Goal: Use online tool/utility: Utilize a website feature to perform a specific function

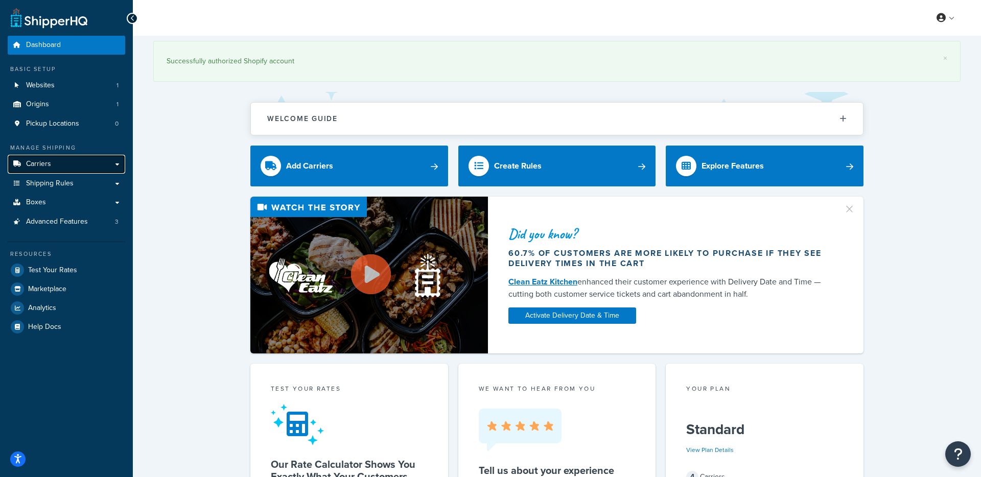
click at [55, 166] on link "Carriers" at bounding box center [66, 164] width 117 height 19
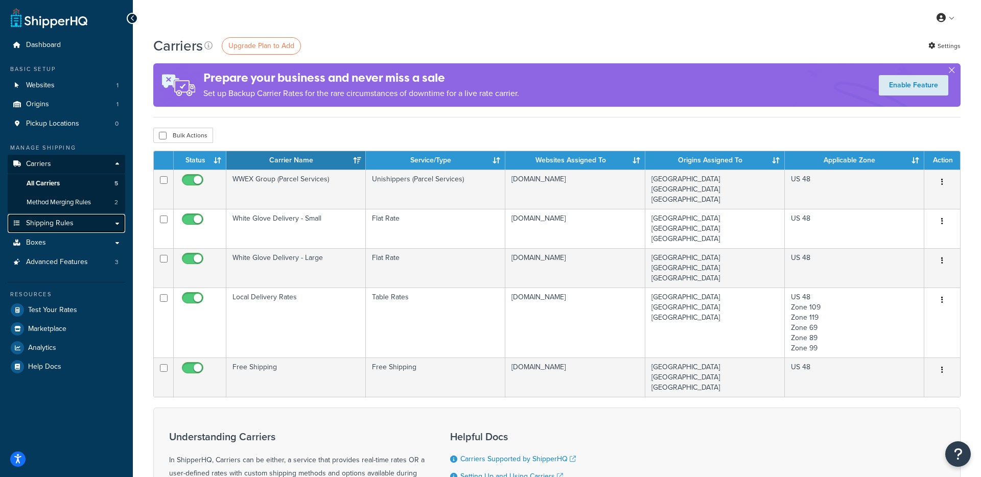
click at [94, 222] on link "Shipping Rules" at bounding box center [66, 223] width 117 height 19
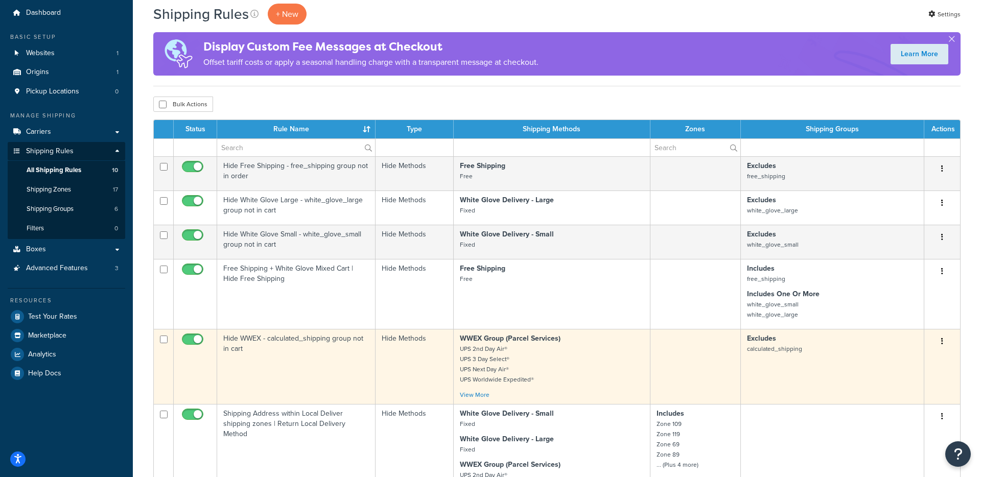
scroll to position [19, 0]
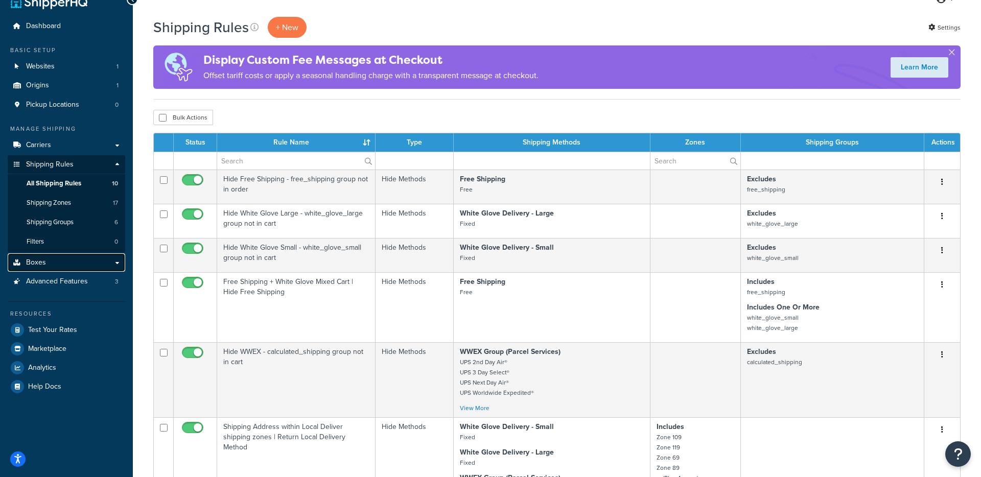
click at [91, 267] on link "Boxes" at bounding box center [66, 262] width 117 height 19
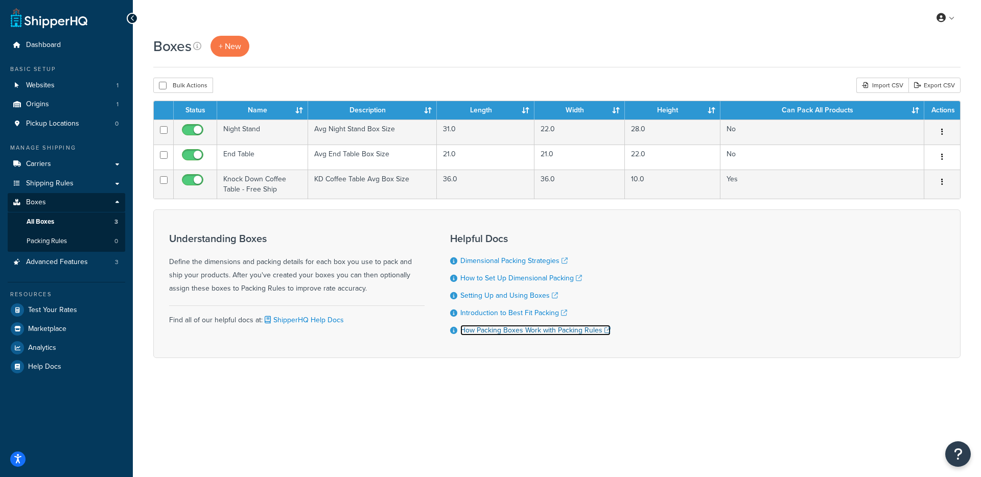
click at [476, 332] on link "How Packing Boxes Work with Packing Rules" at bounding box center [535, 330] width 150 height 11
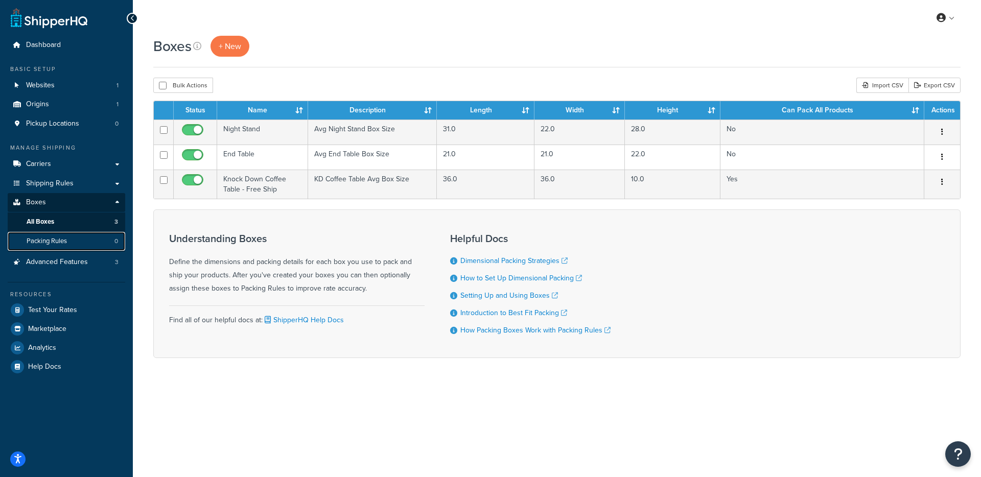
click at [60, 243] on span "Packing Rules" at bounding box center [47, 241] width 40 height 9
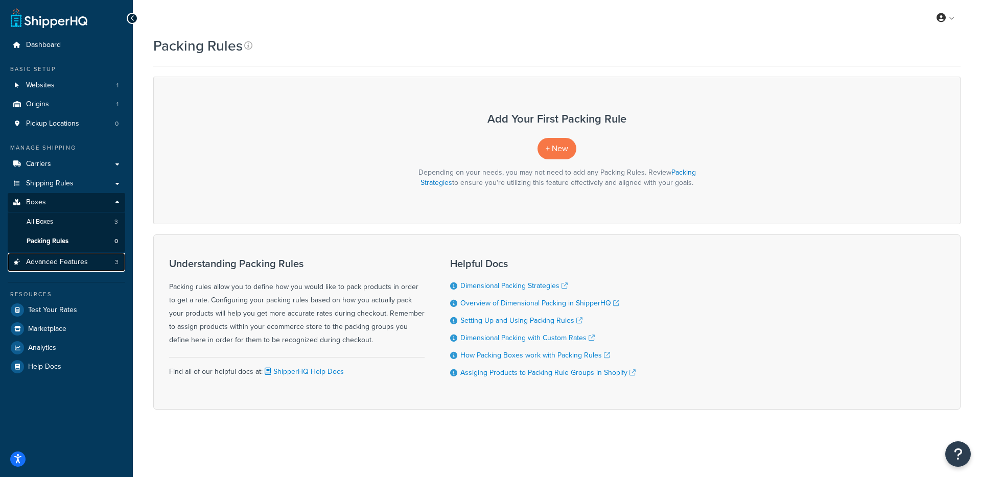
click at [60, 260] on span "Advanced Features" at bounding box center [57, 262] width 62 height 9
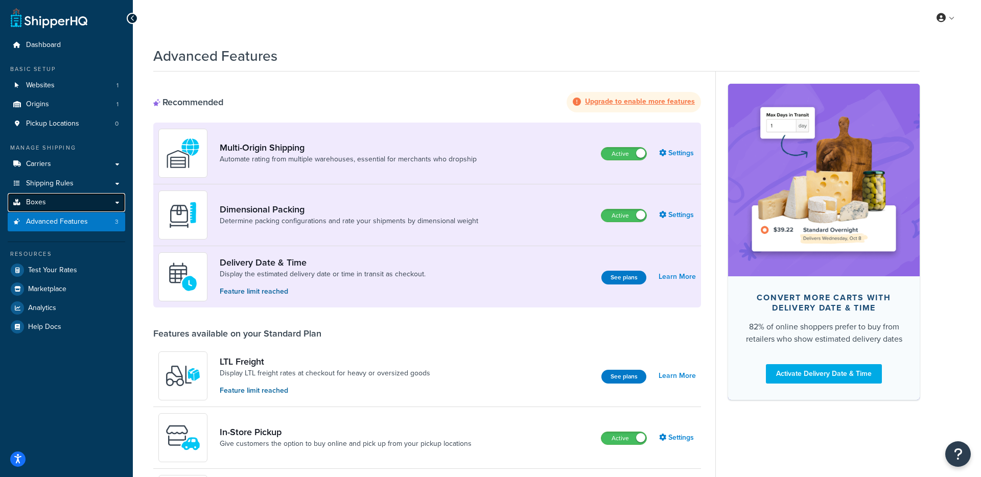
click at [72, 204] on link "Boxes" at bounding box center [66, 202] width 117 height 19
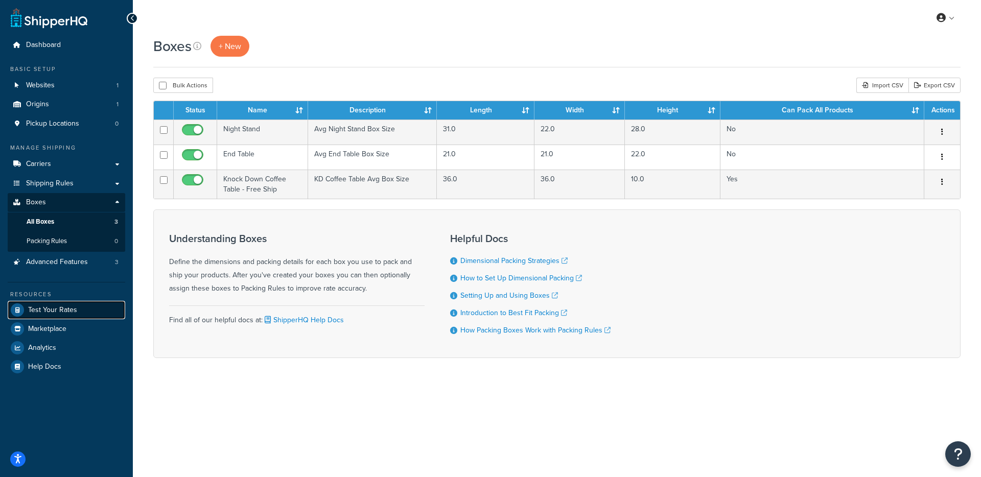
click at [56, 309] on span "Test Your Rates" at bounding box center [52, 310] width 49 height 9
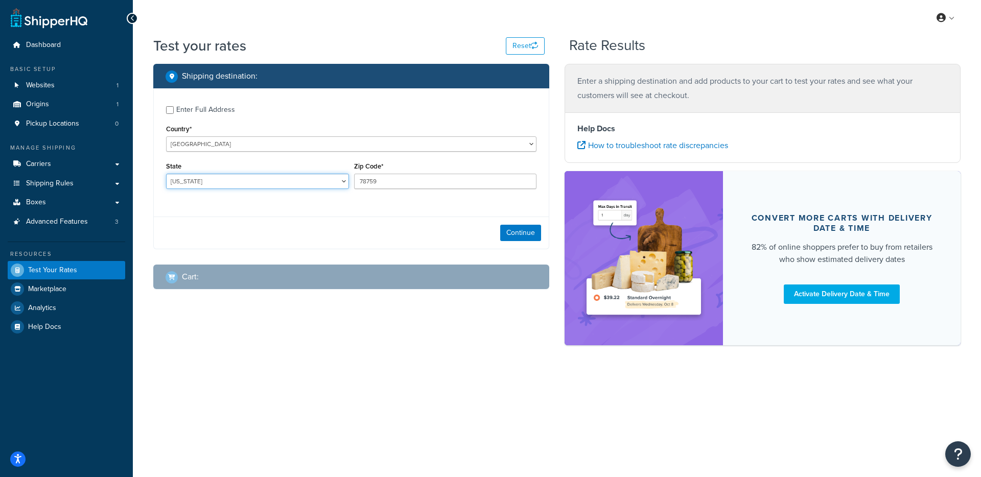
click at [210, 181] on select "Alabama Alaska American Samoa Arizona Arkansas Armed Forces Americas Armed Forc…" at bounding box center [257, 181] width 183 height 15
select select "WA"
click at [166, 174] on select "Alabama Alaska American Samoa Arizona Arkansas Armed Forces Americas Armed Forc…" at bounding box center [257, 181] width 183 height 15
click at [389, 217] on div "Continue" at bounding box center [351, 233] width 395 height 32
drag, startPoint x: 398, startPoint y: 181, endPoint x: 353, endPoint y: 180, distance: 44.9
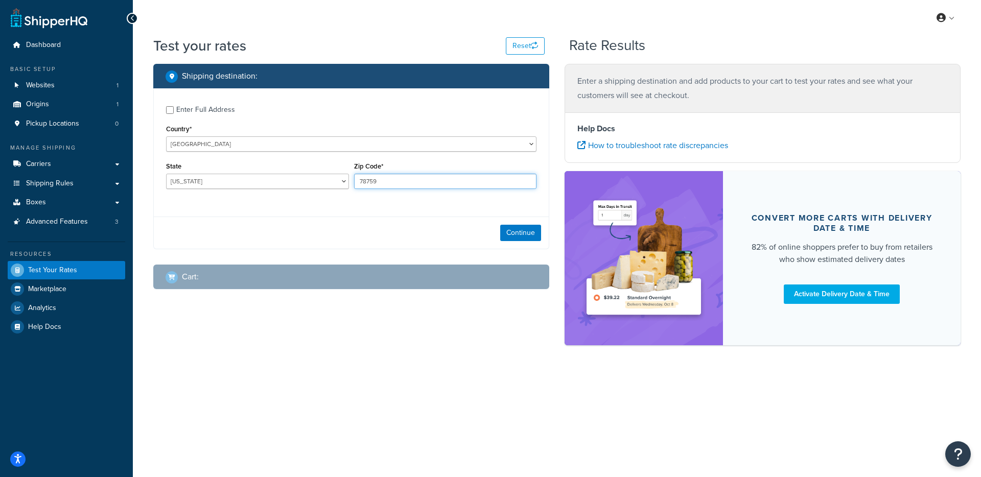
click at [354, 180] on input "78759" at bounding box center [445, 181] width 183 height 15
type input "98103"
click at [521, 237] on button "Continue" at bounding box center [520, 233] width 41 height 16
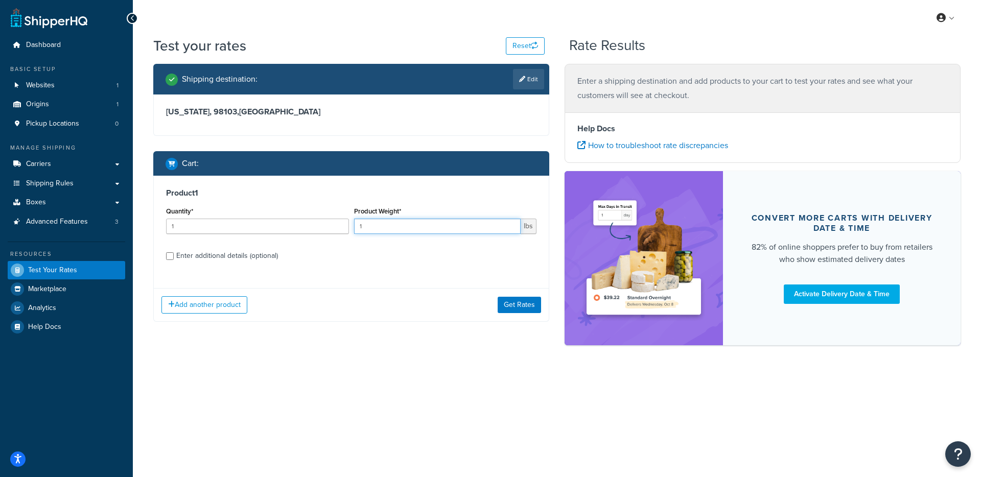
click at [379, 229] on input "1" at bounding box center [437, 226] width 167 height 15
drag, startPoint x: 380, startPoint y: 228, endPoint x: 345, endPoint y: 226, distance: 35.8
click at [345, 226] on div "Quantity* 1 Product Weight* 1 lbs" at bounding box center [350, 222] width 375 height 37
type input "40"
click at [474, 266] on div "Product 1 Quantity* 1 Product Weight* 40 lbs Enter additional details (optional)" at bounding box center [351, 228] width 395 height 105
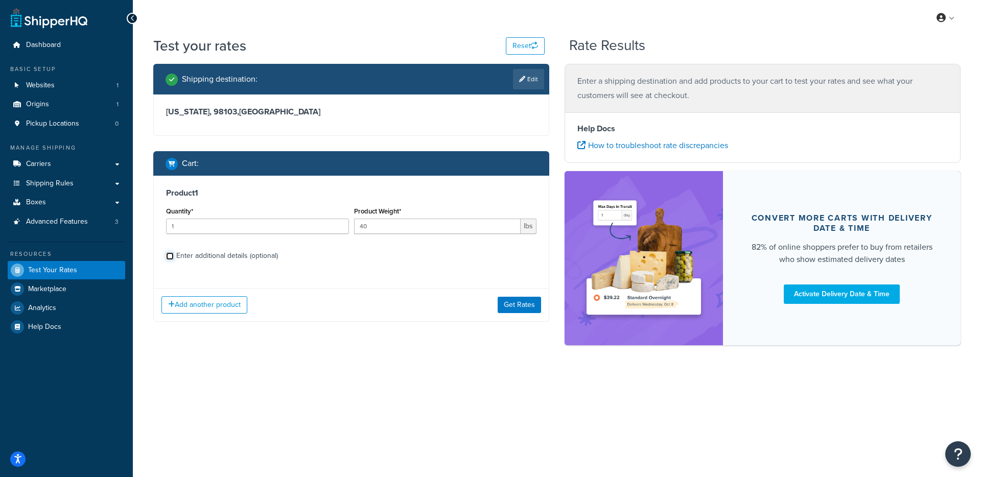
click at [172, 257] on input "Enter additional details (optional)" at bounding box center [170, 256] width 8 height 8
checkbox input "true"
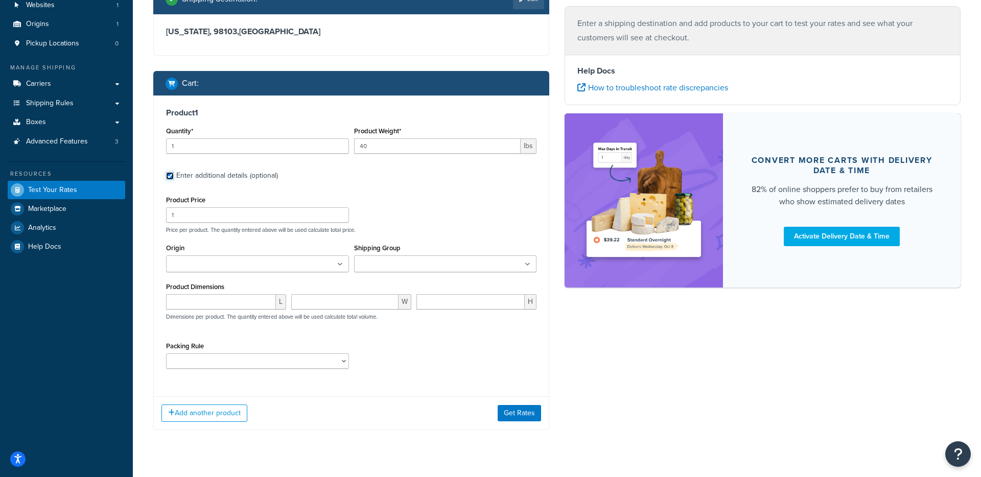
scroll to position [81, 0]
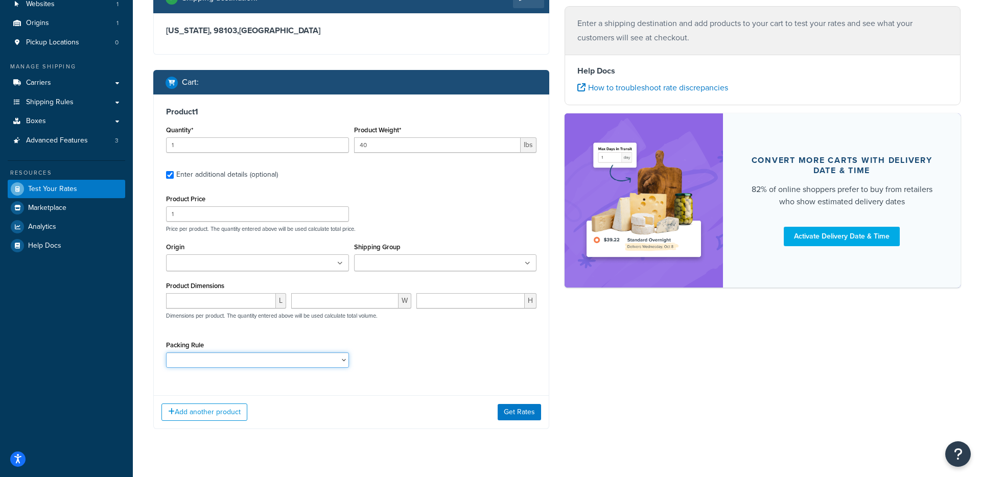
click at [315, 362] on select "Packing Rule" at bounding box center [257, 359] width 183 height 15
click at [443, 266] on ul at bounding box center [445, 262] width 183 height 17
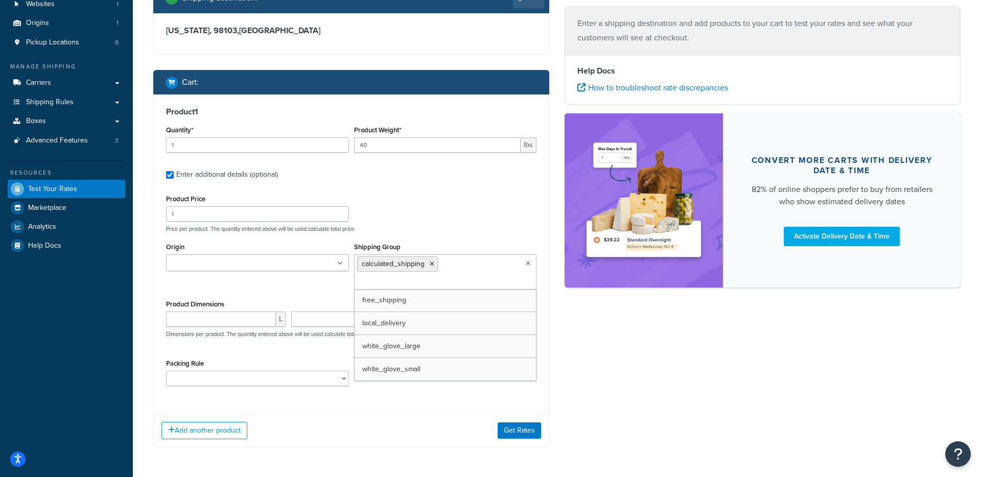
click at [438, 218] on div "Product Price 1 Price per product. The quantity entered above will be used calc…" at bounding box center [350, 212] width 375 height 40
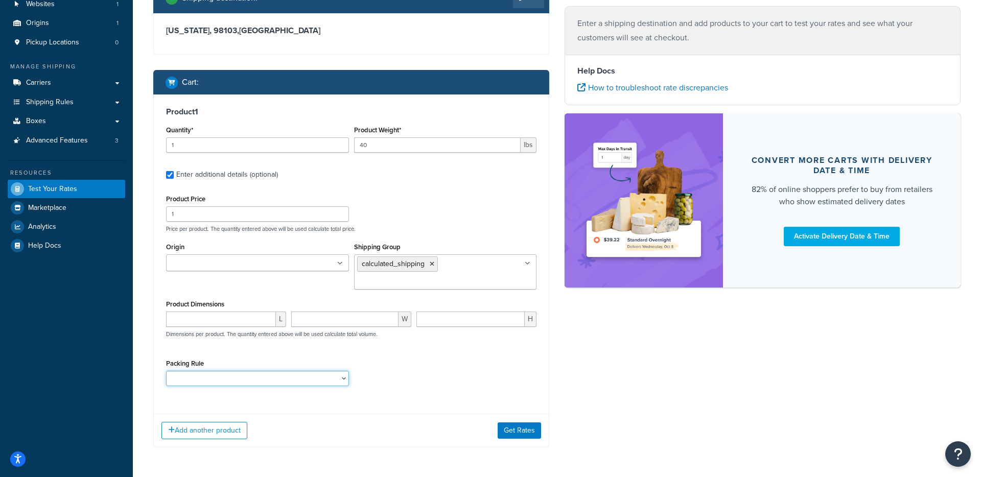
click at [340, 382] on select "Packing Rule" at bounding box center [257, 378] width 183 height 15
click at [309, 265] on ul at bounding box center [257, 262] width 183 height 17
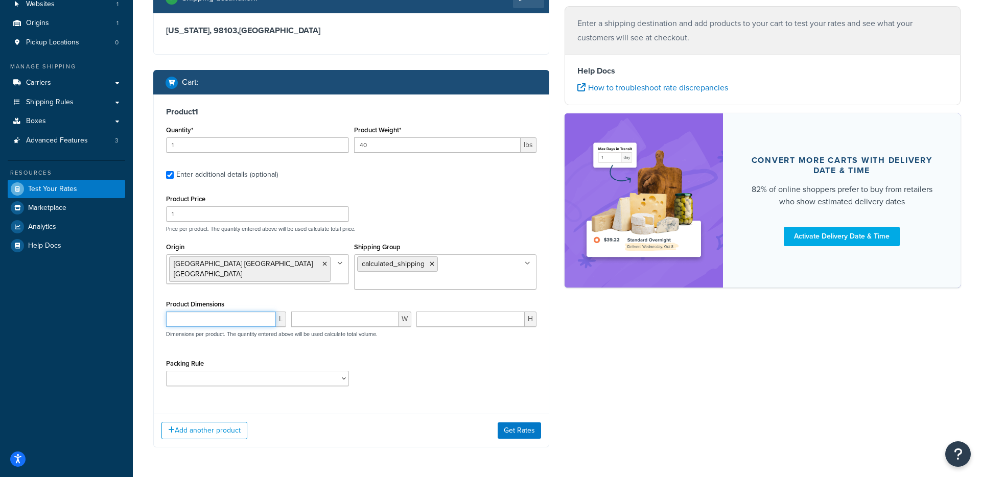
click at [255, 317] on input "number" at bounding box center [221, 319] width 110 height 15
click at [207, 319] on input "number" at bounding box center [221, 319] width 110 height 15
type input "61"
click at [308, 319] on input "number" at bounding box center [344, 319] width 107 height 15
type input "15"
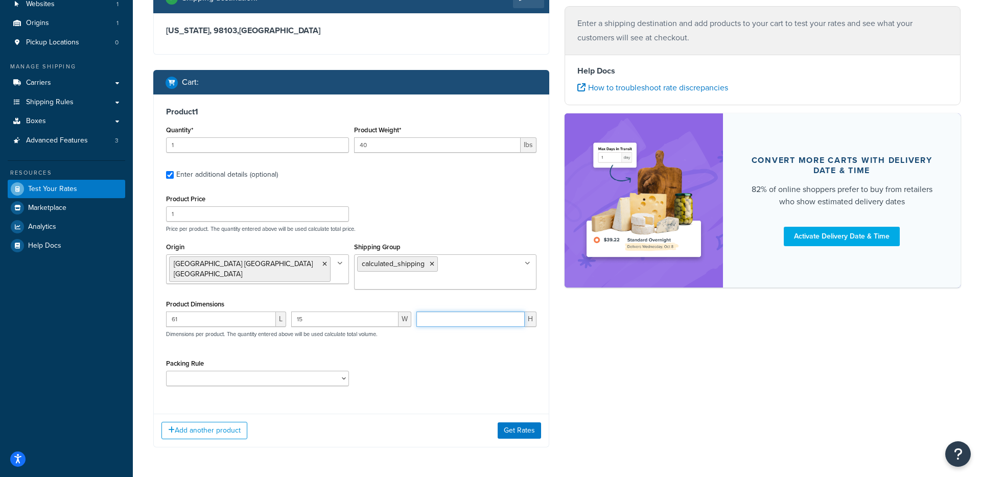
click at [433, 321] on input "number" at bounding box center [470, 319] width 108 height 15
type input "25"
click at [370, 358] on div "Packing Rule" at bounding box center [350, 374] width 375 height 37
click at [523, 427] on button "Get Rates" at bounding box center [518, 430] width 43 height 16
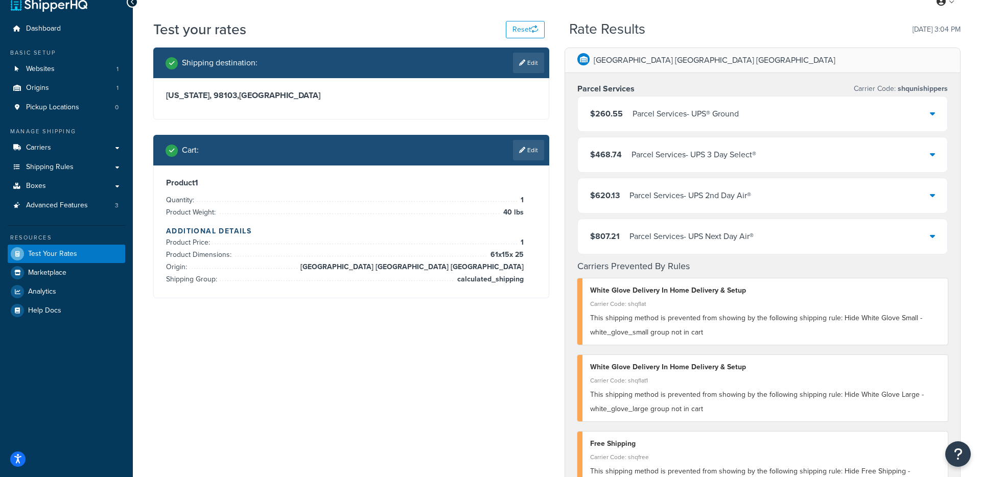
scroll to position [0, 0]
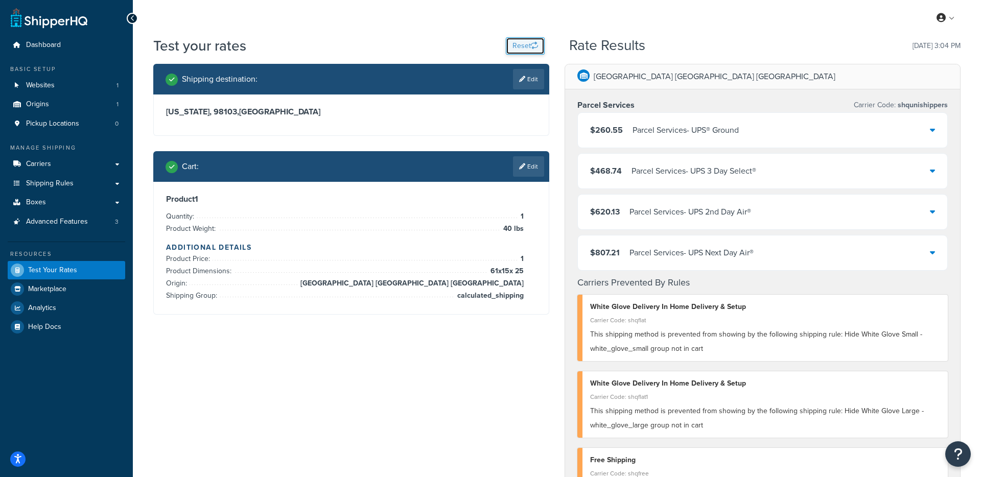
click at [534, 46] on icon "button" at bounding box center [534, 45] width 7 height 7
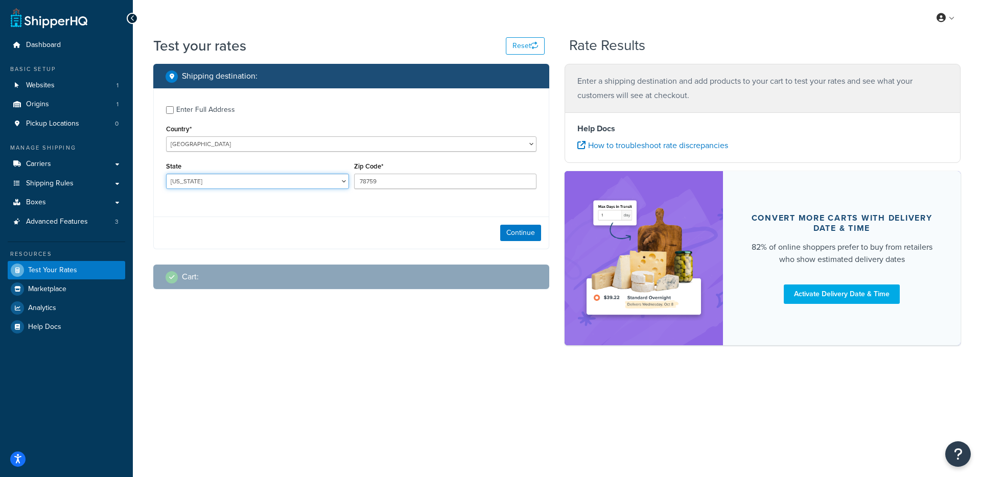
click at [276, 180] on select "Alabama Alaska American Samoa Arizona Arkansas Armed Forces Americas Armed Forc…" at bounding box center [257, 181] width 183 height 15
select select "WA"
click at [166, 174] on select "Alabama Alaska American Samoa Arizona Arkansas Armed Forces Americas Armed Forc…" at bounding box center [257, 181] width 183 height 15
drag, startPoint x: 450, startPoint y: 181, endPoint x: 342, endPoint y: 179, distance: 108.3
click at [341, 179] on div "State Alabama Alaska American Samoa Arizona Arkansas Armed Forces Americas Arme…" at bounding box center [350, 177] width 375 height 37
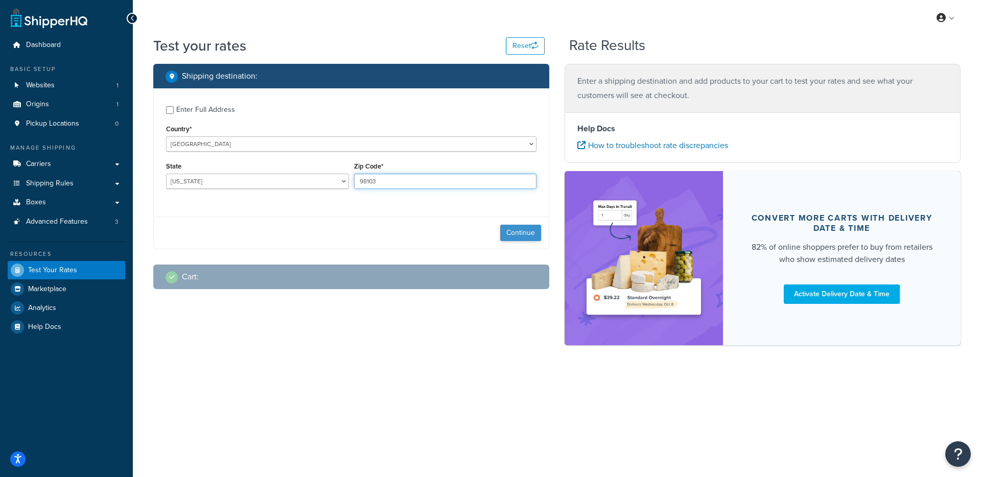
type input "98103"
click at [513, 234] on button "Continue" at bounding box center [520, 233] width 41 height 16
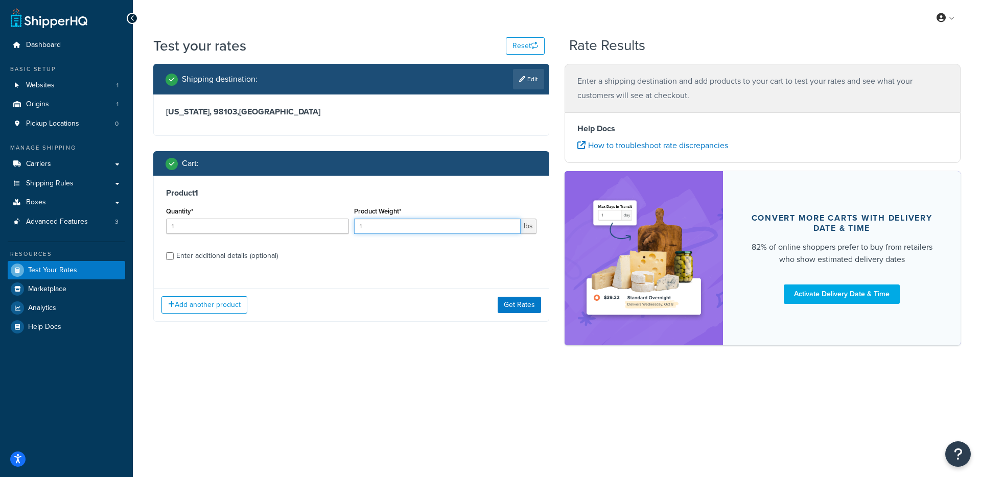
click at [489, 230] on input "1" at bounding box center [437, 226] width 167 height 15
type input "40"
click at [479, 255] on label "Enter additional details (optional)" at bounding box center [356, 255] width 360 height 16
click at [174, 255] on input "Enter additional details (optional)" at bounding box center [170, 256] width 8 height 8
checkbox input "true"
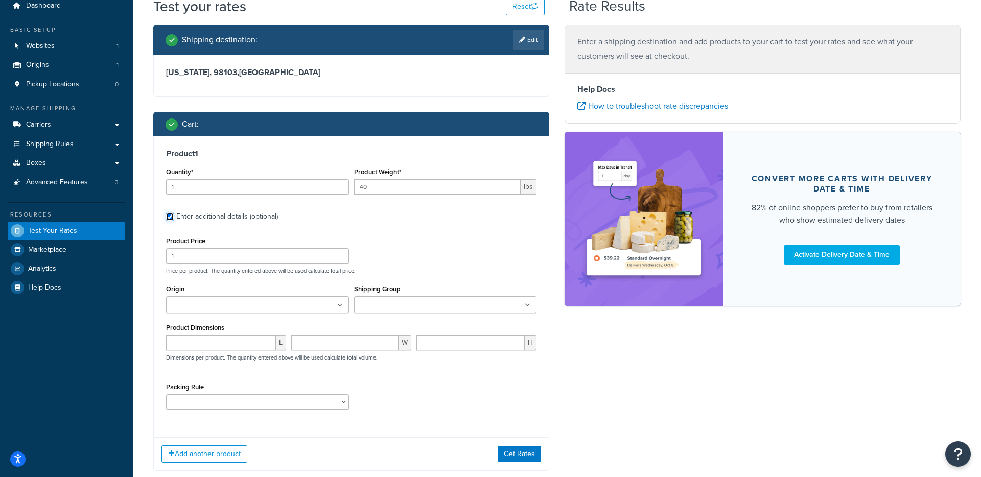
scroll to position [53, 0]
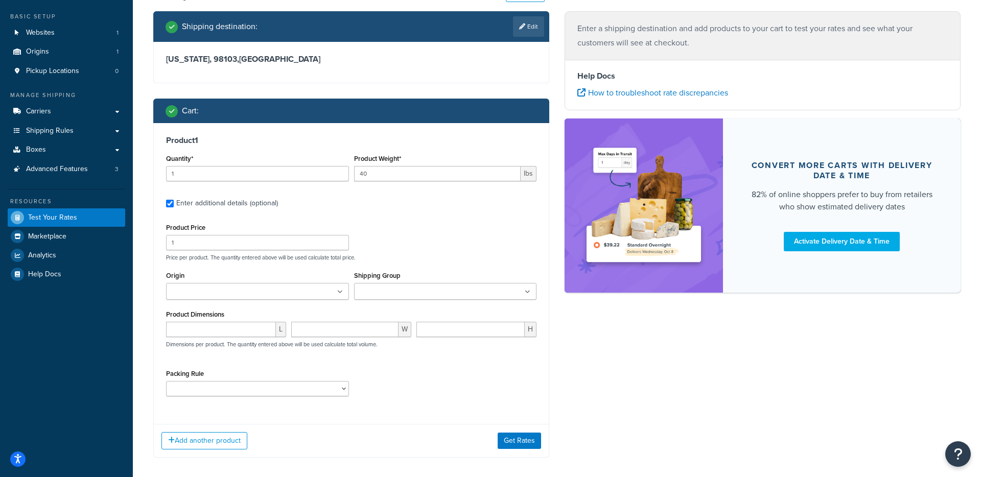
click at [476, 296] on ul at bounding box center [445, 291] width 183 height 17
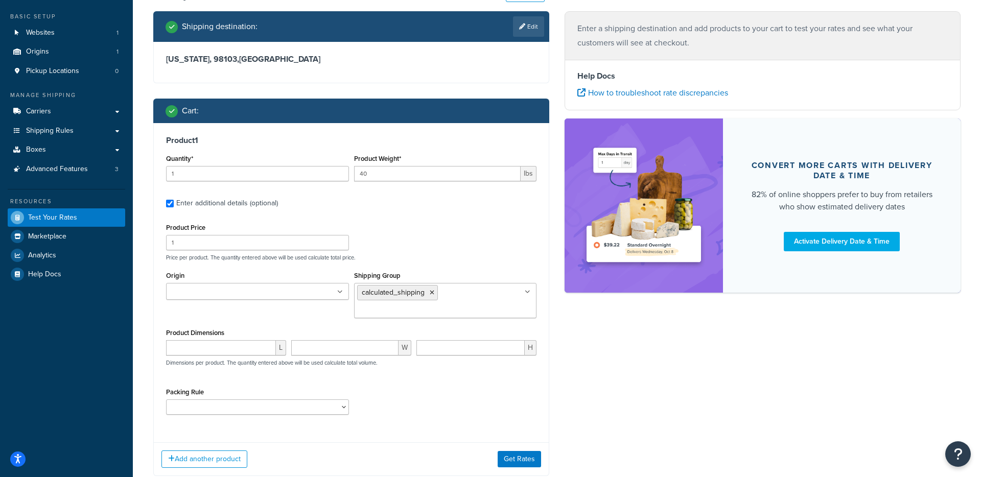
click at [469, 244] on div "Product Price 1 Price per product. The quantity entered above will be used calc…" at bounding box center [350, 241] width 375 height 40
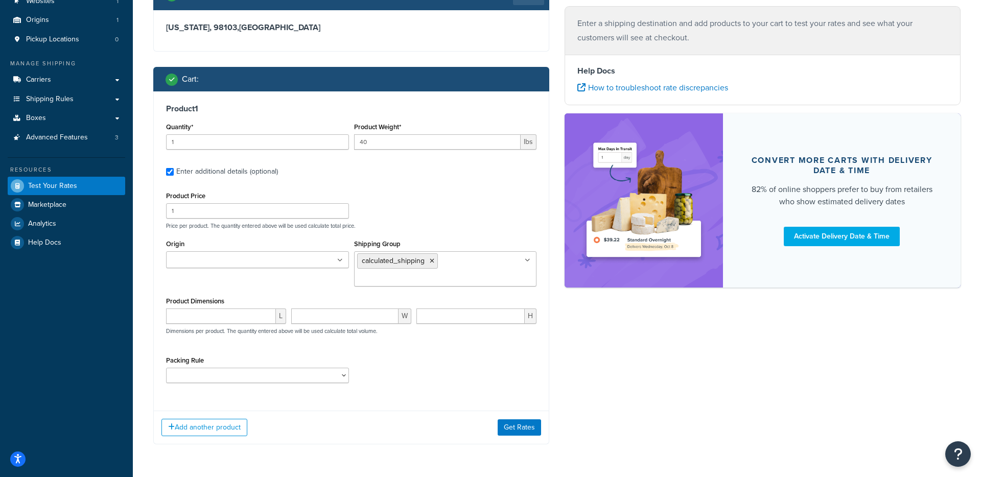
scroll to position [109, 0]
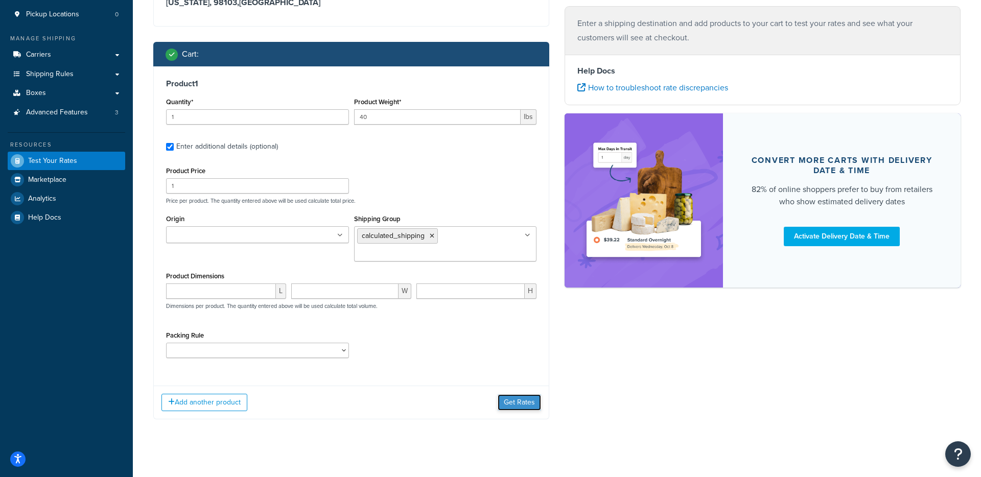
click at [516, 402] on button "Get Rates" at bounding box center [518, 402] width 43 height 16
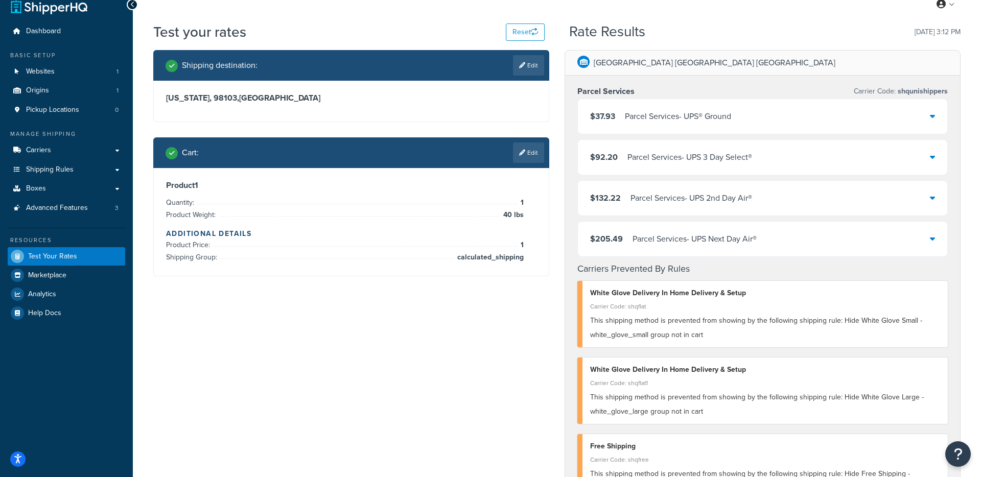
scroll to position [17, 0]
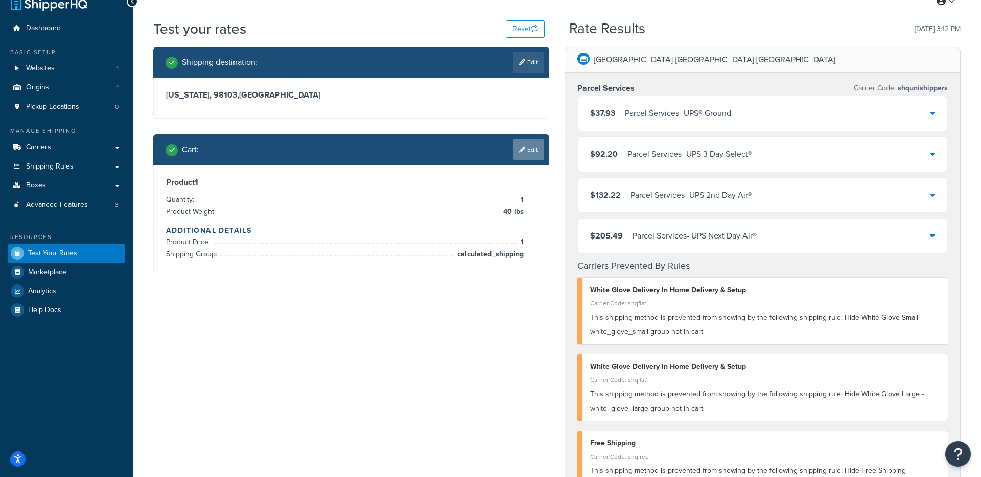
click at [526, 150] on link "Edit" at bounding box center [528, 149] width 31 height 20
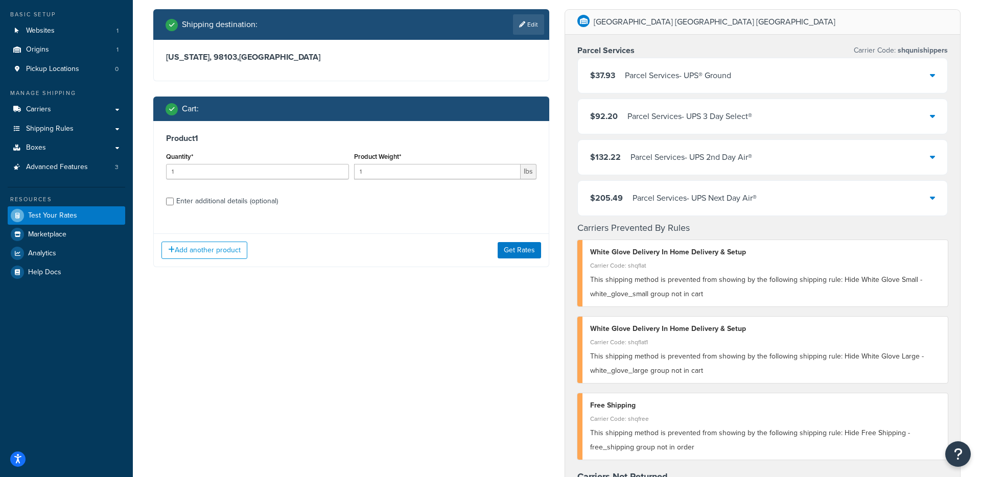
scroll to position [55, 0]
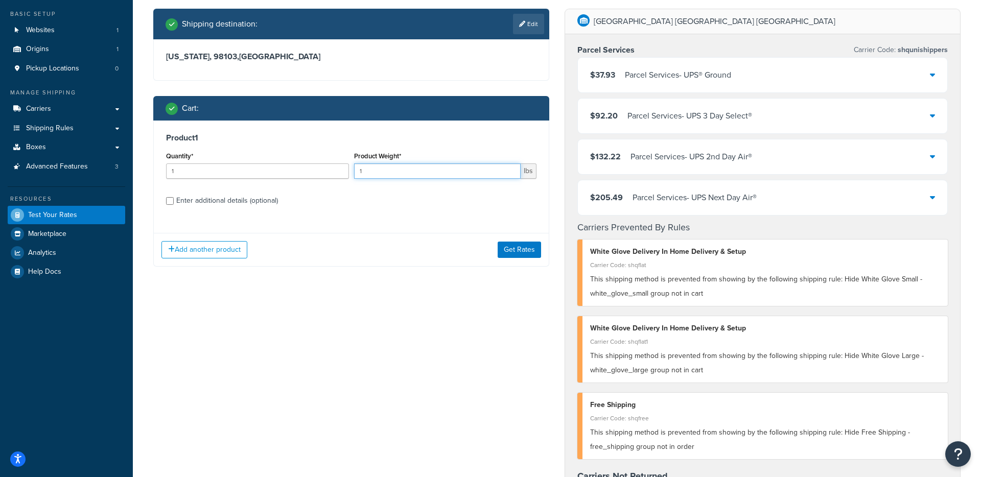
click at [422, 171] on input "1" at bounding box center [437, 170] width 167 height 15
type input "85"
click at [263, 203] on div "Enter additional details (optional)" at bounding box center [227, 201] width 102 height 14
click at [174, 203] on input "Enter additional details (optional)" at bounding box center [170, 201] width 8 height 8
checkbox input "true"
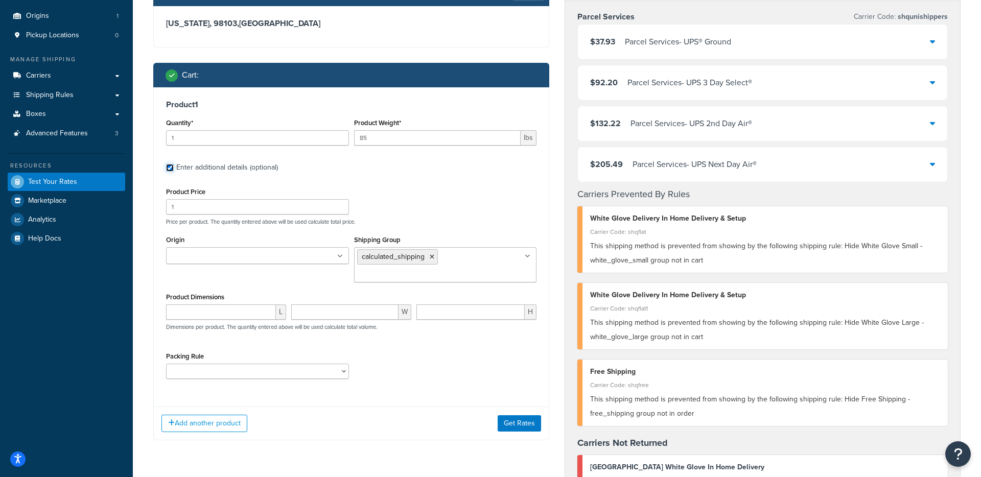
scroll to position [96, 0]
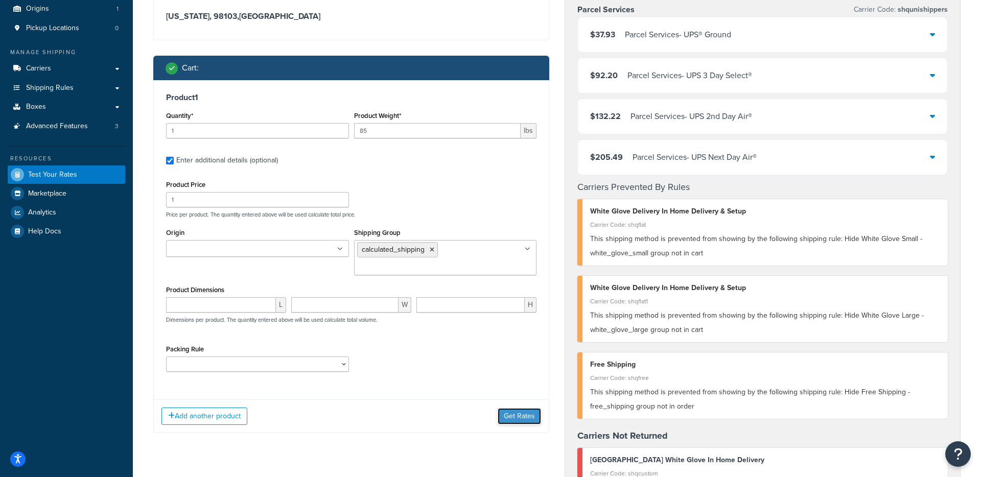
click at [512, 413] on button "Get Rates" at bounding box center [518, 416] width 43 height 16
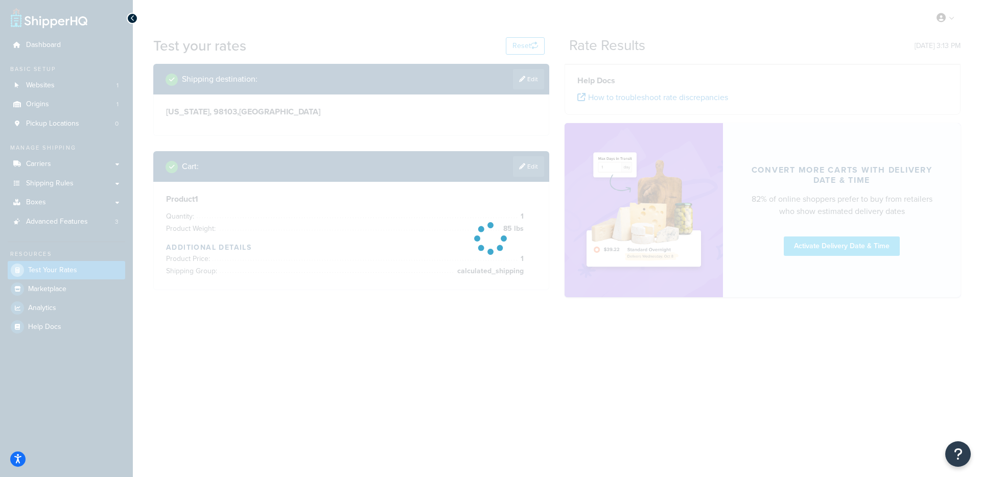
scroll to position [0, 0]
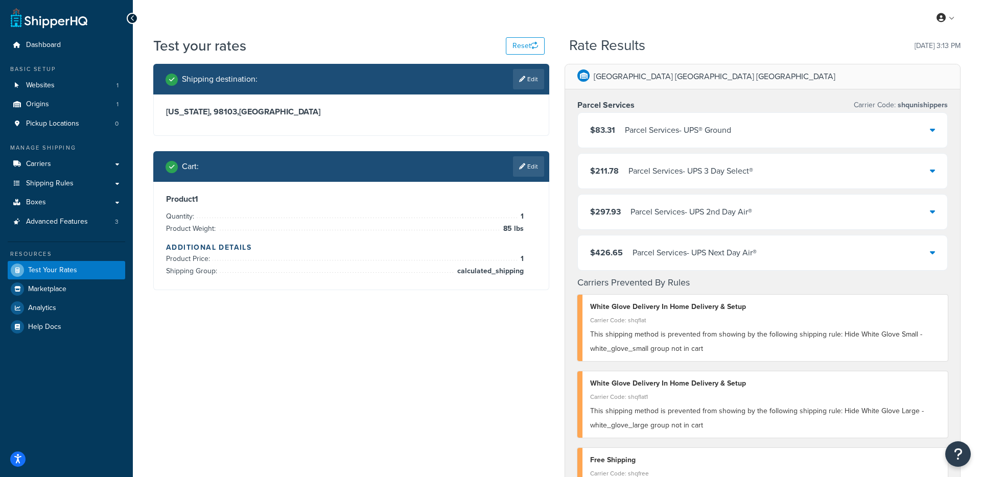
click at [539, 165] on link "Edit" at bounding box center [528, 166] width 31 height 20
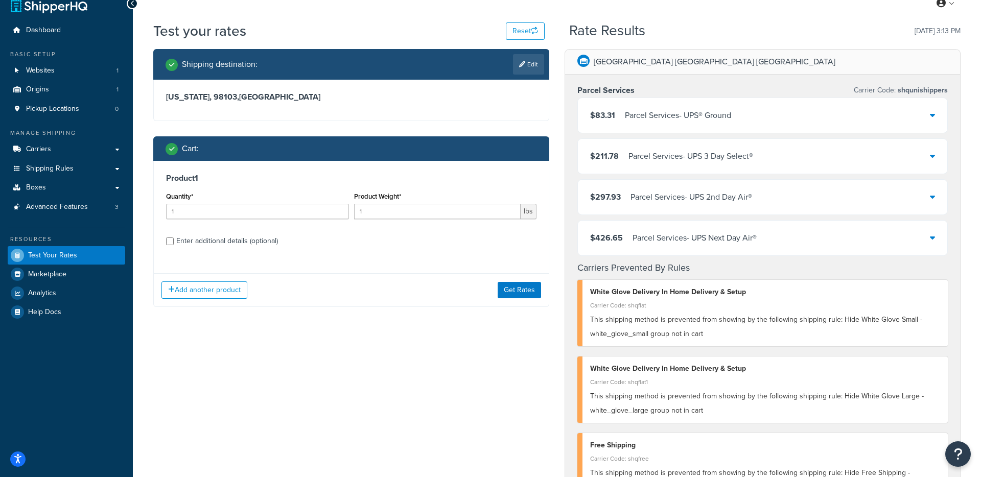
scroll to position [20, 0]
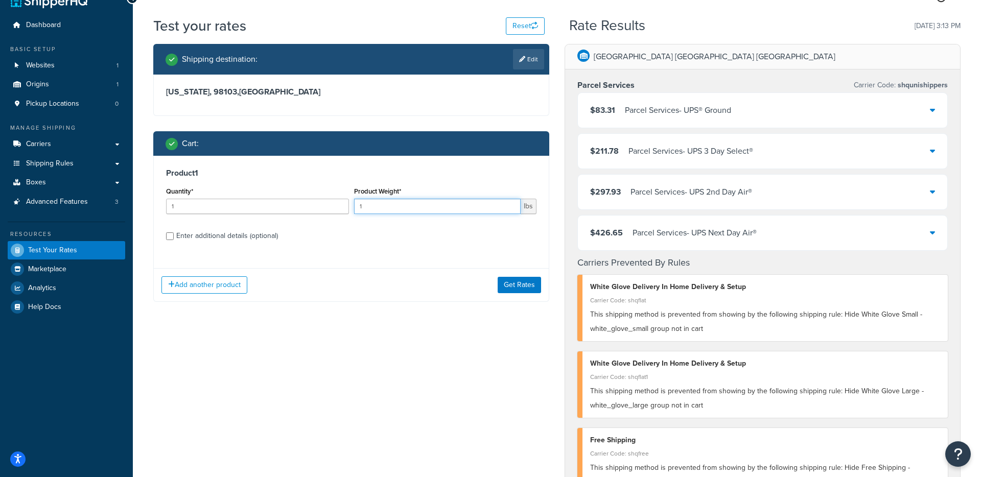
click at [427, 208] on input "1" at bounding box center [437, 206] width 167 height 15
type input "40"
click at [423, 245] on div "Product 1 Quantity* 1 Product Weight* 40 lbs Enter additional details (optional)" at bounding box center [351, 208] width 395 height 105
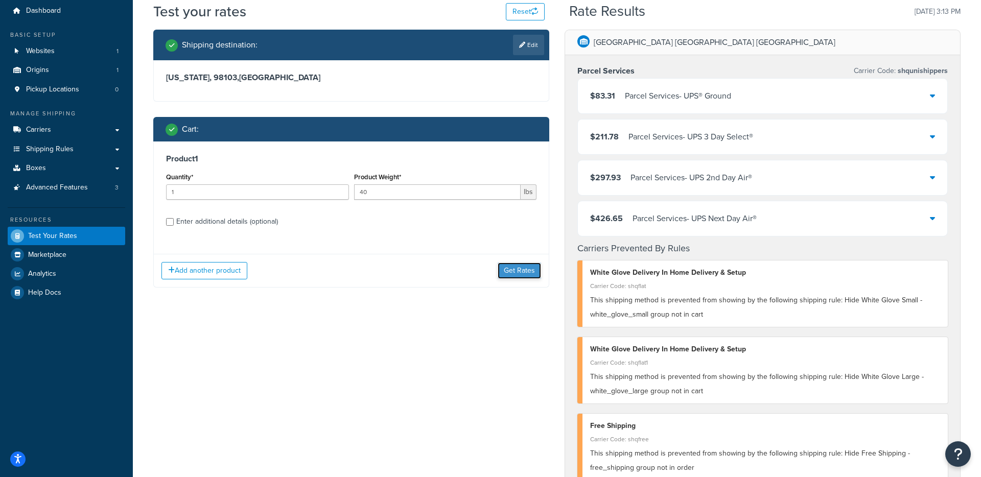
click at [521, 272] on button "Get Rates" at bounding box center [518, 271] width 43 height 16
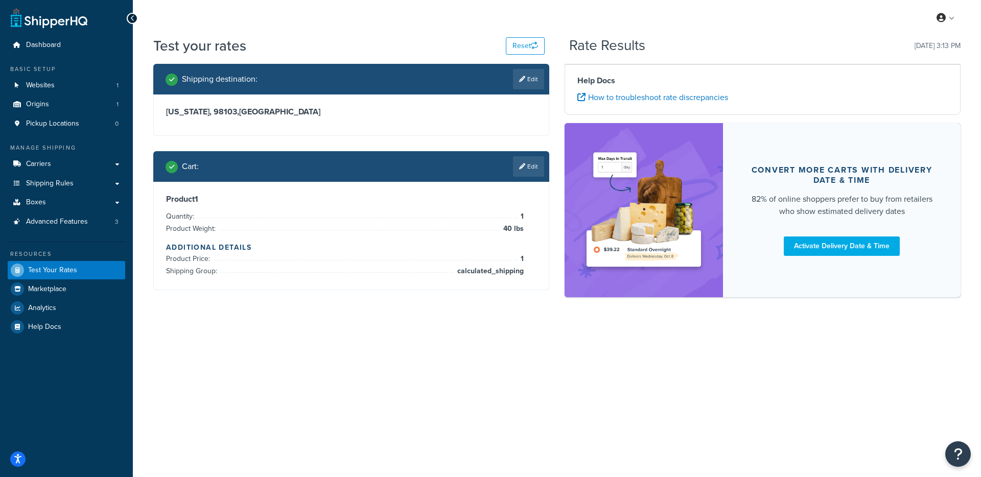
scroll to position [0, 0]
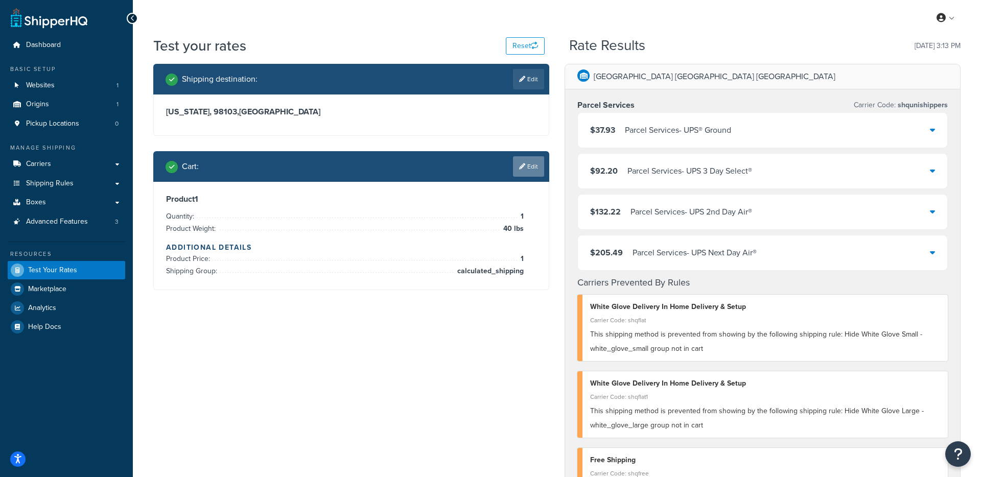
click at [523, 173] on link "Edit" at bounding box center [528, 166] width 31 height 20
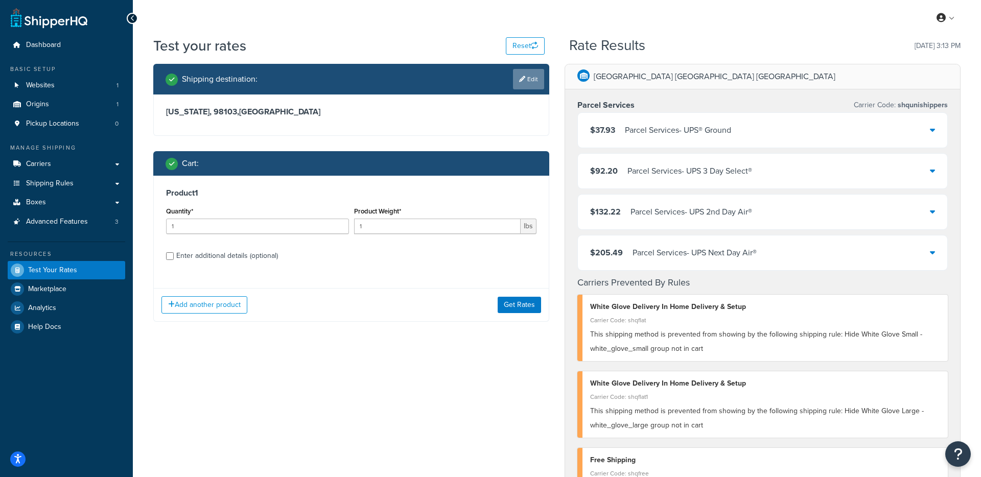
click at [520, 83] on link "Edit" at bounding box center [528, 79] width 31 height 20
select select "WA"
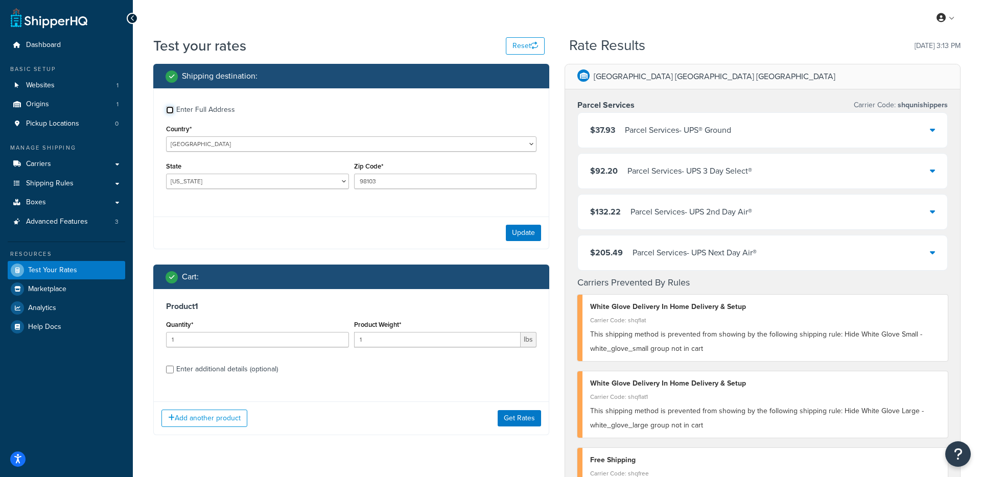
click at [171, 113] on input "Enter Full Address" at bounding box center [170, 110] width 8 height 8
checkbox input "true"
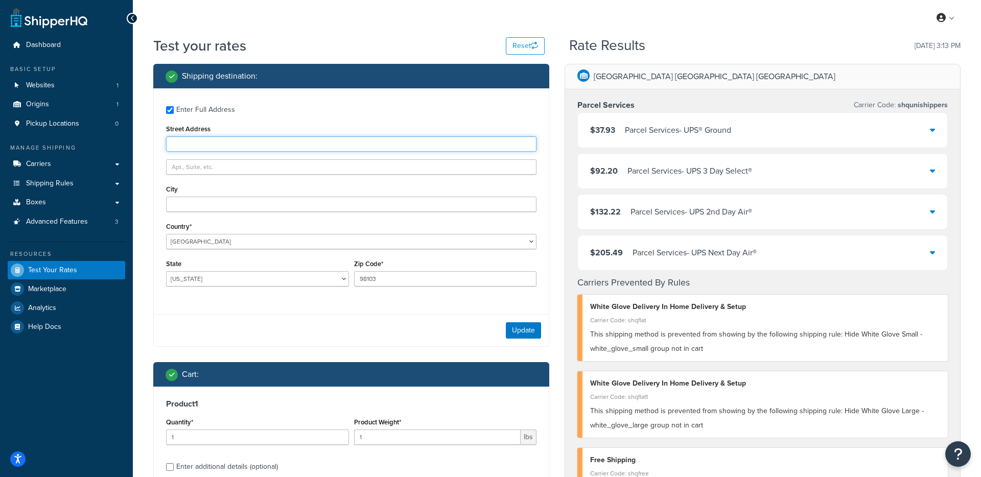
click at [256, 148] on input "Street Address" at bounding box center [351, 143] width 370 height 15
paste input "6323 Greenwood Avenue North"
type input "6323 Greenwood Avenue North"
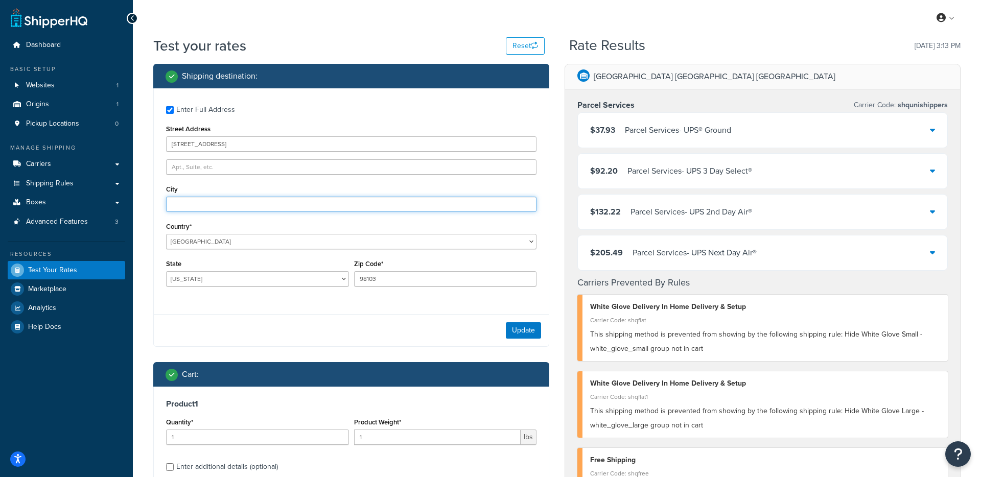
click at [245, 201] on input "City" at bounding box center [351, 204] width 370 height 15
type input "North Seattle"
click at [513, 328] on button "Update" at bounding box center [523, 330] width 35 height 16
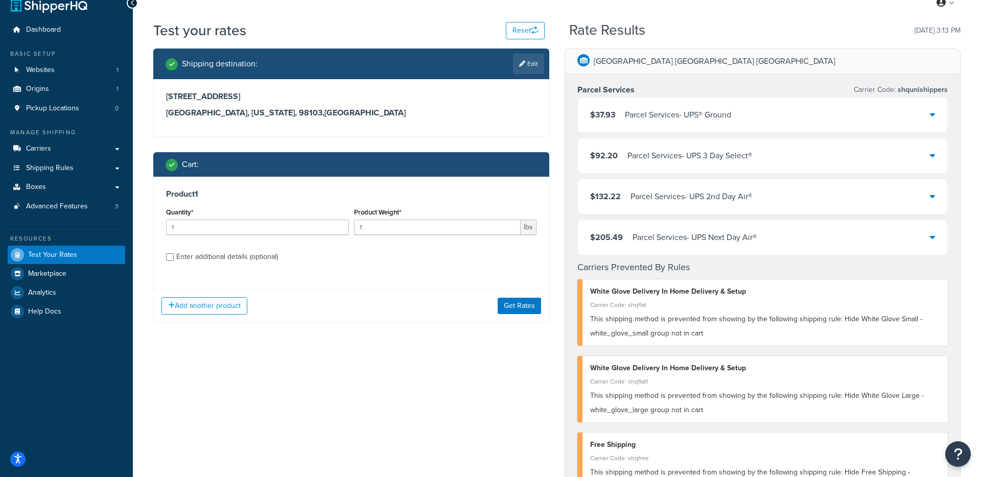
scroll to position [19, 0]
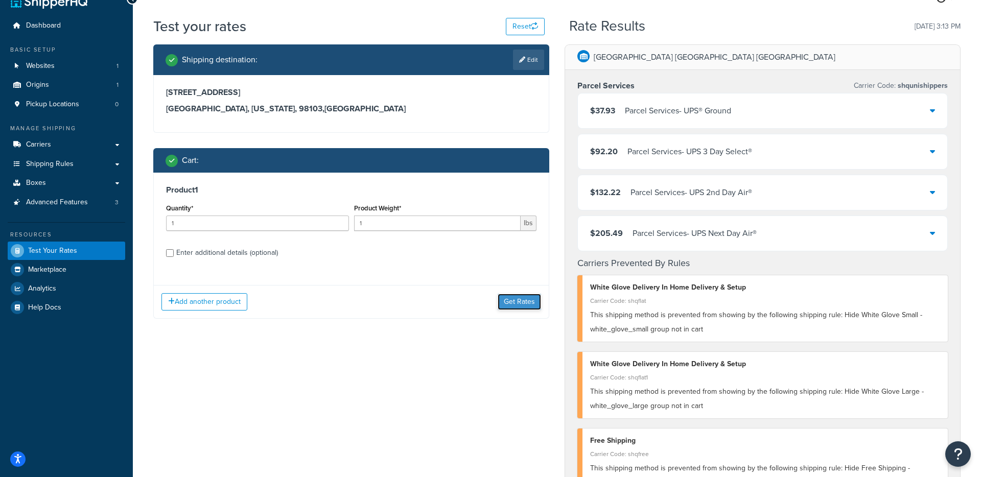
click at [520, 300] on button "Get Rates" at bounding box center [518, 302] width 43 height 16
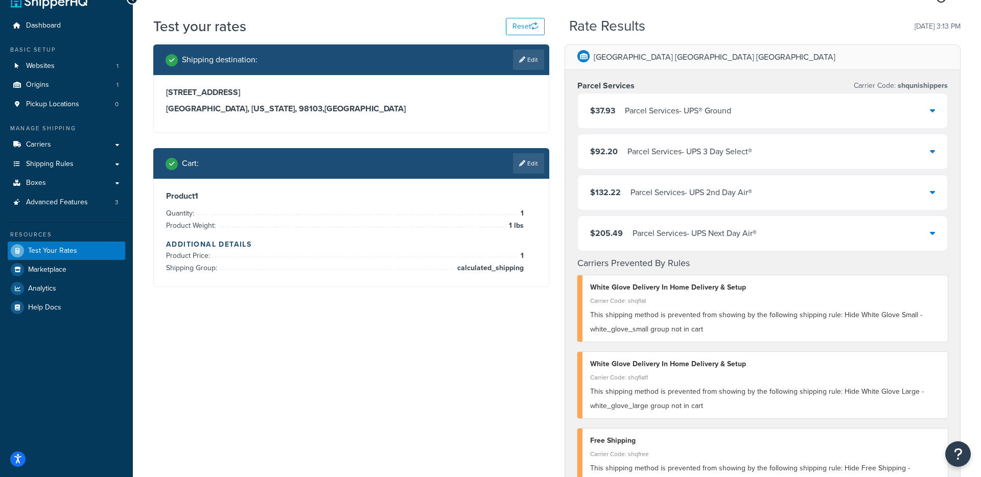
scroll to position [0, 0]
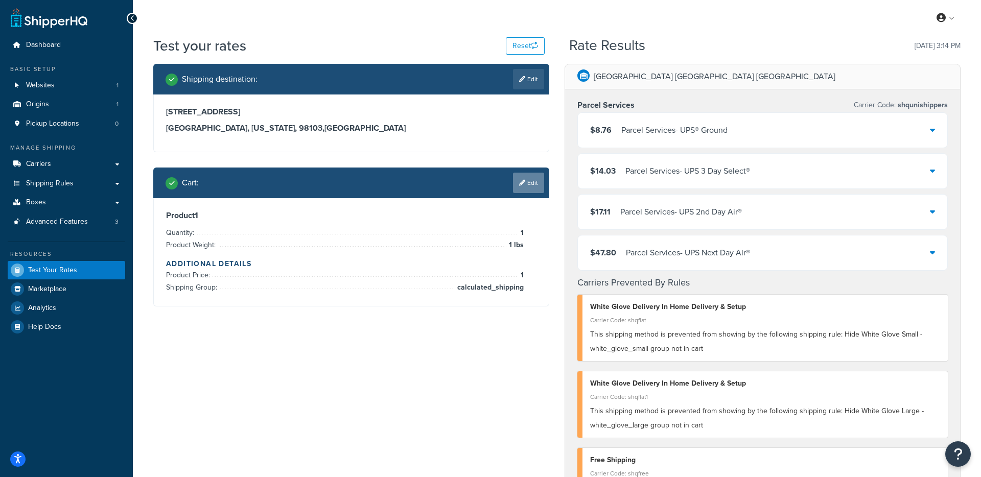
click at [525, 184] on link "Edit" at bounding box center [528, 183] width 31 height 20
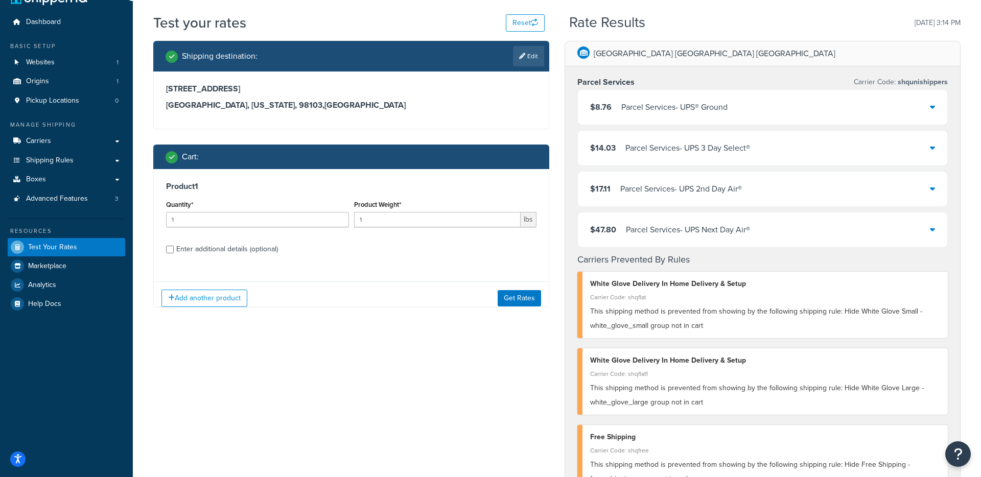
scroll to position [35, 0]
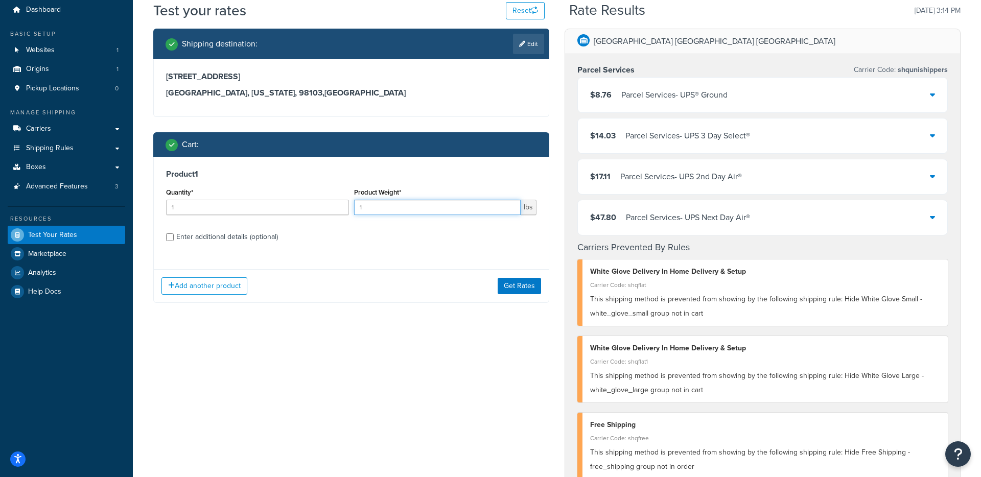
click at [399, 206] on input "1" at bounding box center [437, 207] width 167 height 15
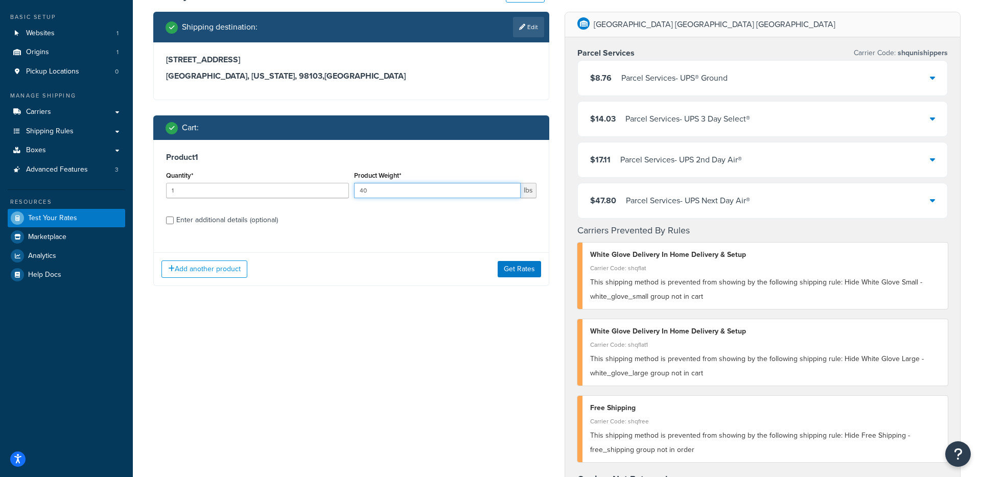
type input "40"
click at [226, 223] on div "Enter additional details (optional)" at bounding box center [227, 220] width 102 height 14
click at [174, 223] on input "Enter additional details (optional)" at bounding box center [170, 221] width 8 height 8
checkbox input "true"
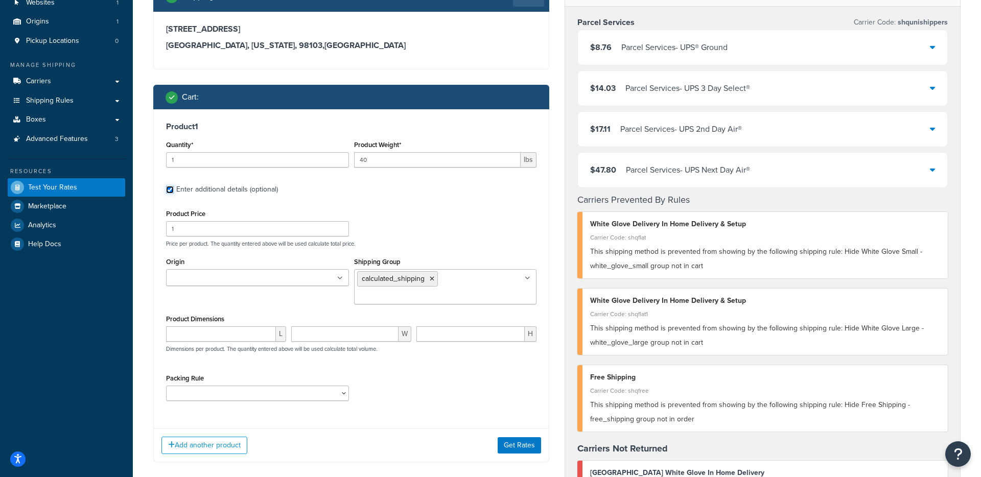
scroll to position [91, 0]
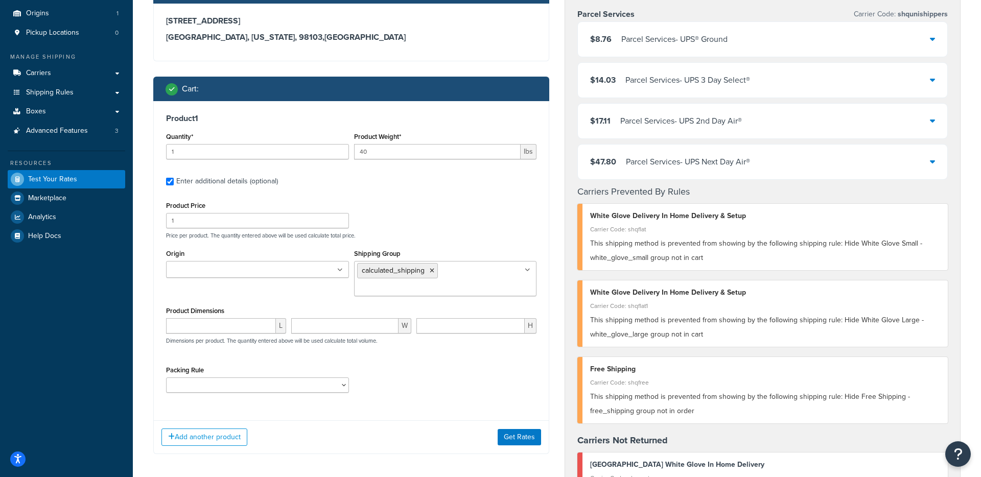
click at [277, 268] on ul at bounding box center [257, 269] width 183 height 17
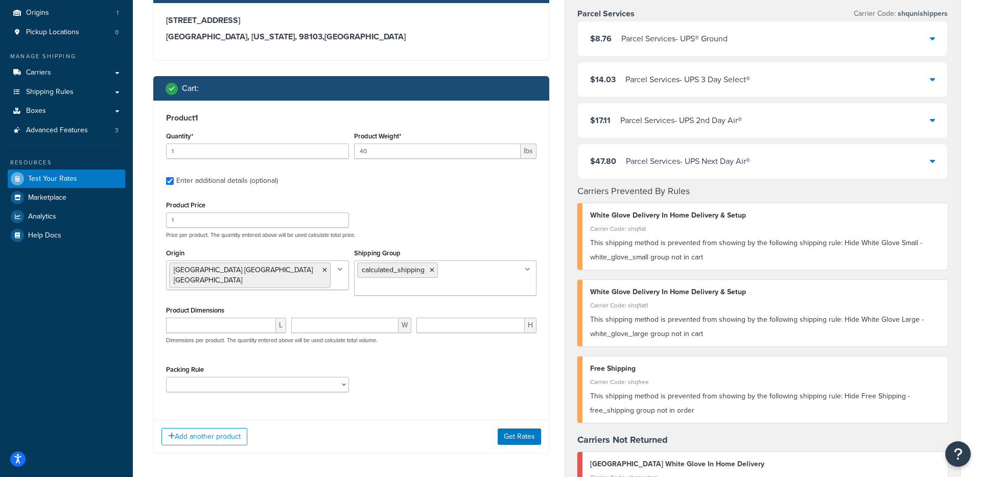
scroll to position [105, 0]
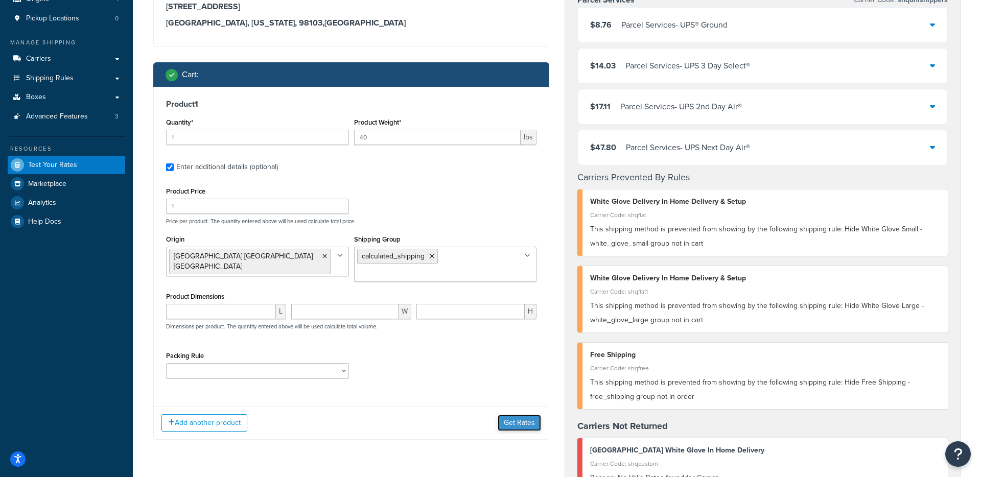
click at [530, 423] on button "Get Rates" at bounding box center [518, 423] width 43 height 16
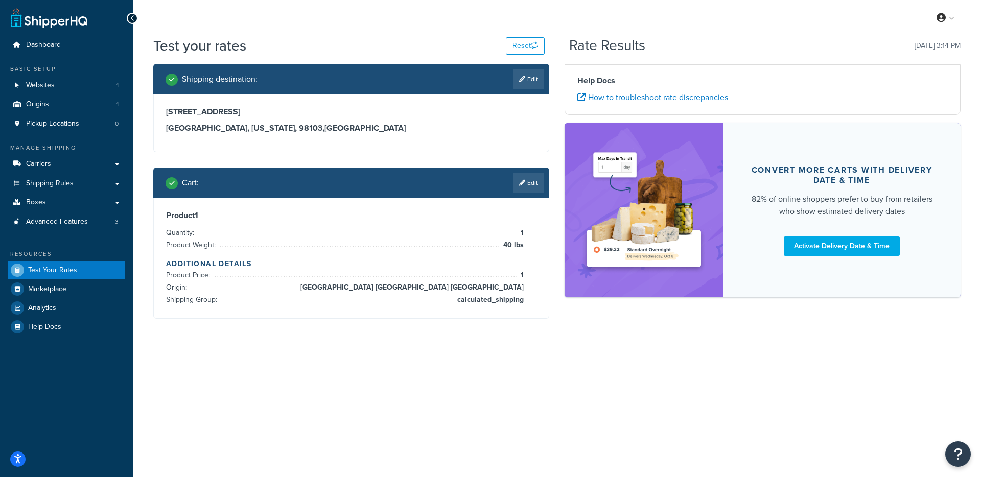
scroll to position [0, 0]
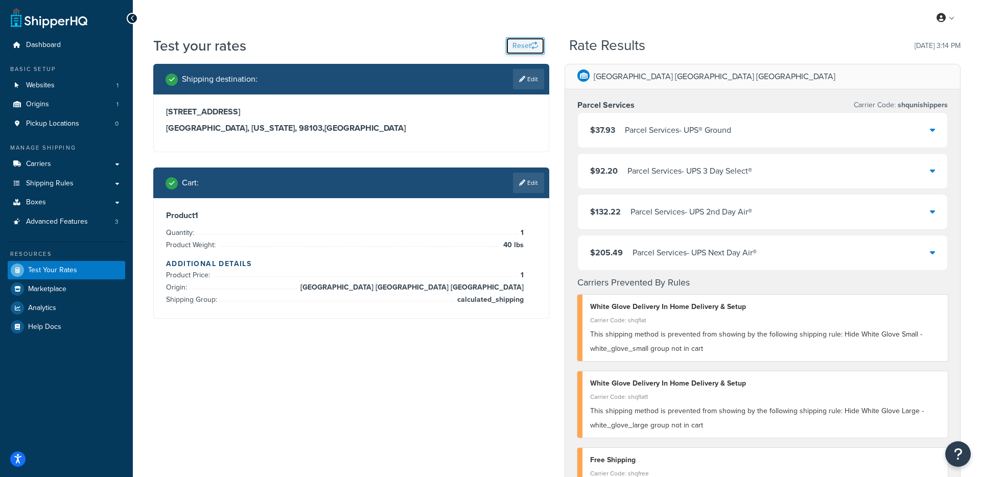
click at [511, 44] on button "Reset" at bounding box center [525, 45] width 39 height 17
select select "TX"
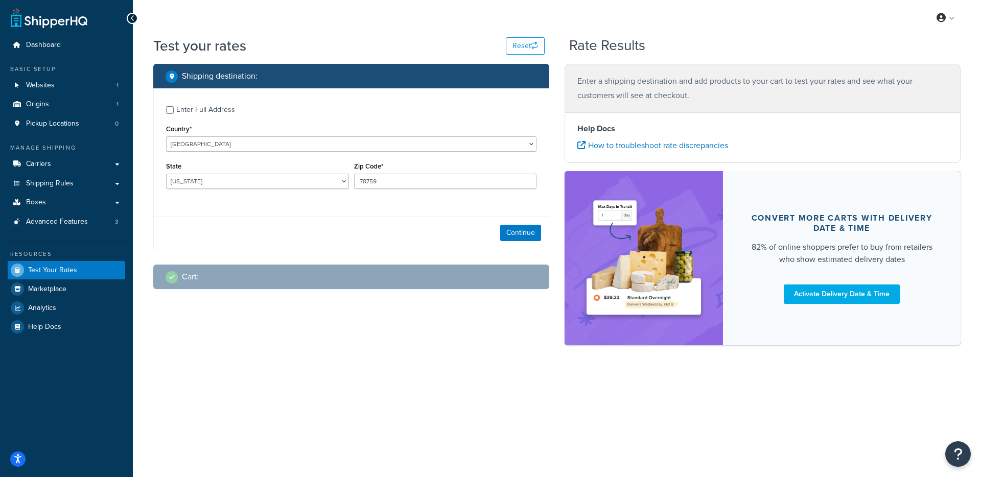
click at [180, 110] on div "Enter Full Address" at bounding box center [205, 110] width 59 height 14
click at [174, 110] on input "Enter Full Address" at bounding box center [170, 110] width 8 height 8
checkbox input "true"
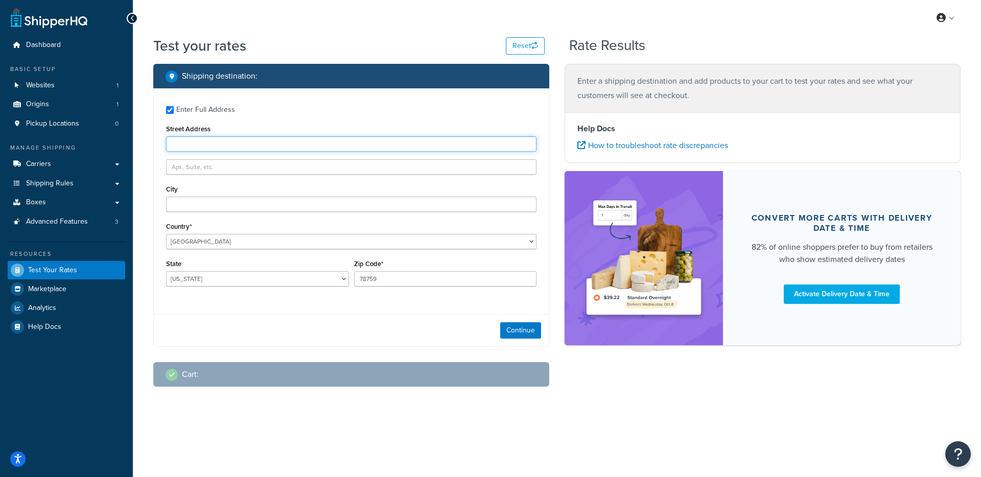
click at [256, 140] on input "Street Address" at bounding box center [351, 143] width 370 height 15
paste input "924 N 19th St"
type input "924 N 19th St"
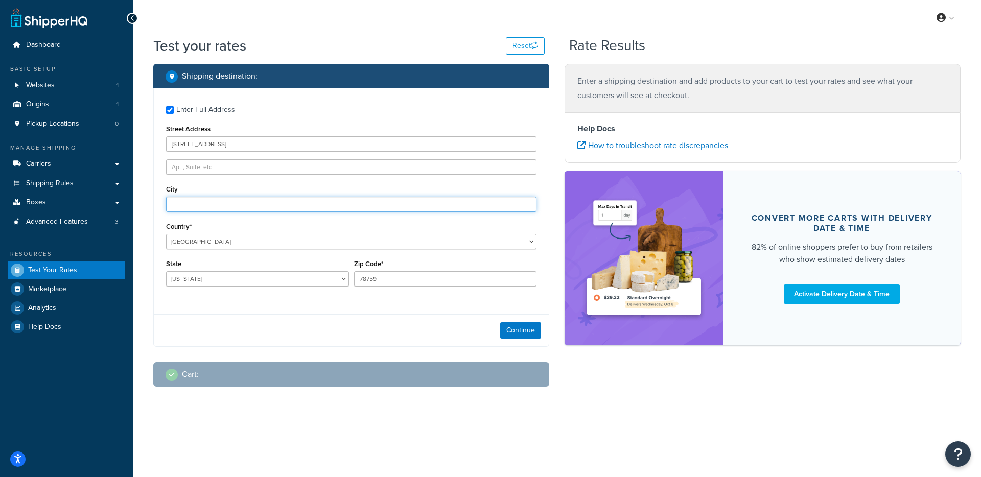
click at [218, 205] on input "City" at bounding box center [351, 204] width 370 height 15
type input "Philadelphia"
click at [265, 282] on select "Alabama Alaska American Samoa Arizona Arkansas Armed Forces Americas Armed Forc…" at bounding box center [257, 278] width 183 height 15
click at [166, 271] on select "Alabama Alaska American Samoa Arizona Arkansas Armed Forces Americas Armed Forc…" at bounding box center [257, 278] width 183 height 15
click at [249, 282] on select "Alabama Alaska American Samoa Arizona Arkansas Armed Forces Americas Armed Forc…" at bounding box center [257, 278] width 183 height 15
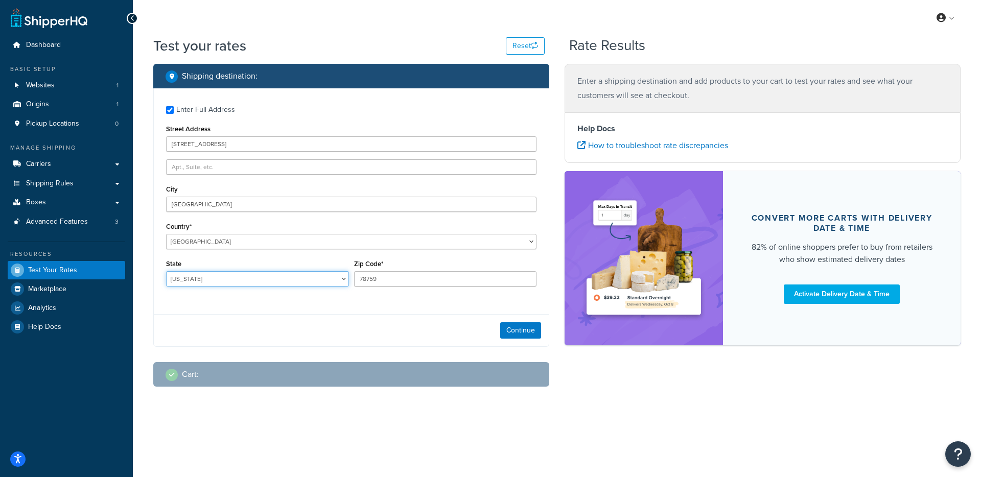
select select "PA"
click at [166, 271] on select "Alabama Alaska American Samoa Arizona Arkansas Armed Forces Americas Armed Forc…" at bounding box center [257, 278] width 183 height 15
drag, startPoint x: 402, startPoint y: 282, endPoint x: 332, endPoint y: 282, distance: 69.5
click at [332, 282] on div "State Alabama Alaska American Samoa Arizona Arkansas Armed Forces Americas Arme…" at bounding box center [350, 275] width 375 height 37
type input "19130"
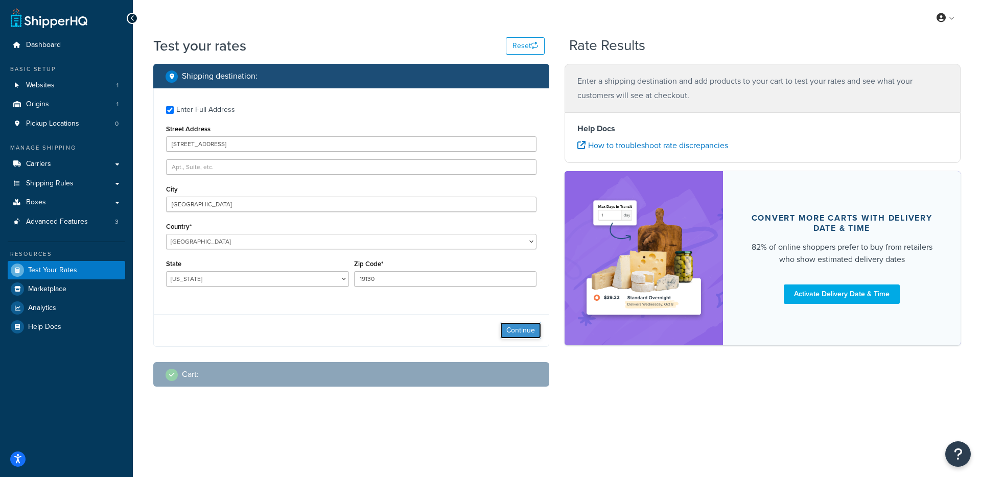
click at [513, 330] on button "Continue" at bounding box center [520, 330] width 41 height 16
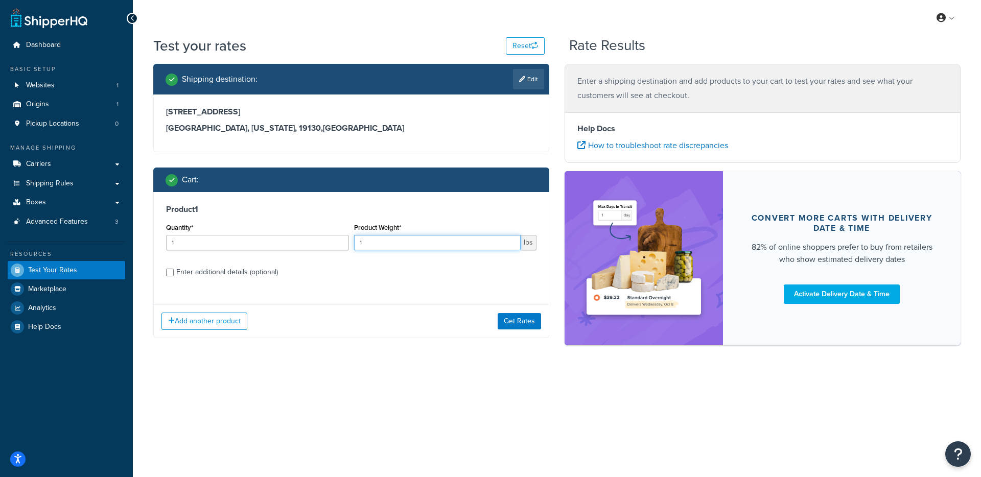
click at [414, 243] on input "1" at bounding box center [437, 242] width 167 height 15
type input "57"
click at [508, 323] on button "Get Rates" at bounding box center [518, 321] width 43 height 16
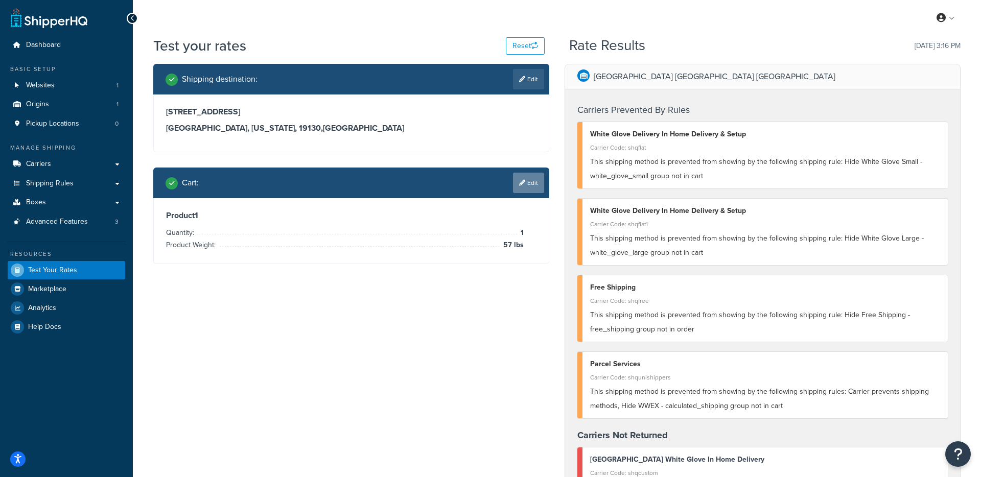
click at [523, 188] on link "Edit" at bounding box center [528, 183] width 31 height 20
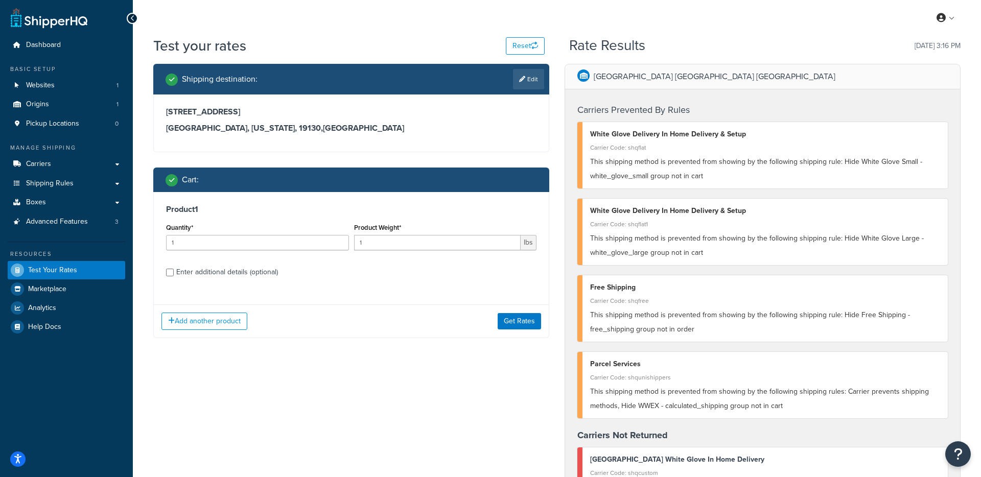
click at [204, 274] on div "Enter additional details (optional)" at bounding box center [227, 272] width 102 height 14
click at [174, 274] on input "Enter additional details (optional)" at bounding box center [170, 273] width 8 height 8
checkbox input "true"
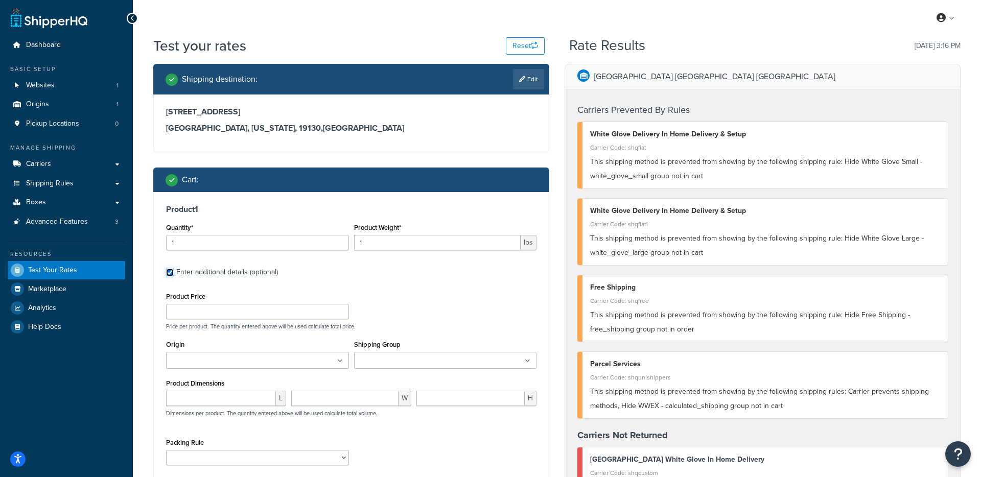
scroll to position [42, 0]
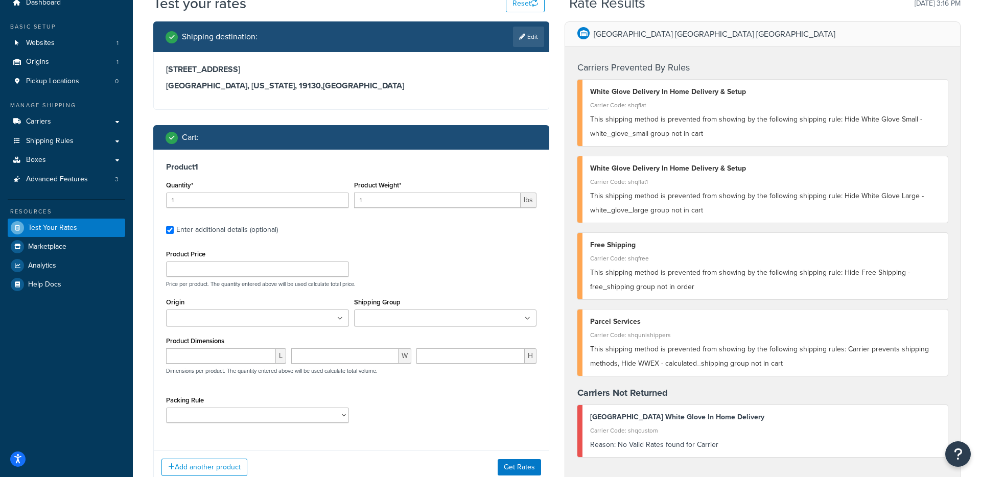
click at [391, 318] on input "Shipping Group" at bounding box center [402, 318] width 90 height 11
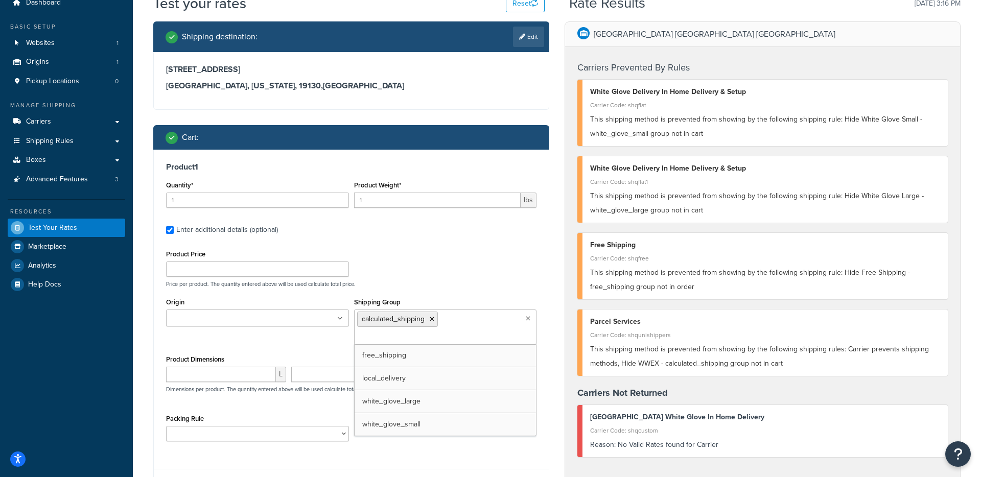
drag, startPoint x: 415, startPoint y: 281, endPoint x: 336, endPoint y: 301, distance: 82.2
click at [415, 281] on p "Price per product. The quantity entered above will be used calculate total pric…" at bounding box center [350, 283] width 375 height 7
click at [292, 316] on ul at bounding box center [257, 317] width 183 height 17
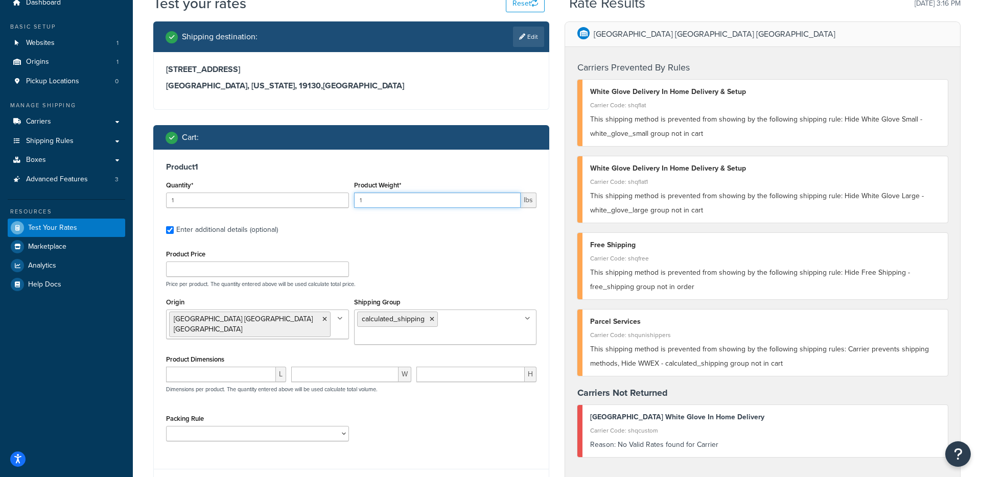
click at [389, 200] on input "1" at bounding box center [437, 200] width 167 height 15
type input "57"
click at [396, 257] on div "Product Price Price per product. The quantity entered above will be used calcul…" at bounding box center [350, 267] width 375 height 40
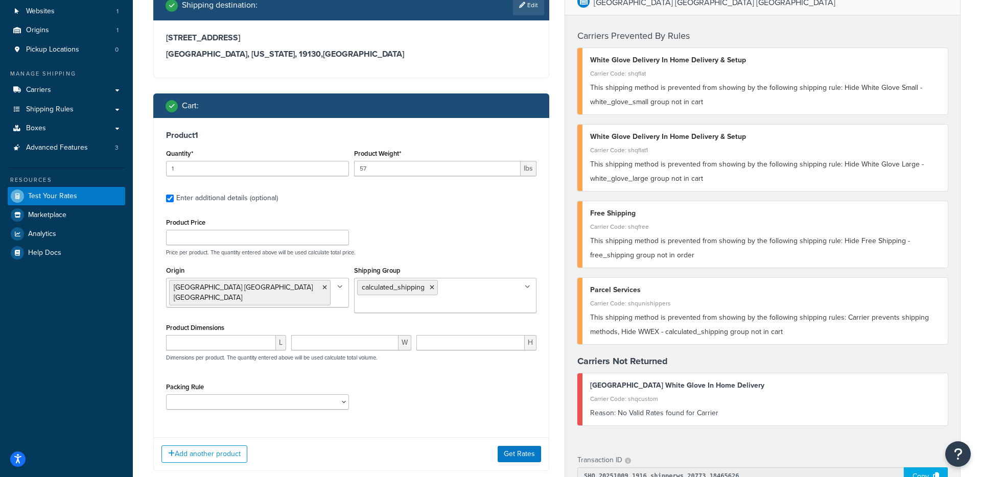
scroll to position [75, 0]
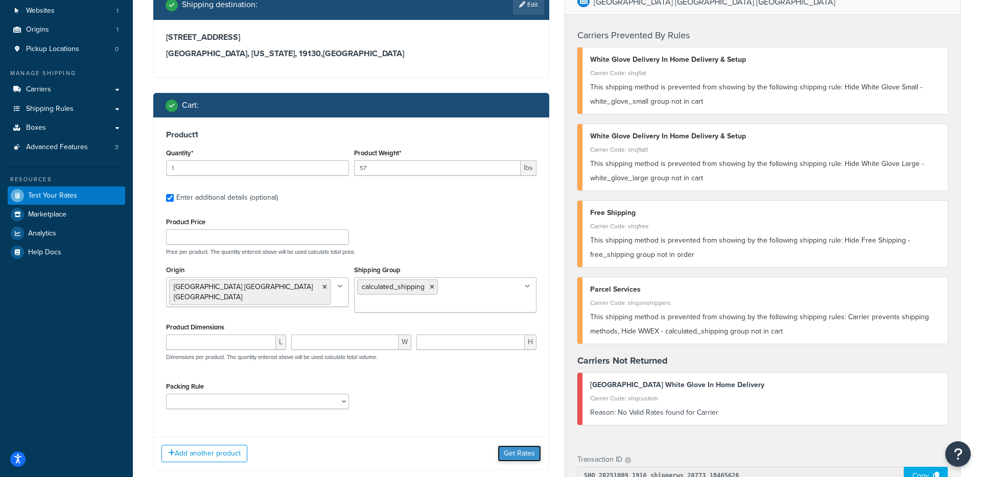
click at [516, 450] on button "Get Rates" at bounding box center [518, 453] width 43 height 16
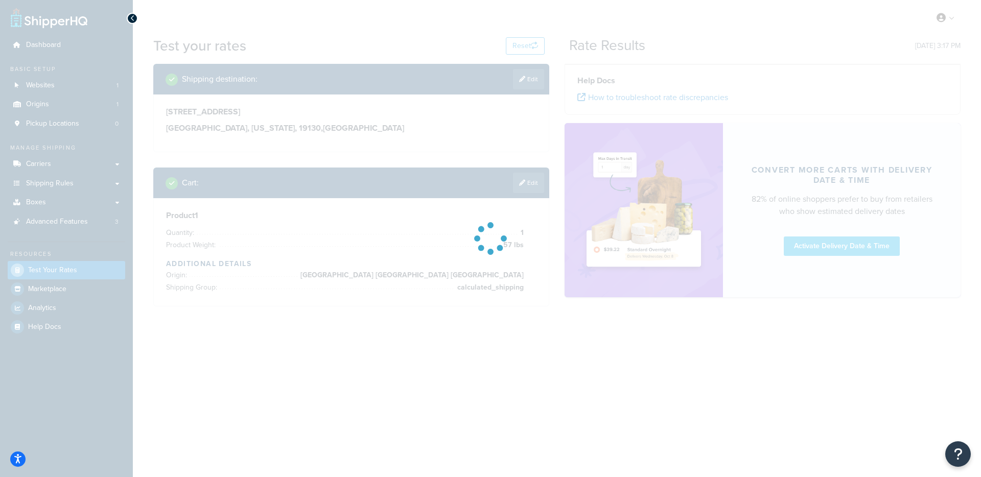
scroll to position [0, 0]
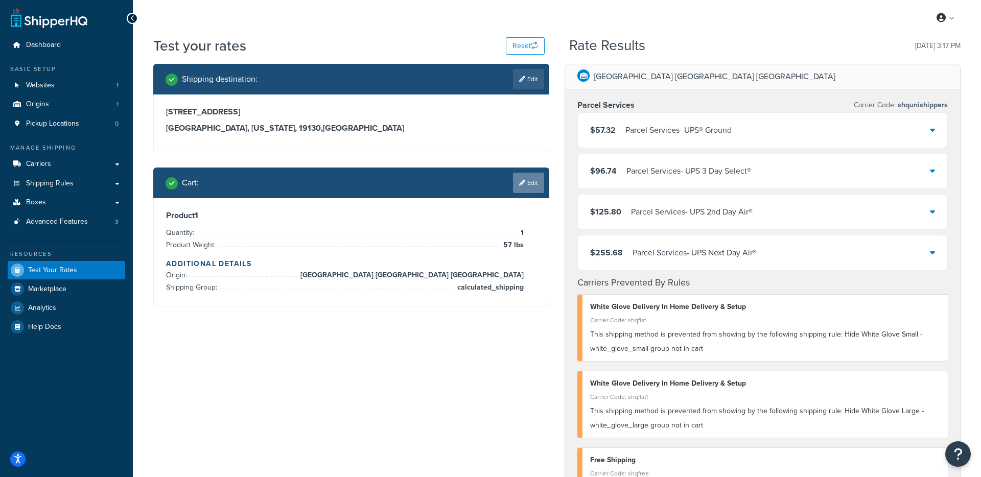
click at [530, 188] on link "Edit" at bounding box center [528, 183] width 31 height 20
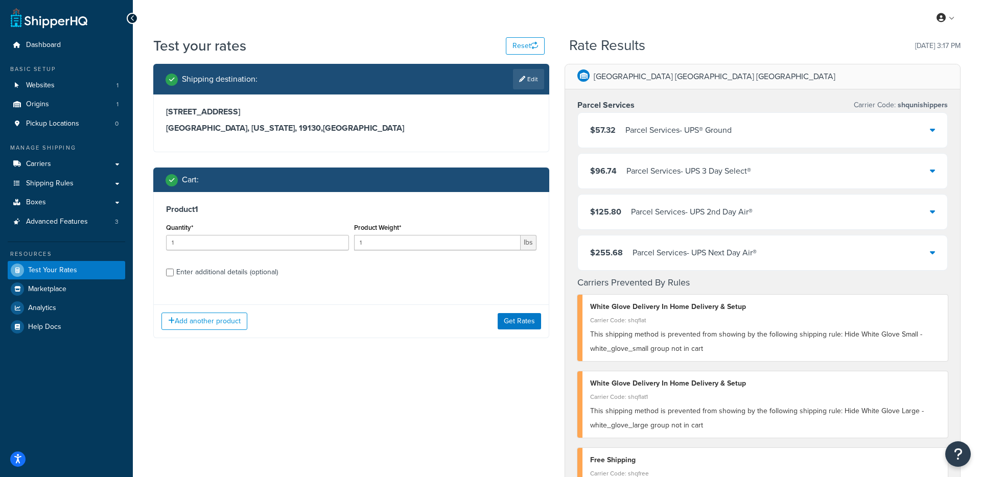
scroll to position [61, 0]
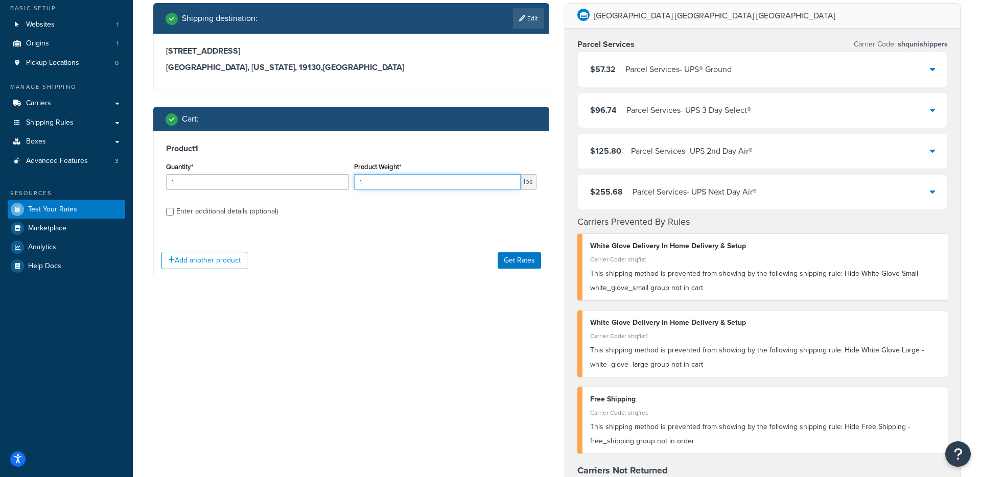
click at [409, 186] on input "1" at bounding box center [437, 181] width 167 height 15
type input "102"
click at [233, 215] on div "Enter additional details (optional)" at bounding box center [227, 211] width 102 height 14
click at [174, 215] on input "Enter additional details (optional)" at bounding box center [170, 212] width 8 height 8
checkbox input "true"
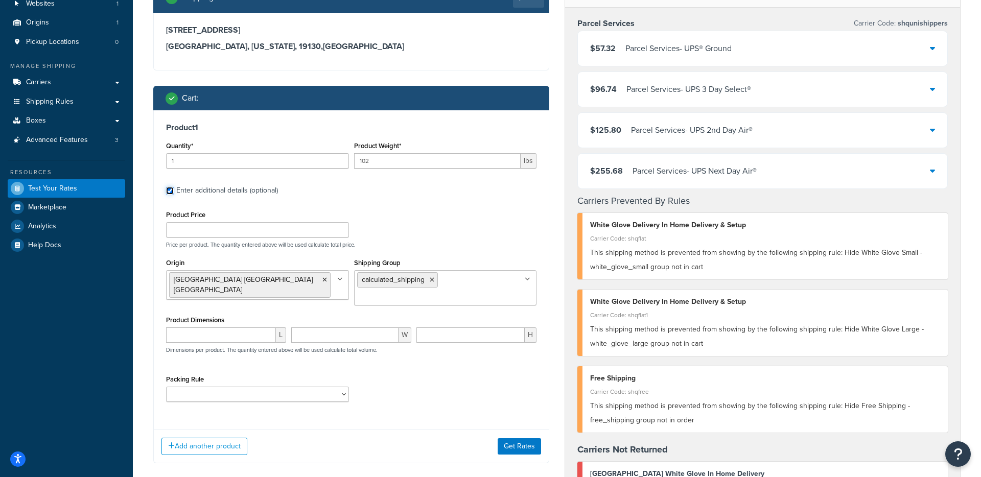
scroll to position [86, 0]
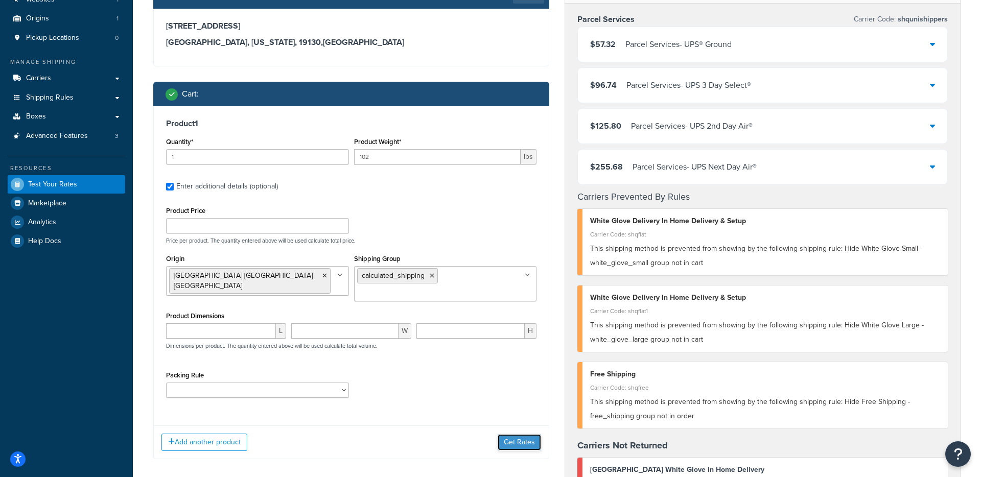
click at [527, 444] on button "Get Rates" at bounding box center [518, 442] width 43 height 16
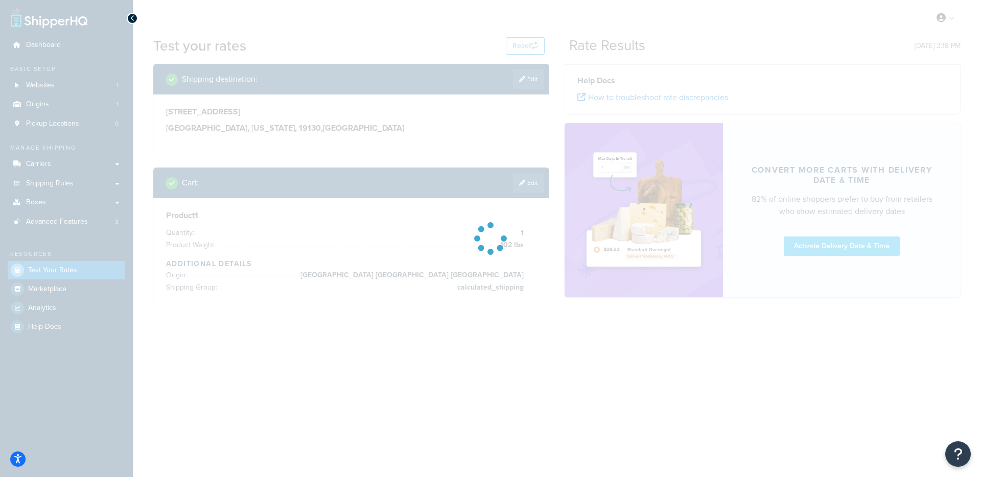
scroll to position [0, 0]
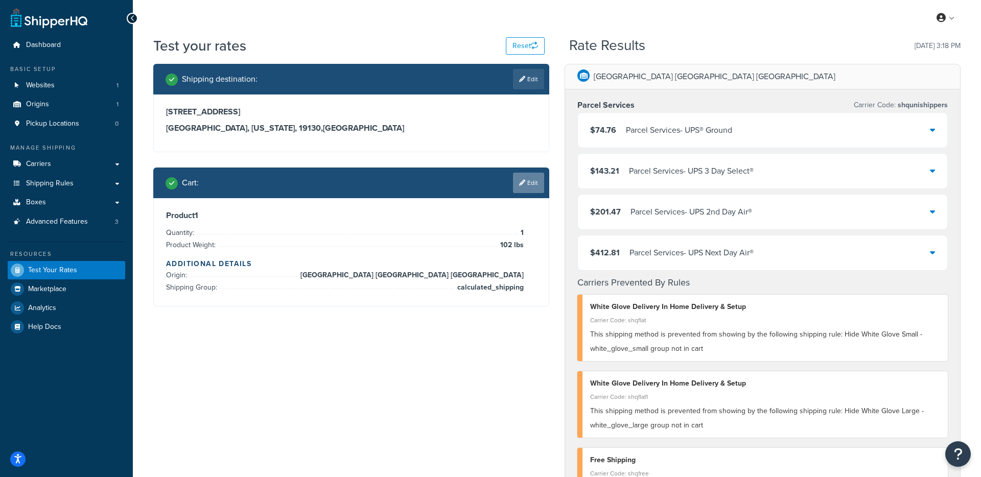
click at [528, 184] on link "Edit" at bounding box center [528, 183] width 31 height 20
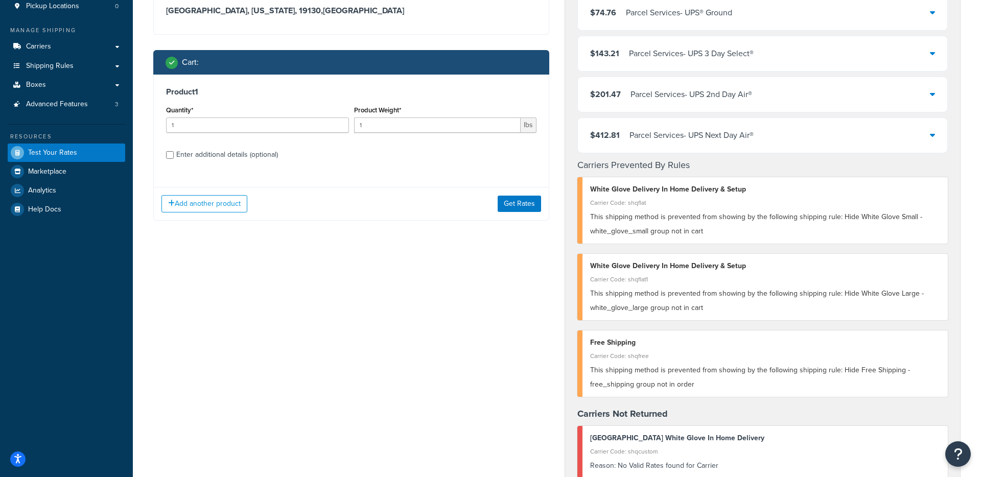
scroll to position [122, 0]
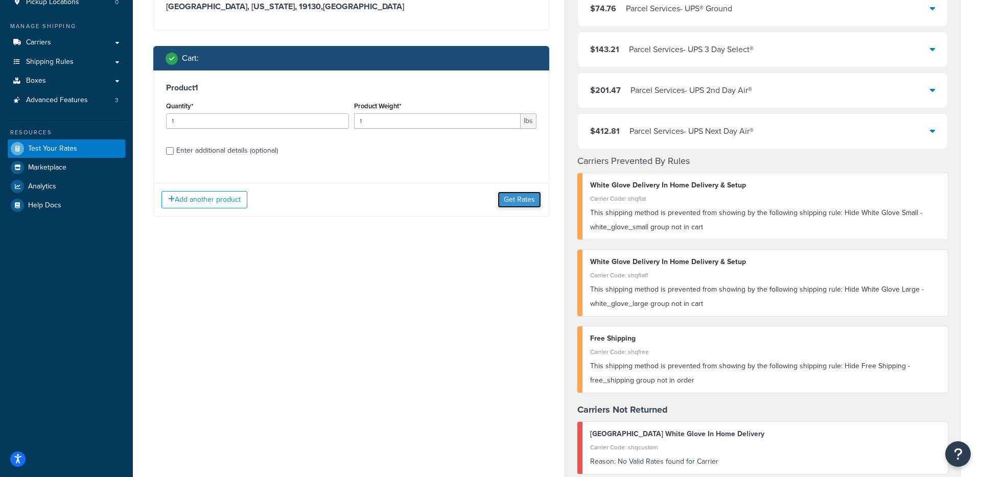
click at [509, 202] on button "Get Rates" at bounding box center [518, 200] width 43 height 16
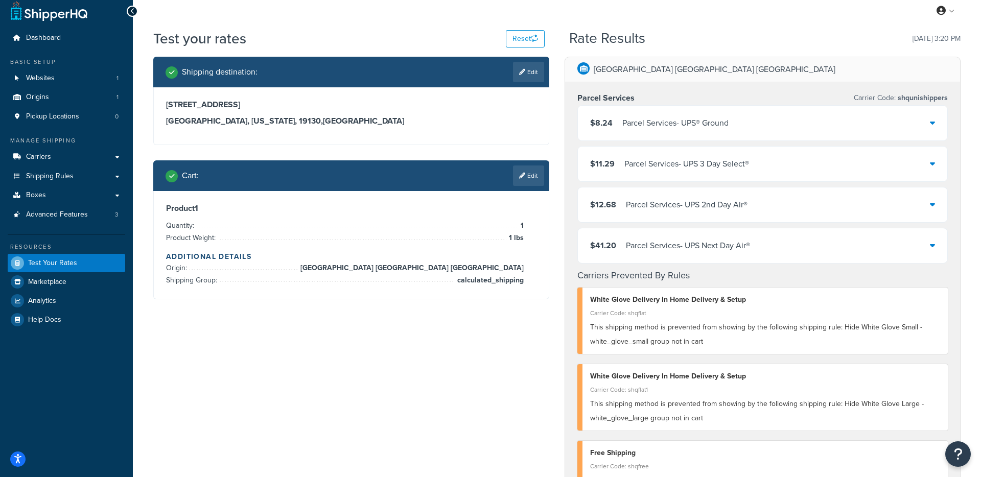
scroll to position [7, 0]
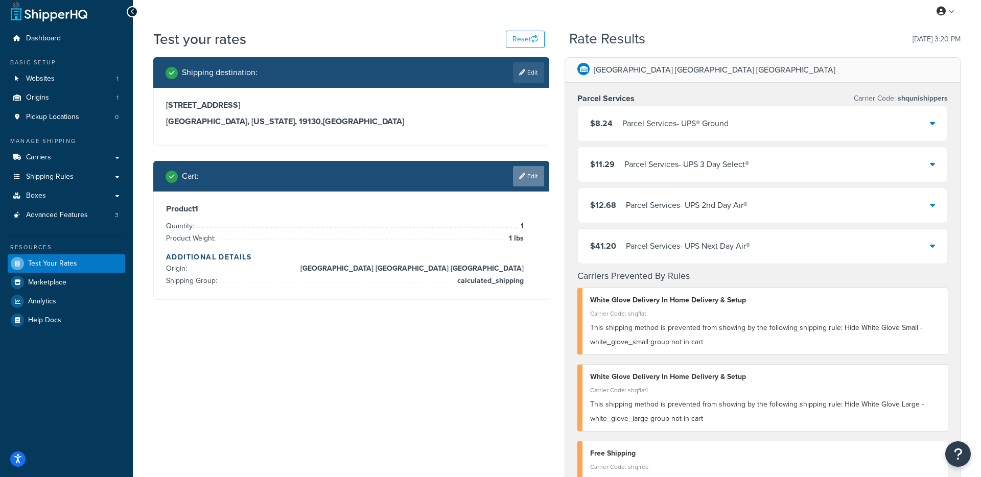
click at [528, 177] on link "Edit" at bounding box center [528, 176] width 31 height 20
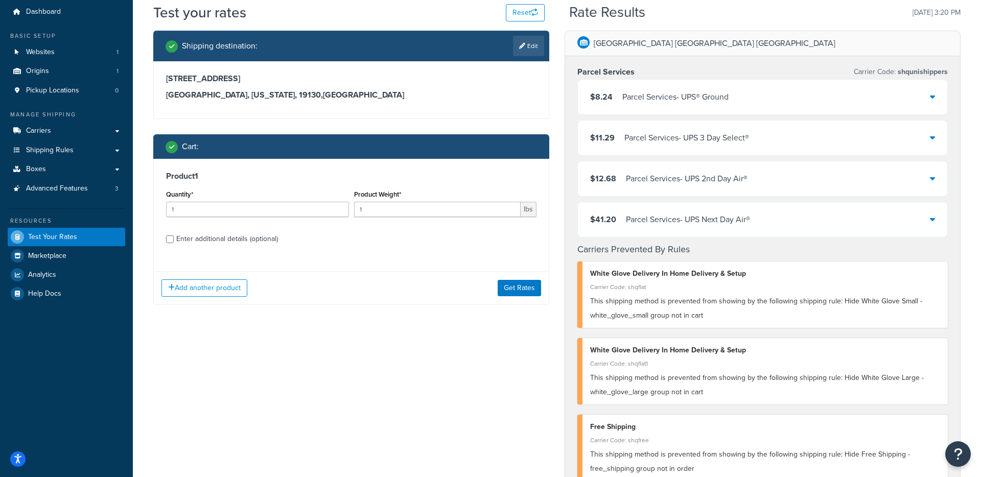
scroll to position [37, 0]
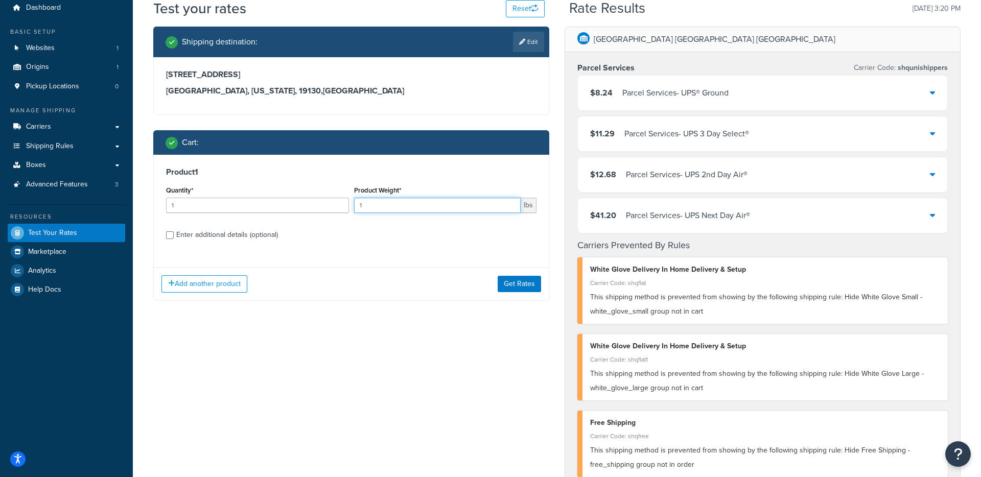
click at [369, 203] on input "1" at bounding box center [437, 205] width 167 height 15
type input "57"
click at [370, 247] on div "Product 1 Quantity* 1 Product Weight* 57 lbs Enter additional details (optional)" at bounding box center [351, 207] width 395 height 105
click at [510, 286] on button "Get Rates" at bounding box center [518, 284] width 43 height 16
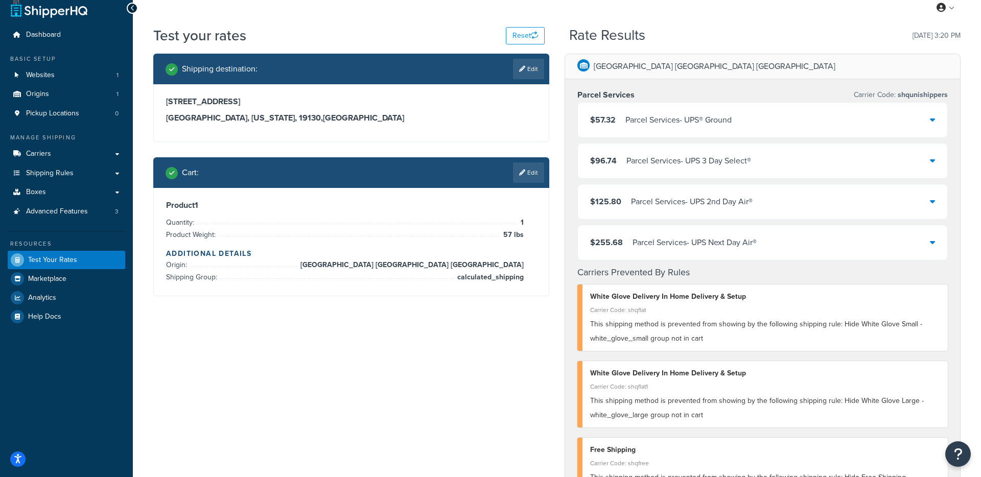
scroll to position [11, 0]
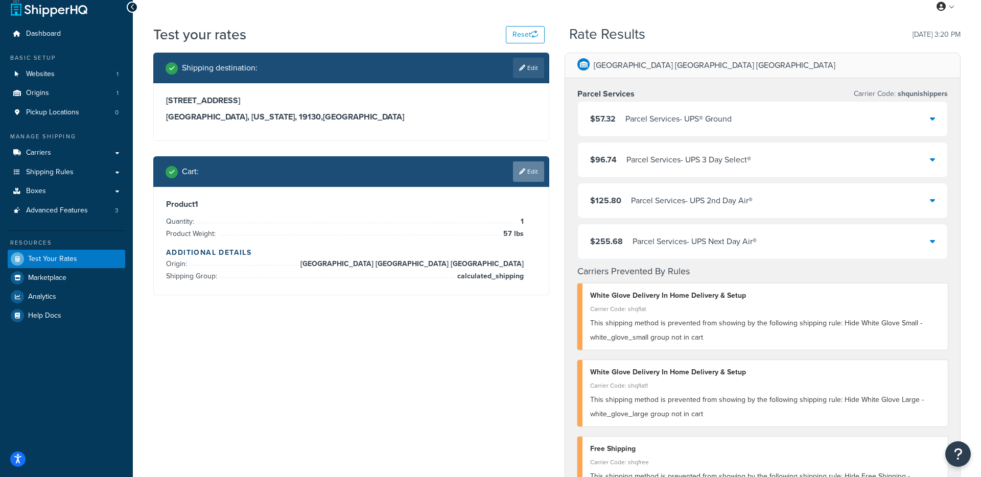
click at [531, 172] on link "Edit" at bounding box center [528, 171] width 31 height 20
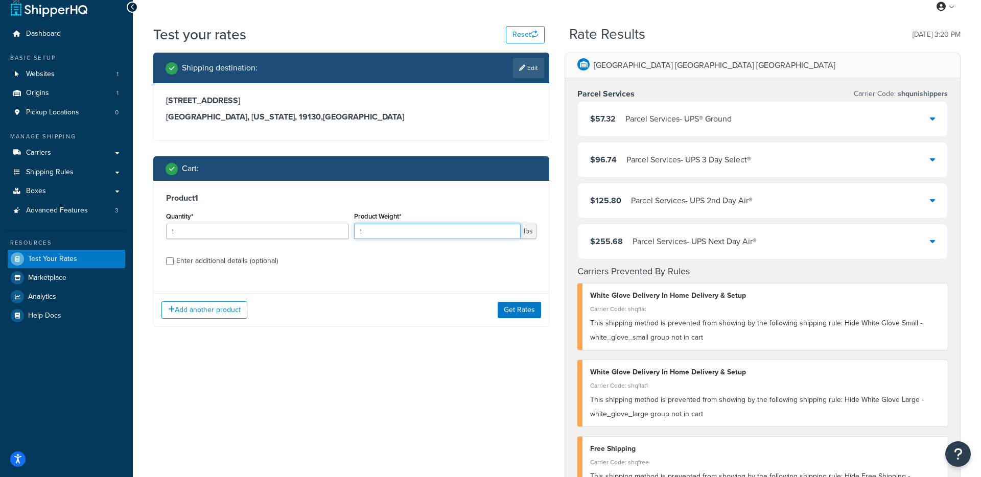
click at [454, 230] on input "1" at bounding box center [437, 231] width 167 height 15
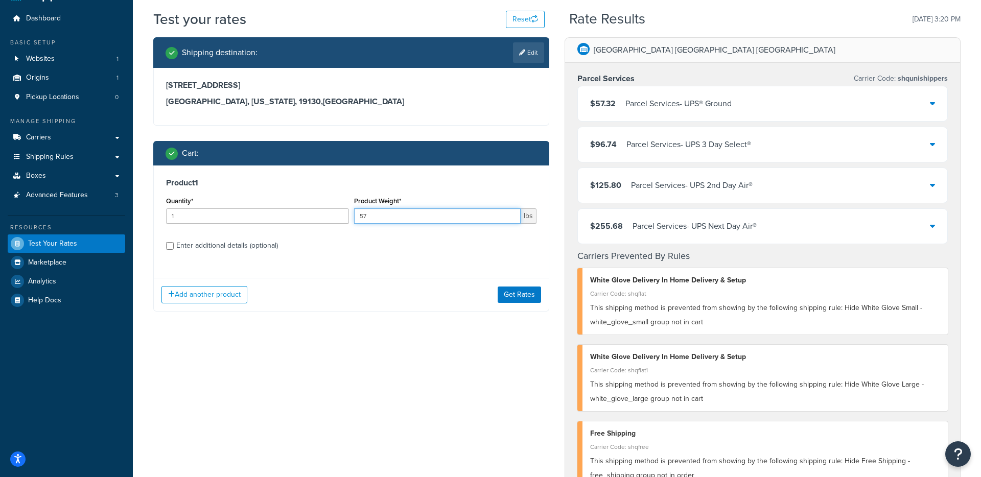
scroll to position [30, 0]
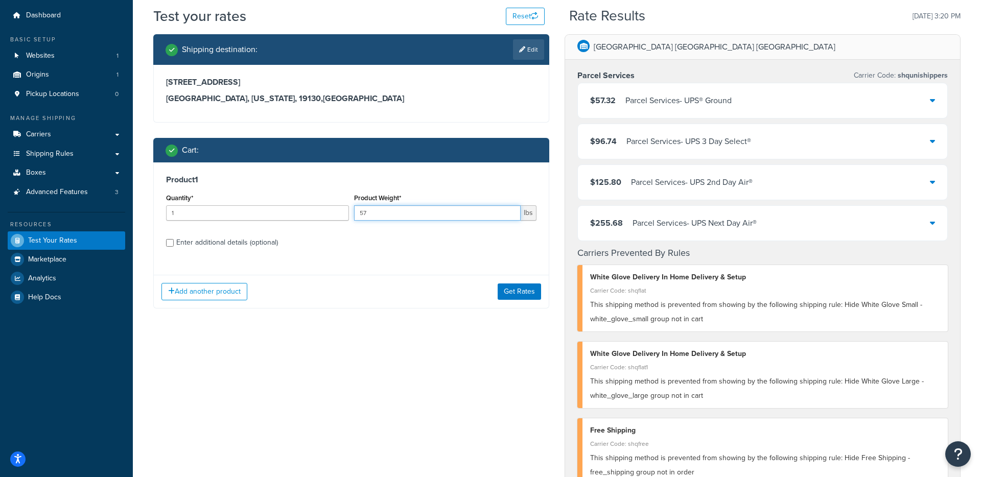
type input "57"
click at [210, 243] on div "Enter additional details (optional)" at bounding box center [227, 242] width 102 height 14
click at [174, 243] on input "Enter additional details (optional)" at bounding box center [170, 243] width 8 height 8
checkbox input "true"
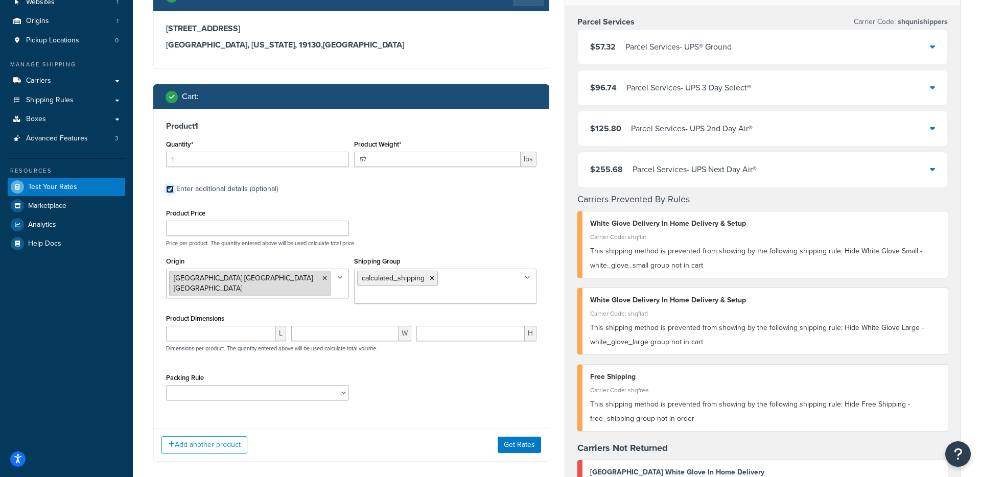
scroll to position [71, 0]
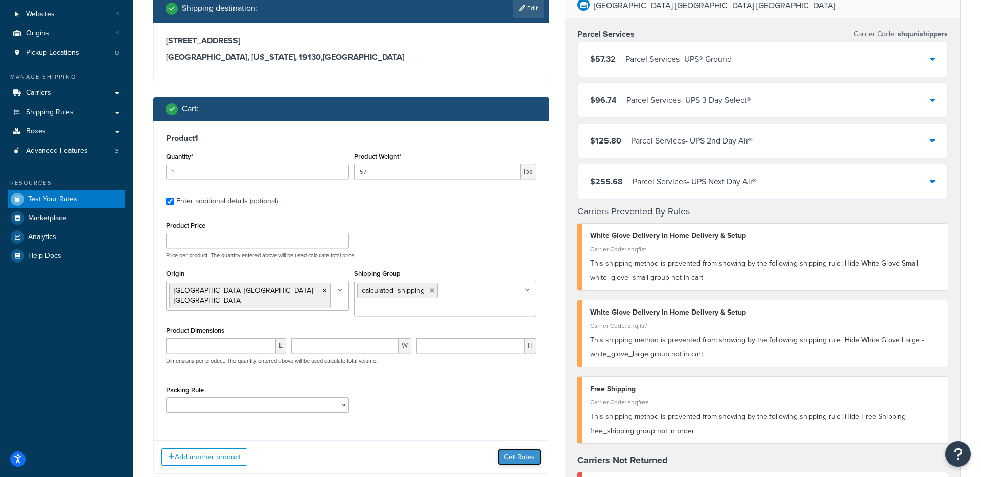
click at [522, 457] on button "Get Rates" at bounding box center [518, 457] width 43 height 16
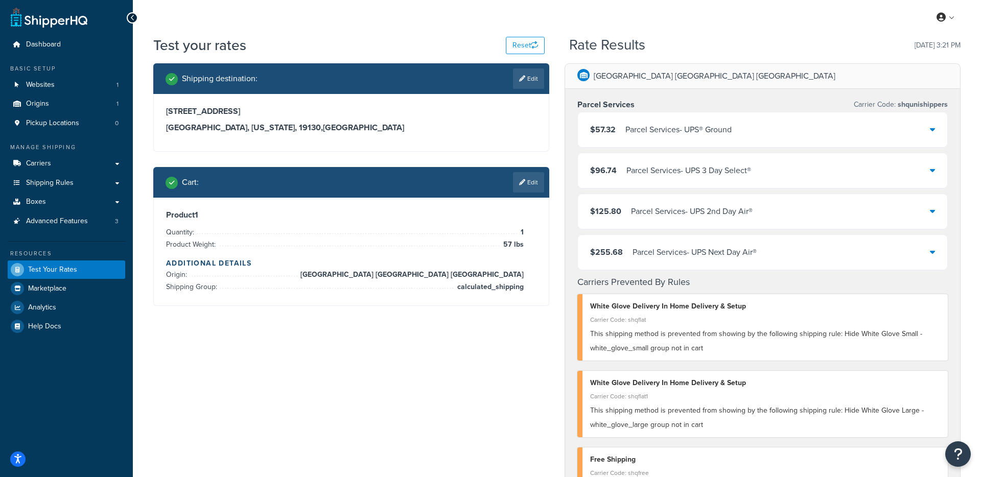
scroll to position [0, 0]
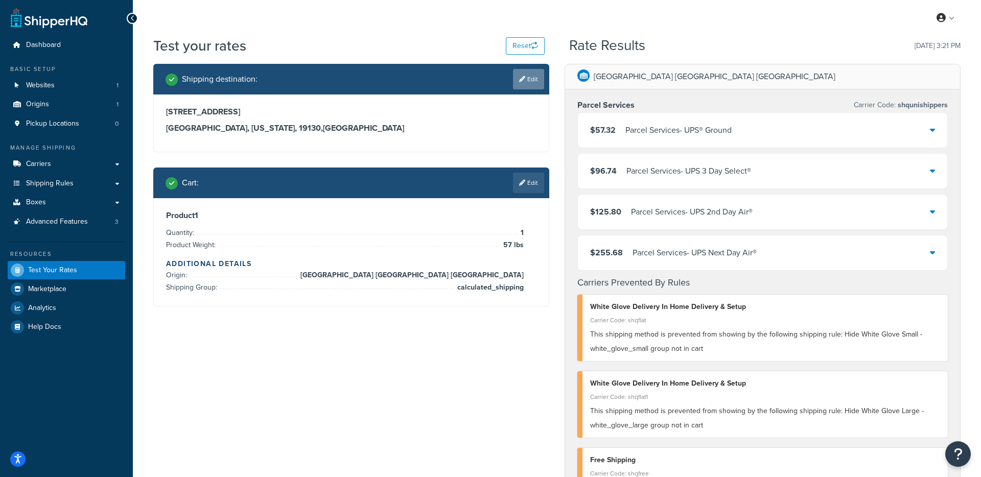
click at [525, 80] on link "Edit" at bounding box center [528, 79] width 31 height 20
select select "PA"
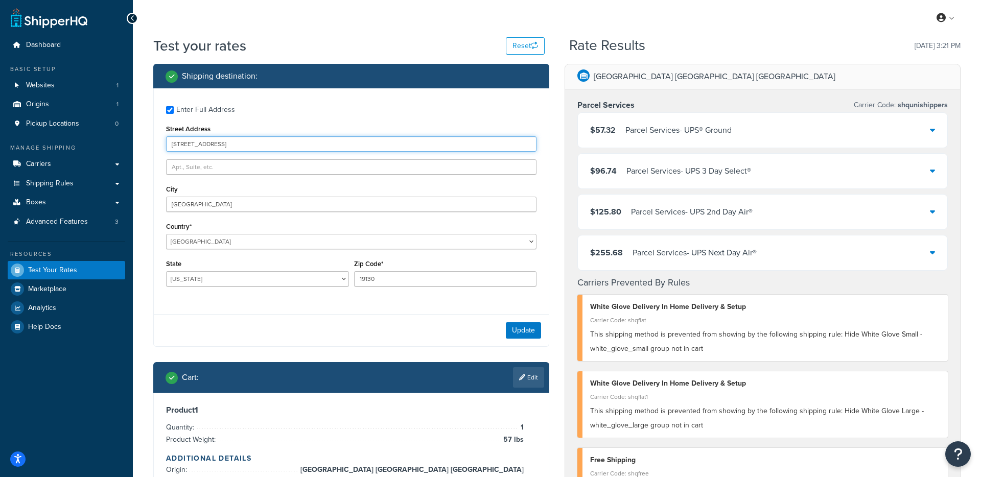
drag, startPoint x: 215, startPoint y: 144, endPoint x: 153, endPoint y: 144, distance: 62.3
click at [153, 144] on div "Enter Full Address Street Address 924 N 19th St City Philadelphia Country* Unit…" at bounding box center [351, 217] width 396 height 258
paste input "6323 Greenwood Avenue North"
type input "6323 Greenwood Avenue North"
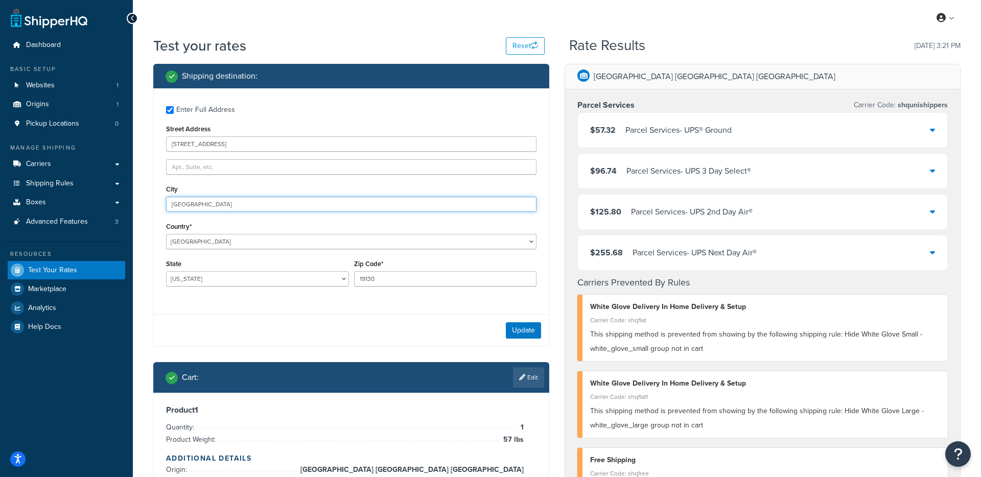
click at [255, 205] on input "Philadelphia" at bounding box center [351, 204] width 370 height 15
drag, startPoint x: 213, startPoint y: 205, endPoint x: 159, endPoint y: 201, distance: 54.3
click at [159, 201] on div "Enter Full Address Street Address 6323 Greenwood Avenue North City Philadelphia…" at bounding box center [351, 197] width 395 height 218
type input "North Seattle"
click at [227, 284] on select "Alabama Alaska American Samoa Arizona Arkansas Armed Forces Americas Armed Forc…" at bounding box center [257, 278] width 183 height 15
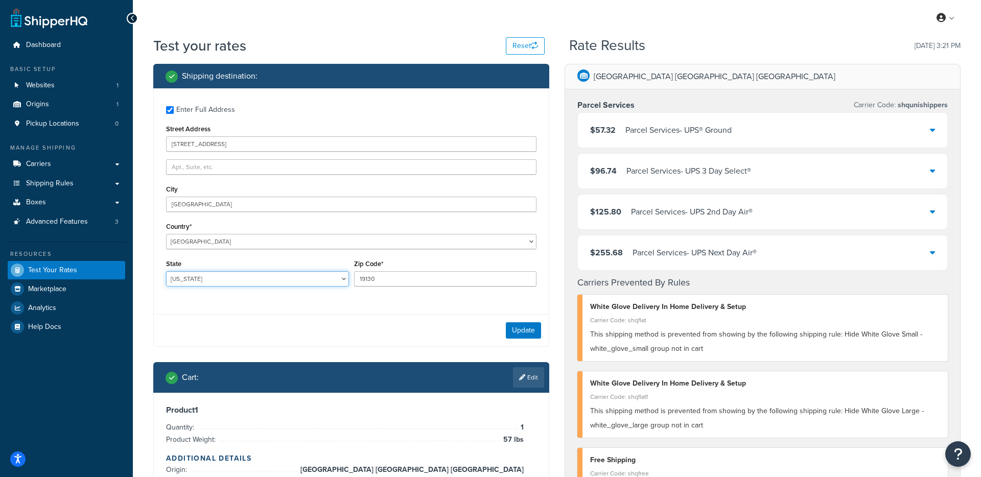
select select "WA"
click at [166, 271] on select "Alabama Alaska American Samoa Arizona Arkansas Armed Forces Americas Armed Forc…" at bounding box center [257, 278] width 183 height 15
drag, startPoint x: 386, startPoint y: 278, endPoint x: 330, endPoint y: 276, distance: 55.7
click at [330, 276] on div "State Alabama Alaska American Samoa Arizona Arkansas Armed Forces Americas Arme…" at bounding box center [350, 275] width 375 height 37
type input "98103"
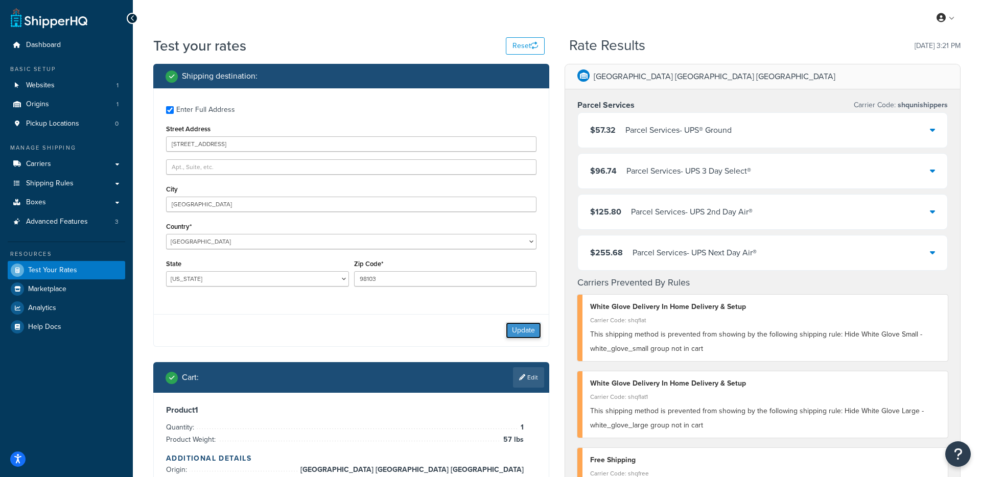
click at [516, 328] on button "Update" at bounding box center [523, 330] width 35 height 16
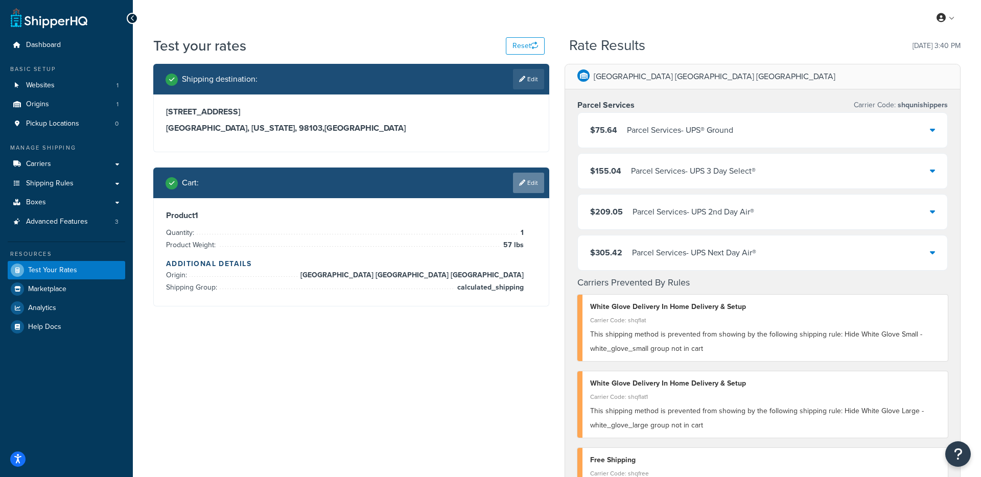
click at [529, 188] on link "Edit" at bounding box center [528, 183] width 31 height 20
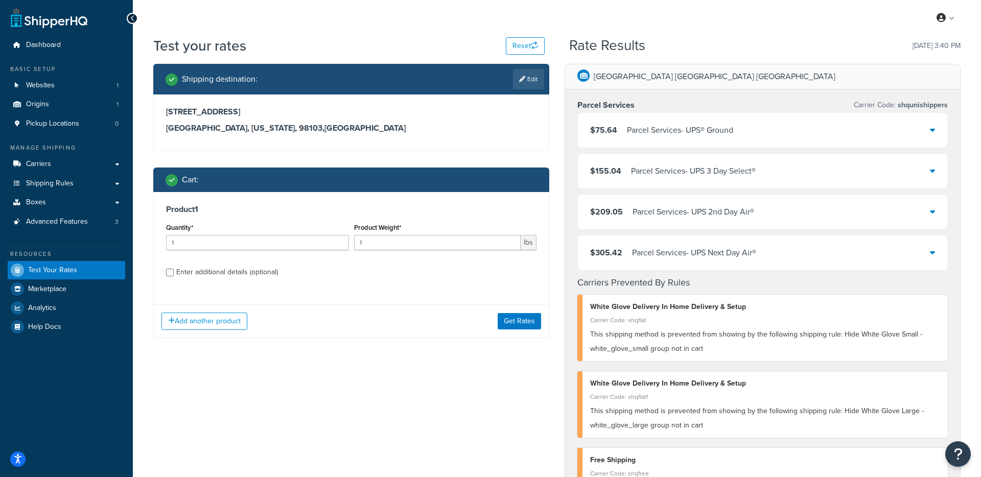
click at [207, 272] on div "Enter additional details (optional)" at bounding box center [227, 272] width 102 height 14
click at [174, 272] on input "Enter additional details (optional)" at bounding box center [170, 273] width 8 height 8
checkbox input "true"
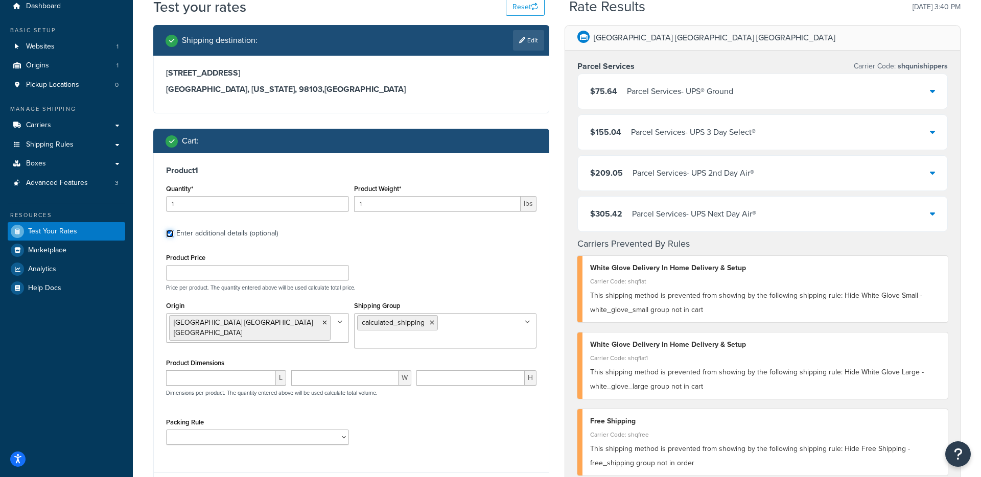
scroll to position [35, 0]
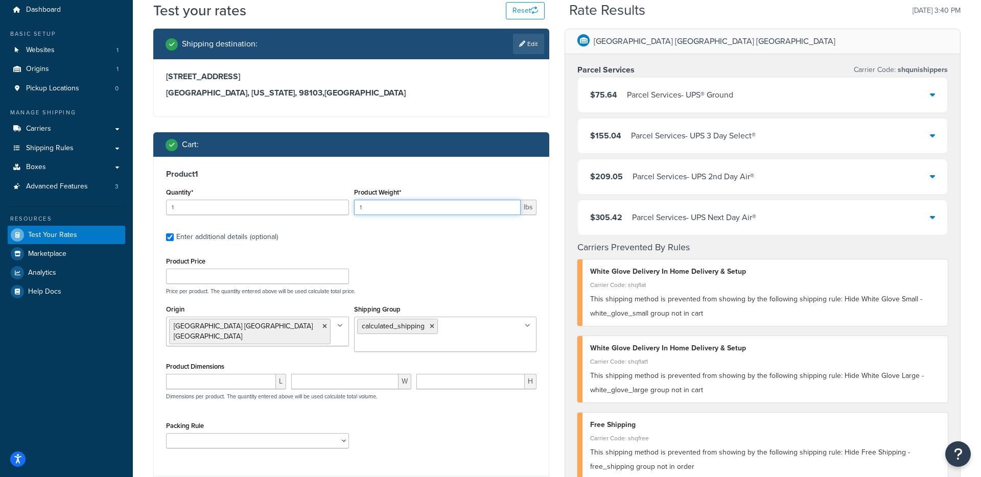
click at [380, 210] on input "1" at bounding box center [437, 207] width 167 height 15
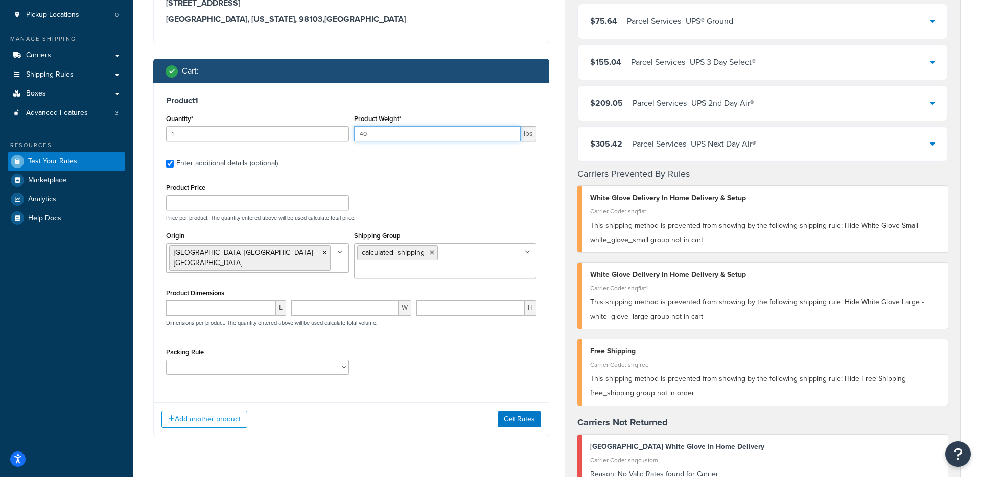
scroll to position [110, 0]
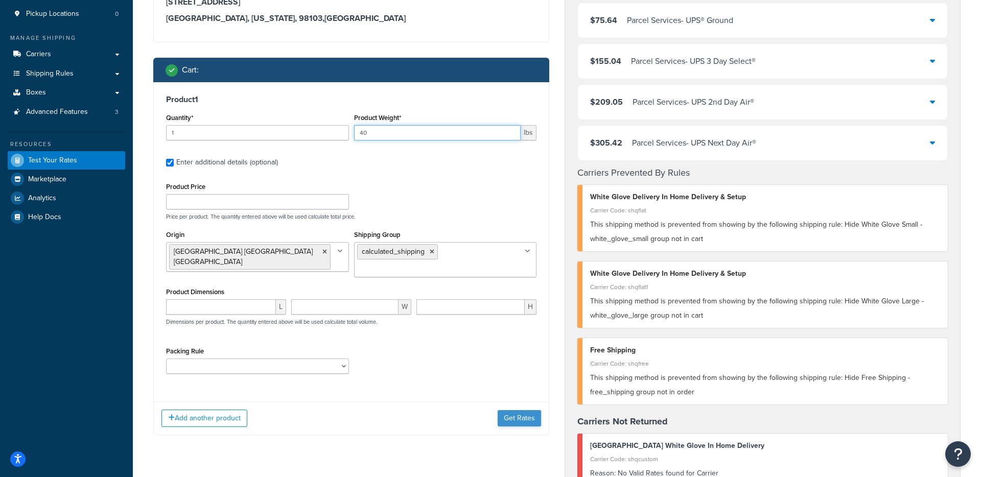
type input "40"
click at [512, 415] on button "Get Rates" at bounding box center [518, 418] width 43 height 16
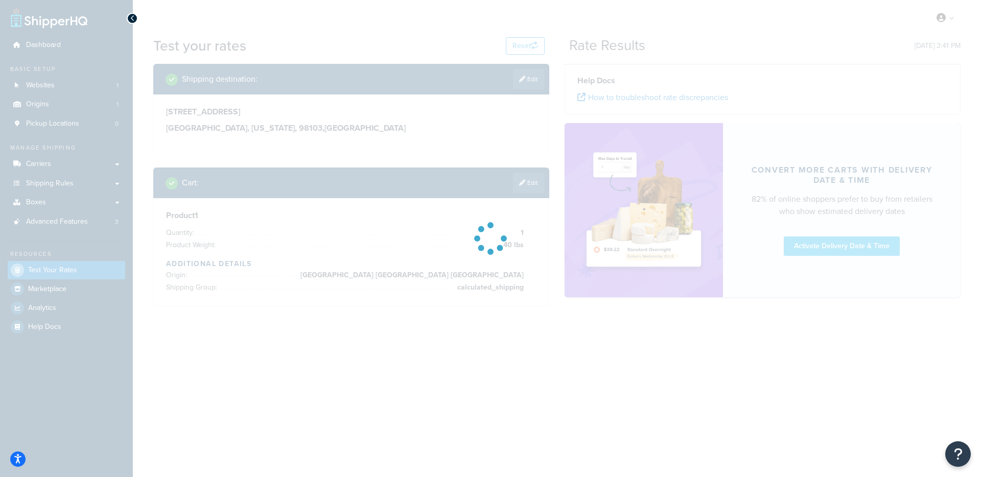
scroll to position [0, 0]
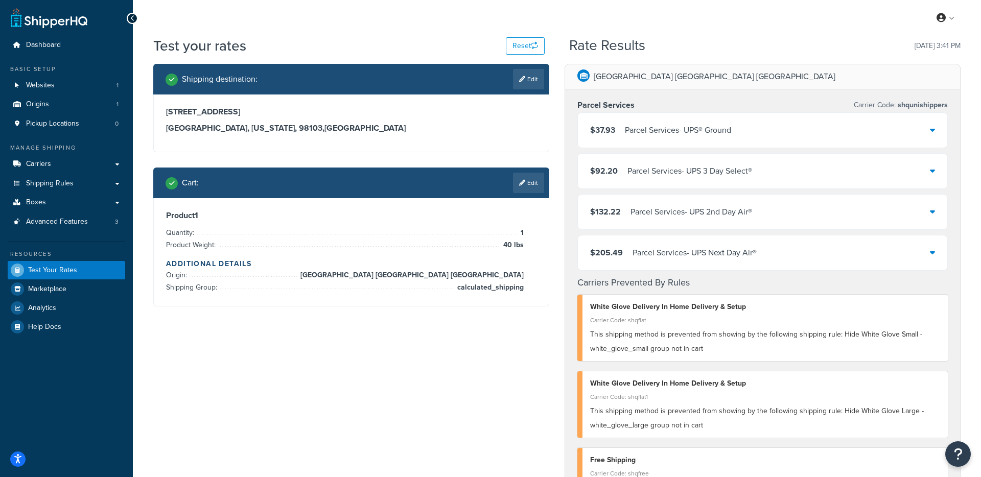
click at [883, 133] on div "$37.93 Parcel Services - UPS® Ground" at bounding box center [762, 130] width 369 height 35
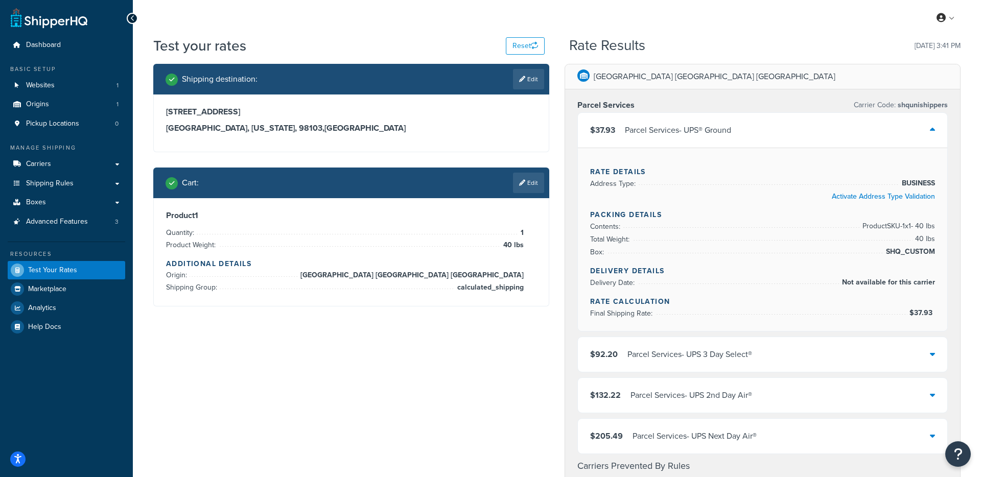
click at [883, 133] on div "$37.93 Parcel Services - UPS® Ground" at bounding box center [762, 130] width 369 height 35
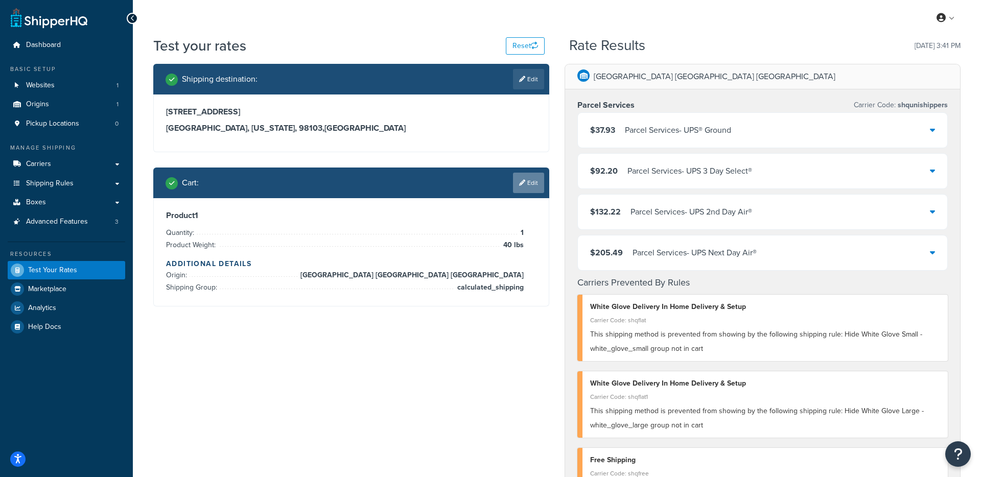
click at [529, 186] on link "Edit" at bounding box center [528, 183] width 31 height 20
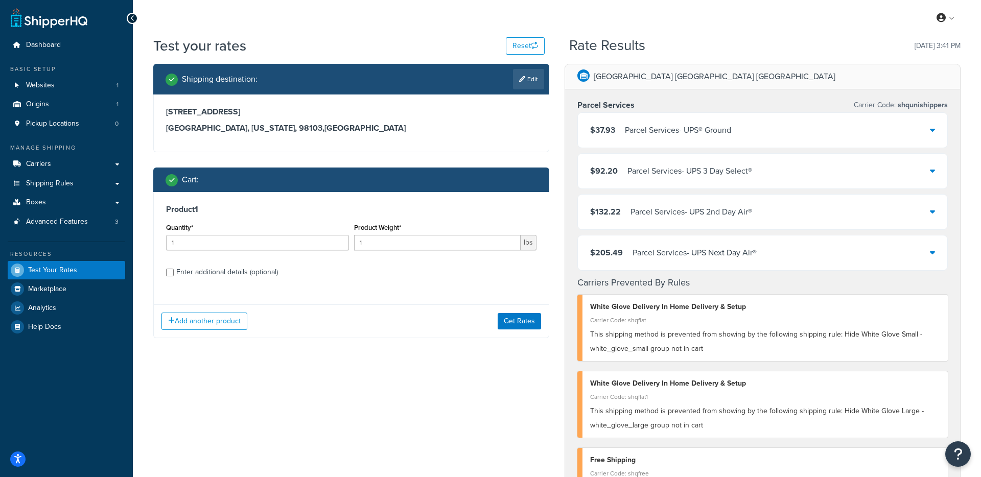
scroll to position [27, 0]
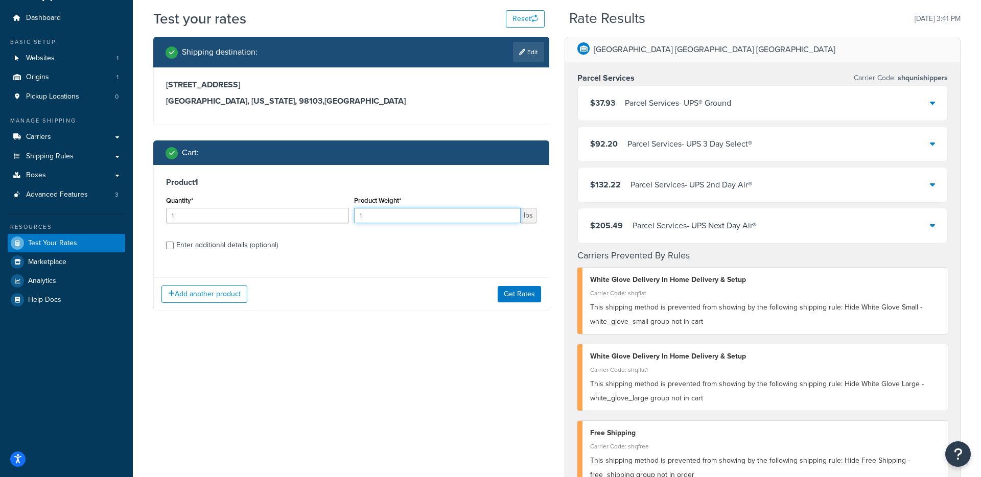
click at [450, 211] on input "1" at bounding box center [437, 215] width 167 height 15
type input "85"
click at [531, 298] on button "Get Rates" at bounding box center [518, 294] width 43 height 16
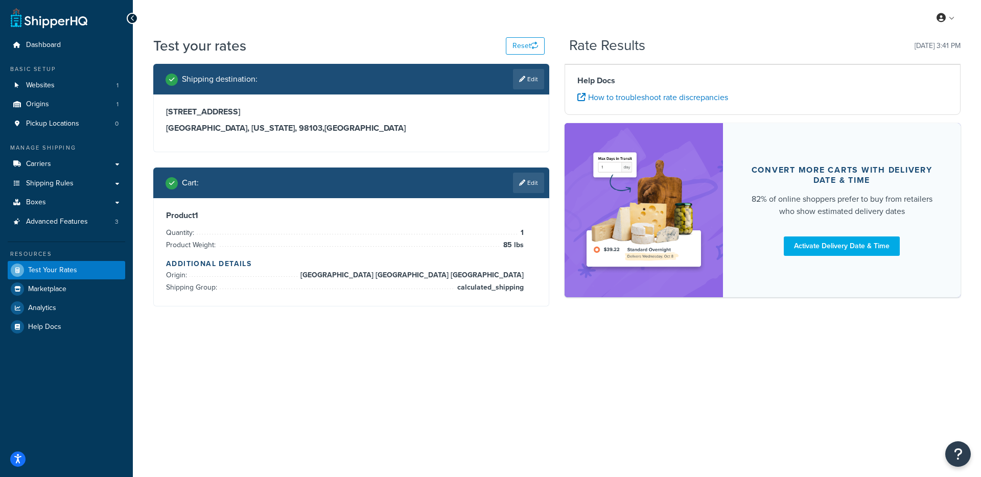
scroll to position [0, 0]
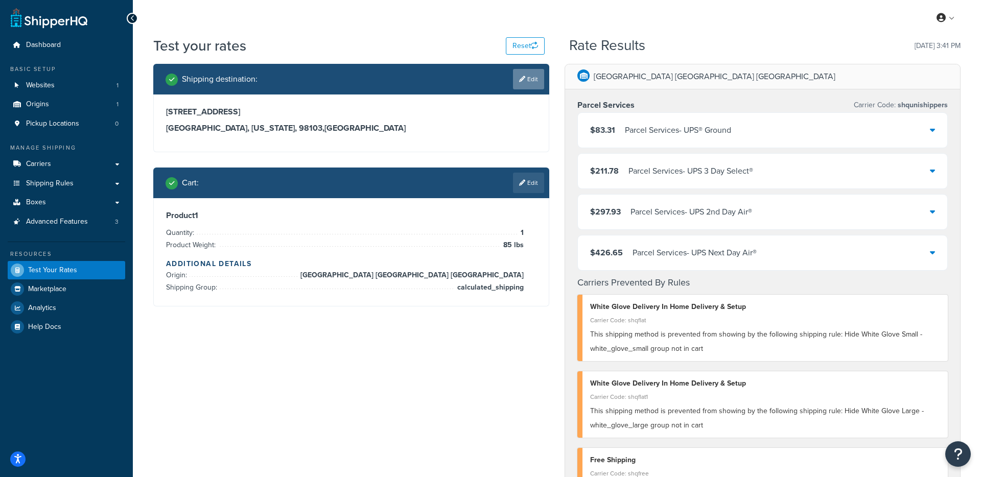
click at [525, 81] on link "Edit" at bounding box center [528, 79] width 31 height 20
select select "WA"
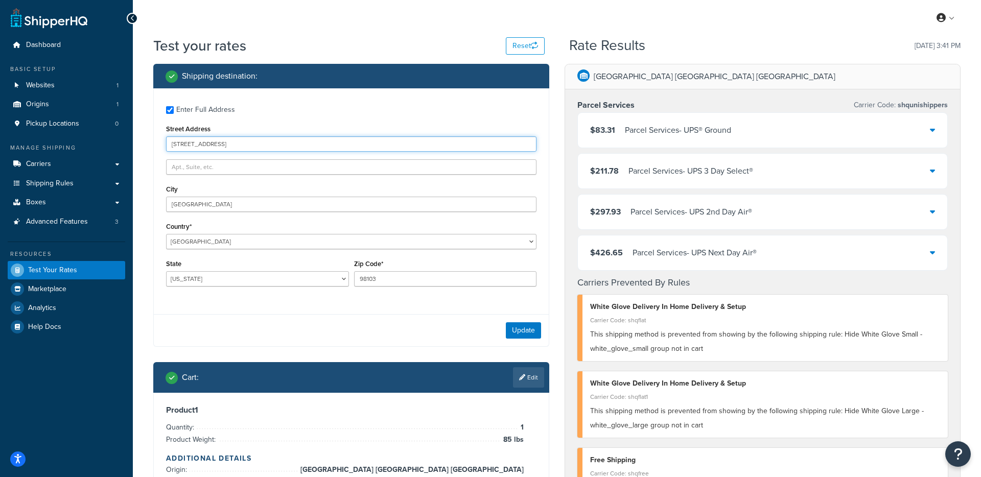
drag, startPoint x: 257, startPoint y: 144, endPoint x: 150, endPoint y: 143, distance: 107.3
click at [150, 143] on div "Shipping destination : Enter Full Address Street Address 6323 Greenwood Avenue …" at bounding box center [351, 290] width 411 height 452
paste input "1908 Carolina Court"
type input "1908 Carolina Court"
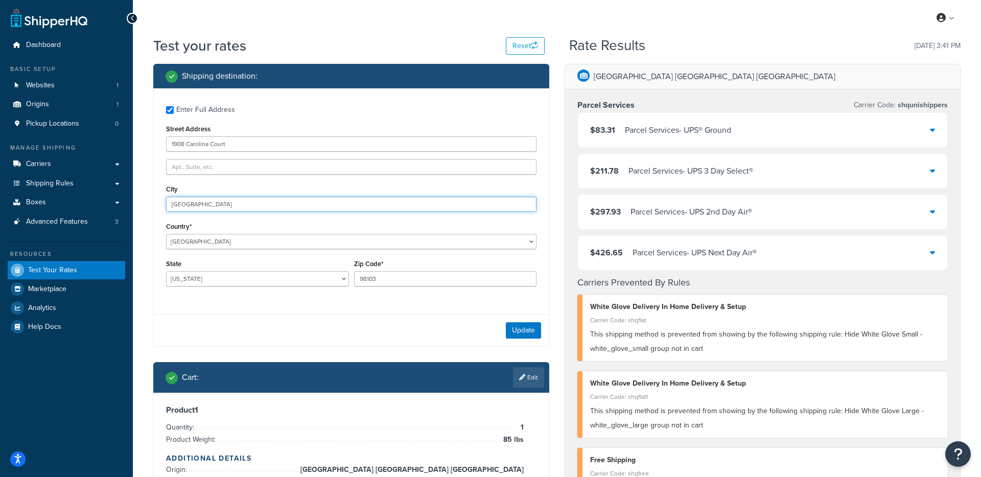
click at [210, 206] on input "North Seattle" at bounding box center [351, 204] width 370 height 15
drag, startPoint x: 209, startPoint y: 203, endPoint x: 140, endPoint y: 201, distance: 69.0
click at [140, 201] on div "Test your rates Reset Rate Results 10/09/2025, 3:41 PM Shipping destination : E…" at bounding box center [557, 484] width 848 height 896
click at [198, 186] on div "City" at bounding box center [351, 197] width 370 height 30
drag, startPoint x: 354, startPoint y: 204, endPoint x: 395, endPoint y: 174, distance: 50.8
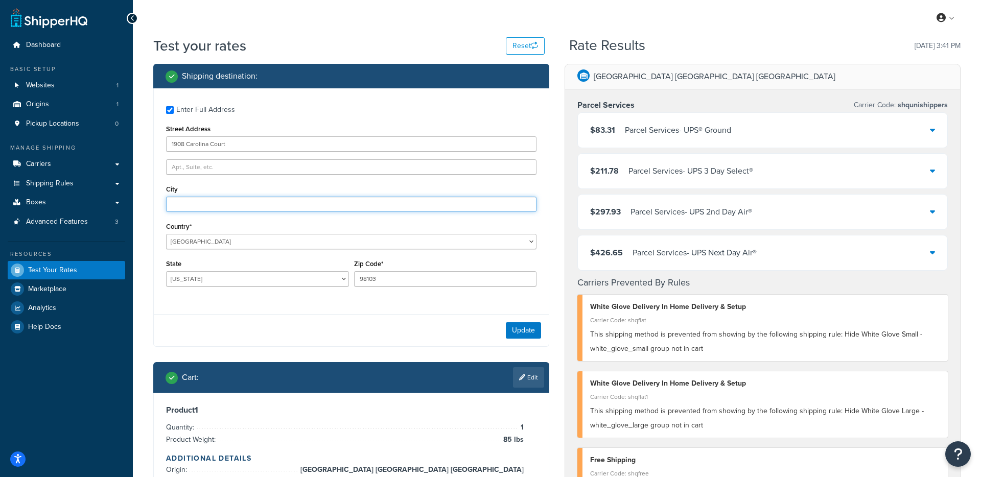
click at [354, 204] on input "City" at bounding box center [351, 204] width 370 height 15
type input "Celina"
click at [273, 278] on select "Alabama Alaska American Samoa Arizona Arkansas Armed Forces Americas Armed Forc…" at bounding box center [257, 278] width 183 height 15
select select "OH"
click at [166, 271] on select "Alabama Alaska American Samoa Arizona Arkansas Armed Forces Americas Armed Forc…" at bounding box center [257, 278] width 183 height 15
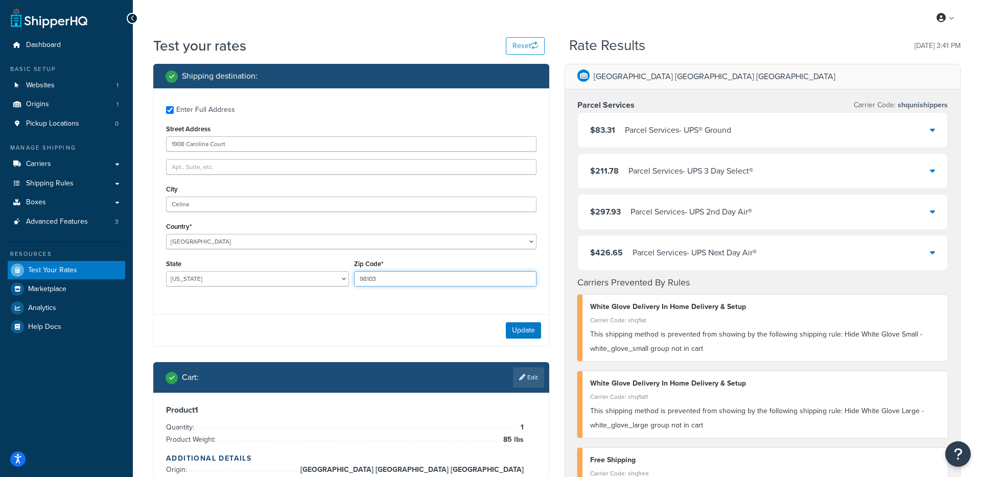
drag, startPoint x: 386, startPoint y: 281, endPoint x: 341, endPoint y: 280, distance: 44.4
click at [341, 280] on div "State Alabama Alaska American Samoa Arizona Arkansas Armed Forces Americas Arme…" at bounding box center [350, 275] width 375 height 37
type input "45822"
click at [513, 332] on button "Update" at bounding box center [523, 330] width 35 height 16
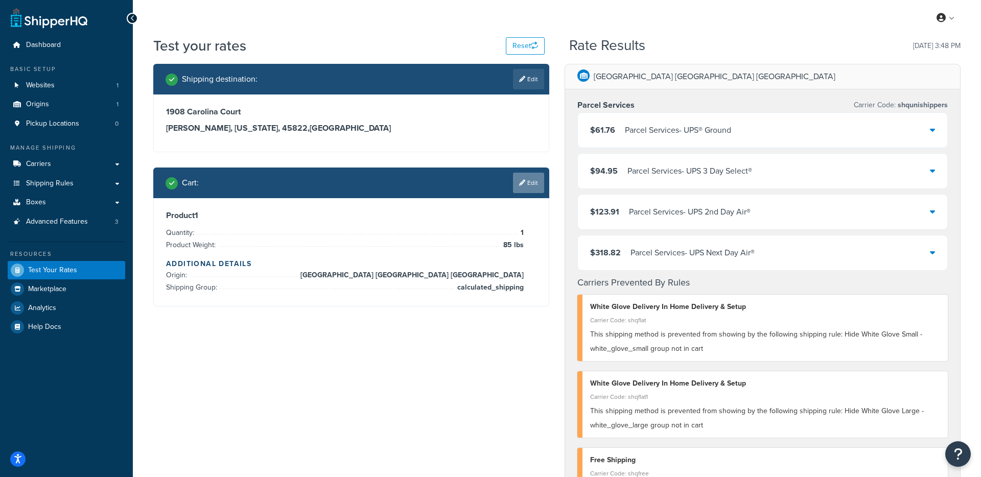
click at [524, 183] on link "Edit" at bounding box center [528, 183] width 31 height 20
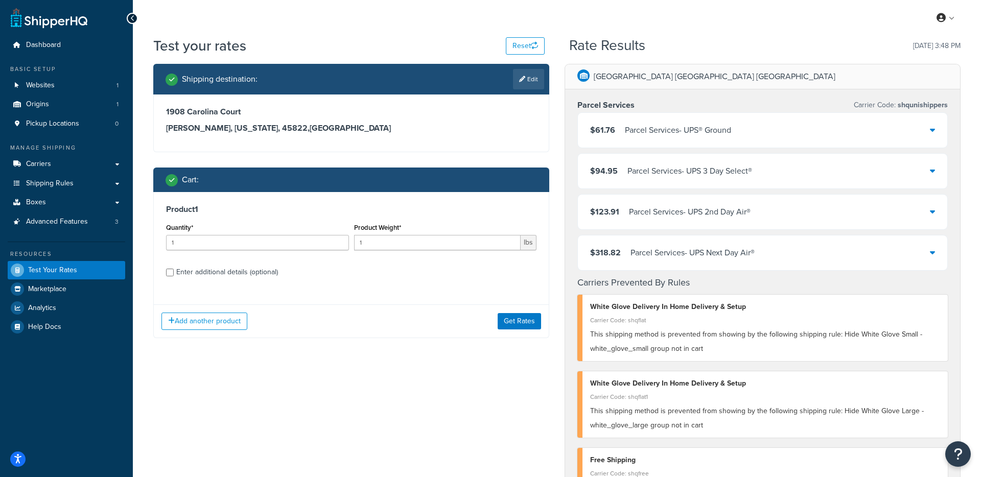
scroll to position [19, 0]
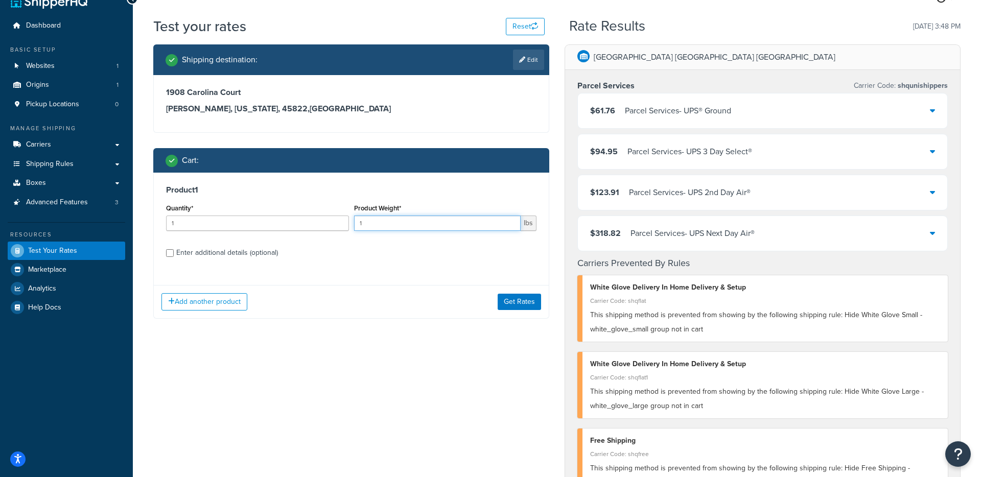
click at [384, 226] on input "1" at bounding box center [437, 223] width 167 height 15
type input "32"
click at [223, 253] on div "Enter additional details (optional)" at bounding box center [227, 253] width 102 height 14
click at [174, 253] on input "Enter additional details (optional)" at bounding box center [170, 253] width 8 height 8
checkbox input "true"
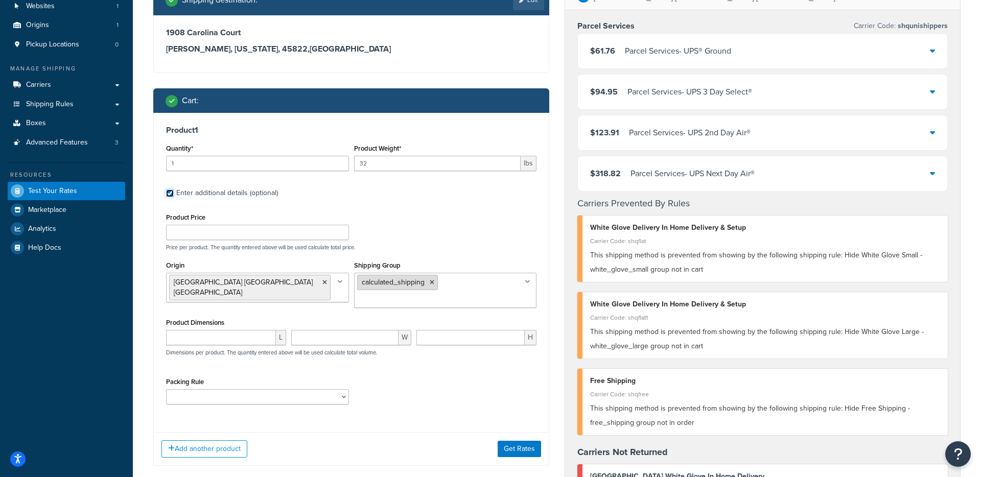
scroll to position [85, 0]
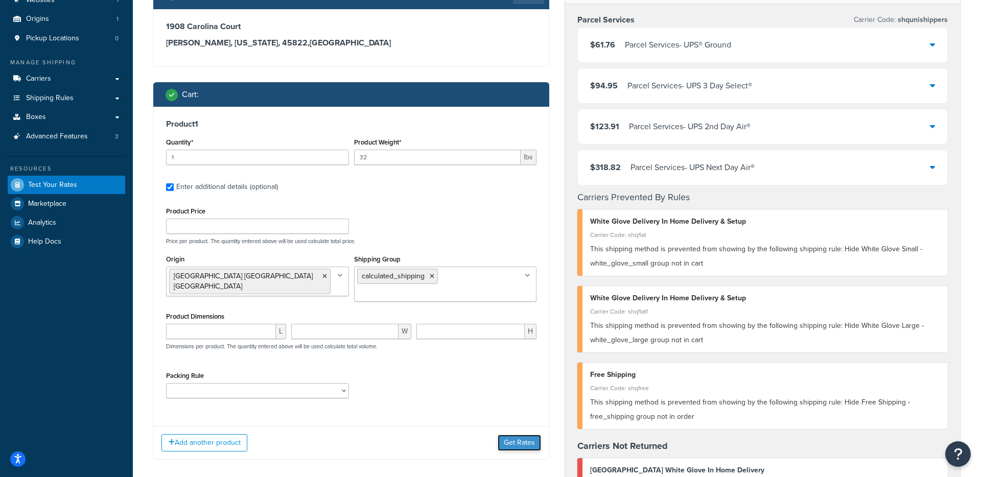
click at [523, 439] on button "Get Rates" at bounding box center [518, 443] width 43 height 16
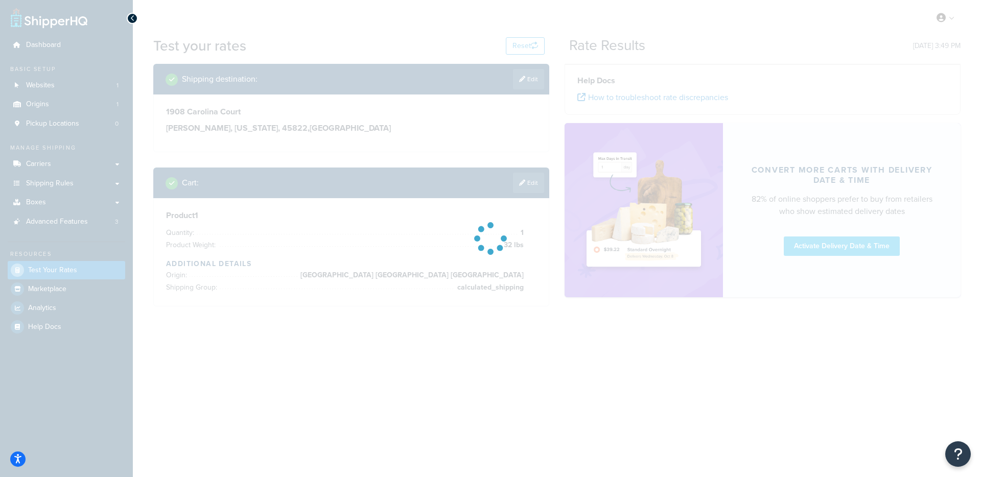
scroll to position [0, 0]
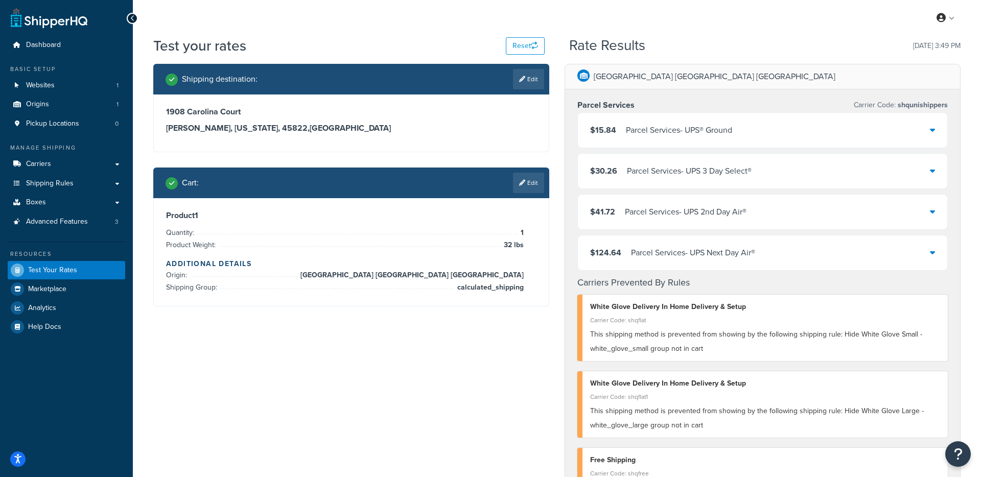
click at [866, 132] on div "$15.84 Parcel Services - UPS® Ground" at bounding box center [762, 130] width 369 height 35
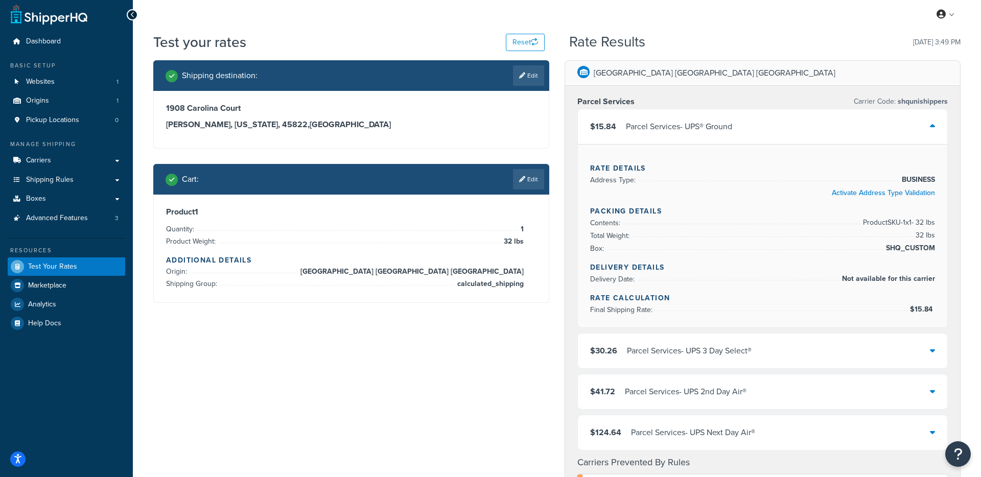
scroll to position [5, 0]
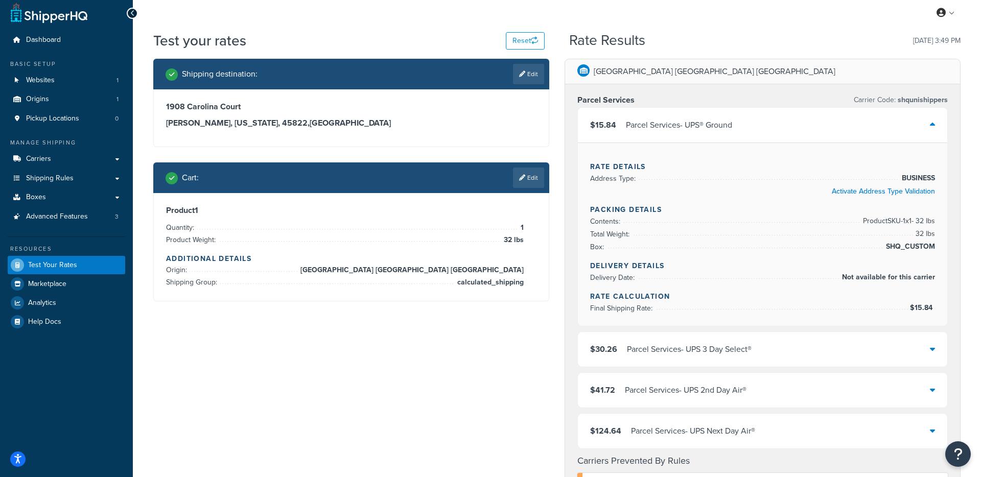
click at [866, 131] on div "$15.84 Parcel Services - UPS® Ground" at bounding box center [762, 125] width 369 height 35
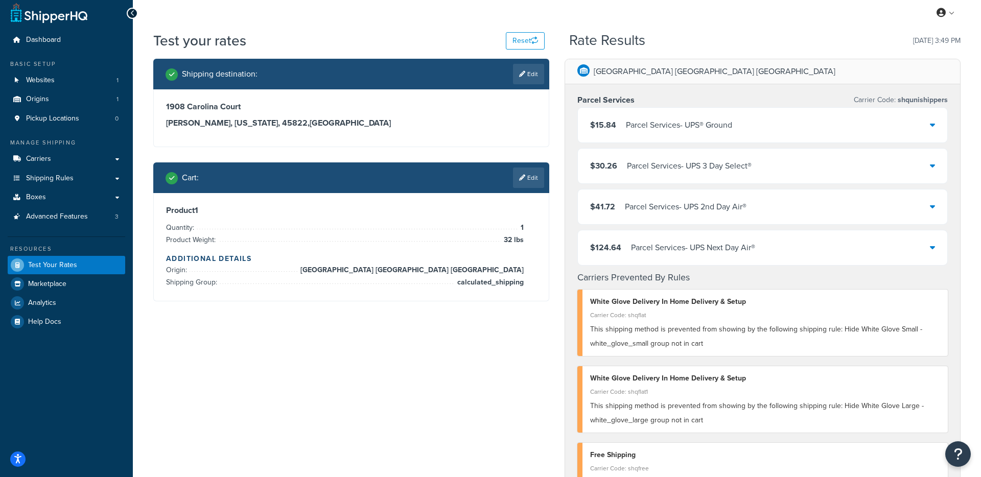
click at [536, 188] on div "Cart : Edit" at bounding box center [351, 177] width 396 height 31
click at [532, 184] on link "Edit" at bounding box center [528, 178] width 31 height 20
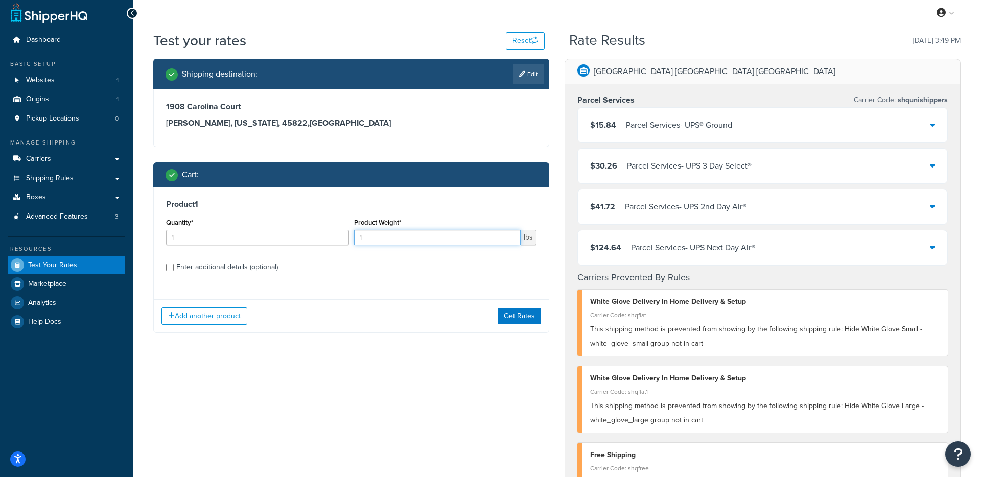
click at [381, 239] on input "1" at bounding box center [437, 237] width 167 height 15
type input "77"
click at [516, 318] on button "Get Rates" at bounding box center [518, 316] width 43 height 16
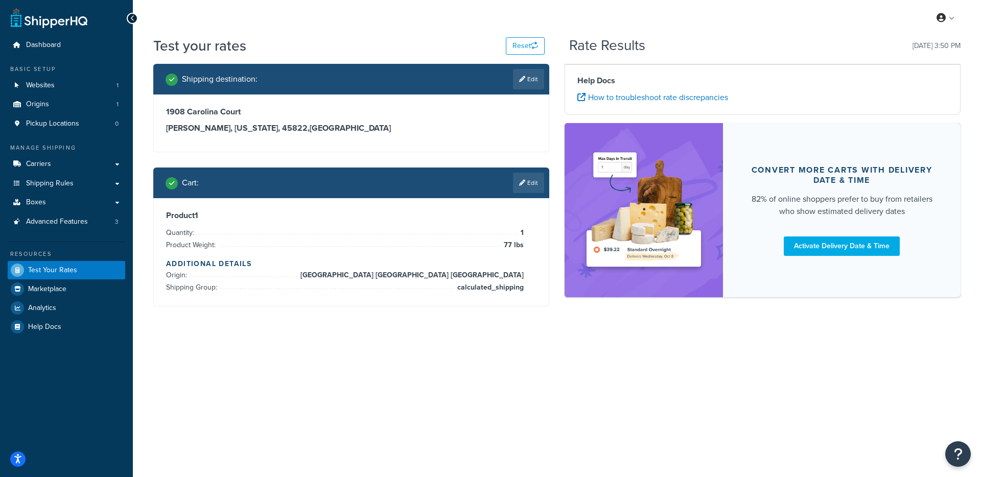
scroll to position [0, 0]
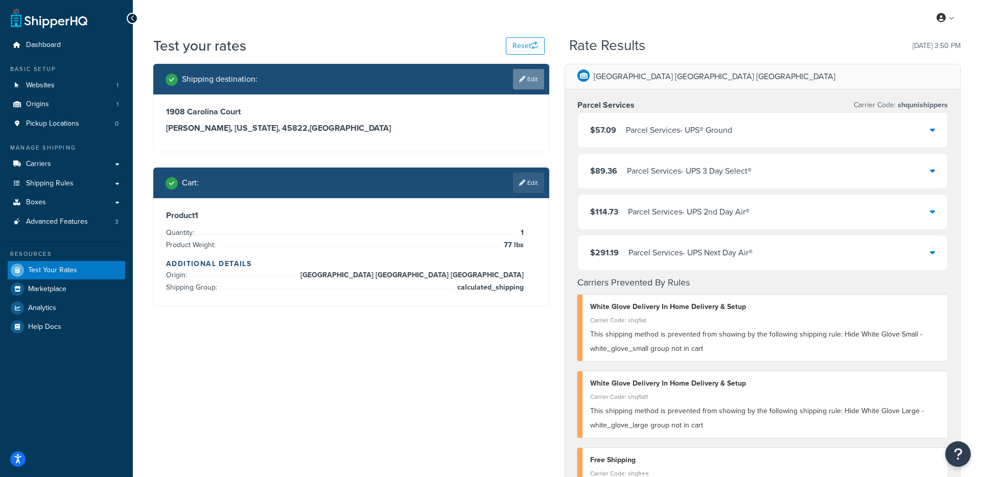
click at [526, 82] on link "Edit" at bounding box center [528, 79] width 31 height 20
select select "OH"
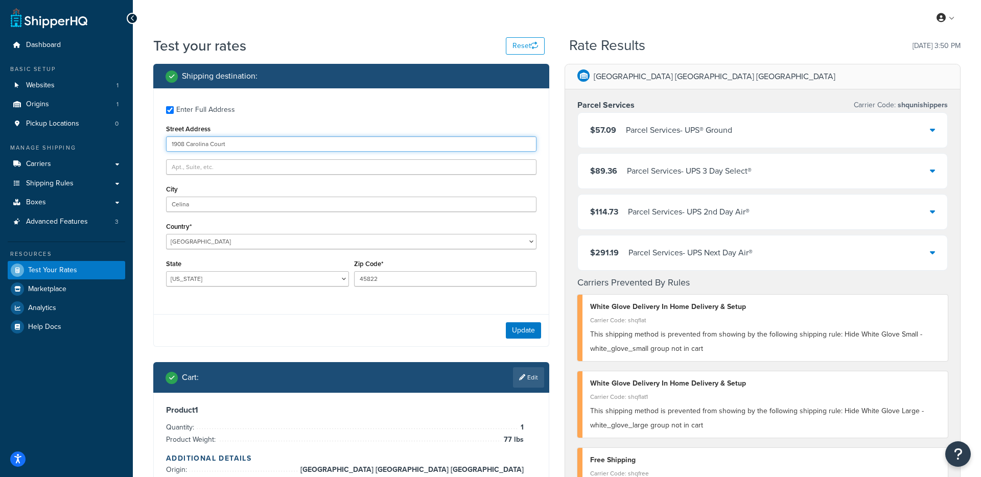
drag, startPoint x: 244, startPoint y: 143, endPoint x: 156, endPoint y: 142, distance: 87.8
click at [156, 142] on div "Enter Full Address Street Address 1908 Carolina Court City Celina Country* Unit…" at bounding box center [351, 197] width 395 height 218
paste input "924 N 19th S"
type input "924 N 19th St"
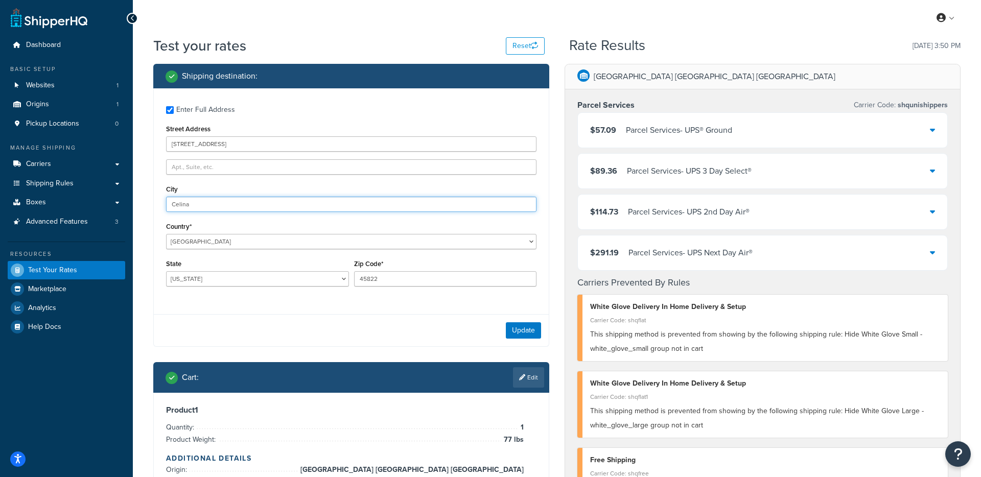
drag, startPoint x: 210, startPoint y: 202, endPoint x: 167, endPoint y: 202, distance: 43.4
click at [166, 202] on input "Celina" at bounding box center [351, 204] width 370 height 15
type input "Philadelphia"
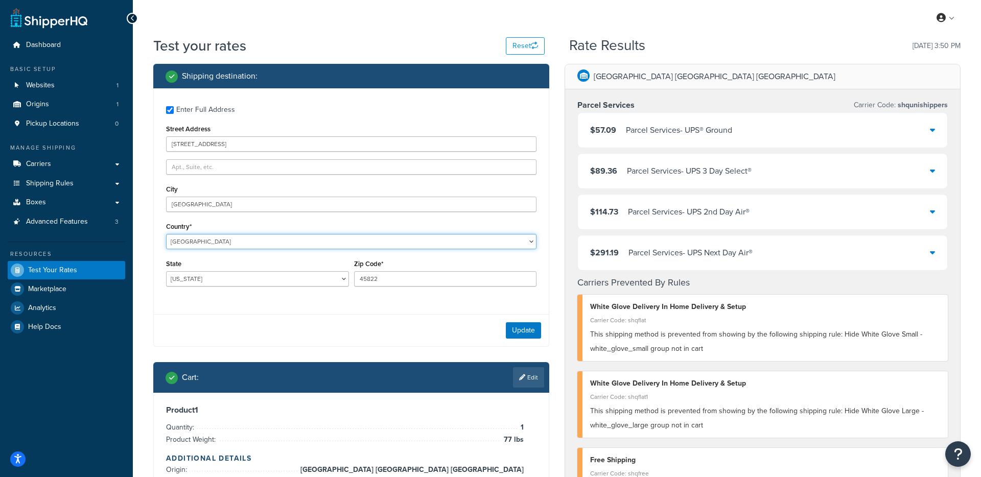
click at [192, 241] on select "United States United Kingdom Afghanistan Åland Islands Albania Algeria American…" at bounding box center [351, 241] width 370 height 15
click at [188, 280] on select "Alabama Alaska American Samoa Arizona Arkansas Armed Forces Americas Armed Forc…" at bounding box center [257, 278] width 183 height 15
select select "PA"
click at [166, 271] on select "Alabama Alaska American Samoa Arizona Arkansas Armed Forces Americas Armed Forc…" at bounding box center [257, 278] width 183 height 15
drag, startPoint x: 391, startPoint y: 281, endPoint x: 338, endPoint y: 275, distance: 53.9
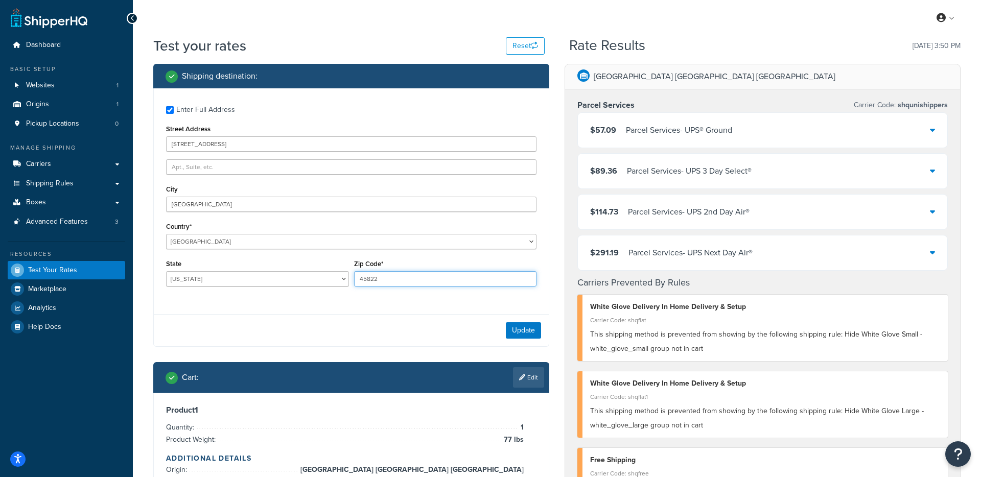
click at [338, 275] on div "State Alabama Alaska American Samoa Arizona Arkansas Armed Forces Americas Arme…" at bounding box center [350, 275] width 375 height 37
type input "19130"
click at [529, 333] on button "Update" at bounding box center [523, 330] width 35 height 16
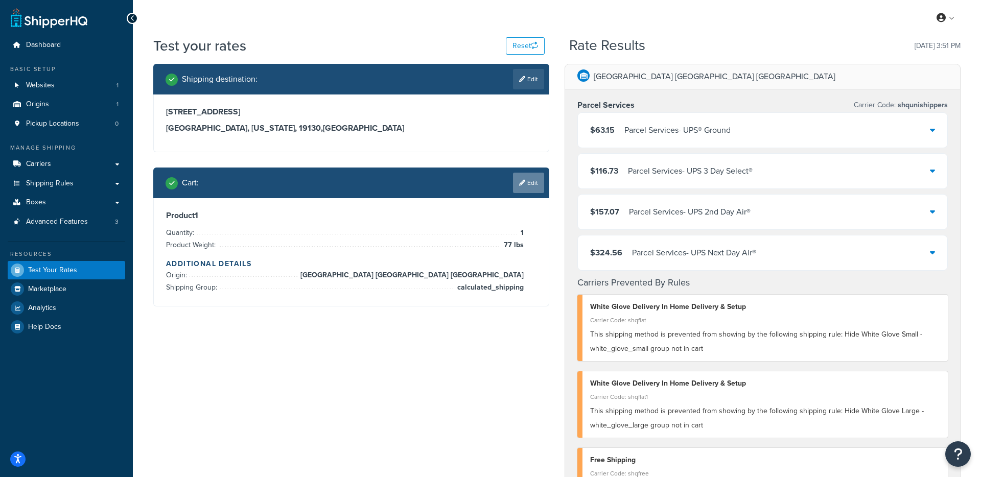
click at [526, 184] on link "Edit" at bounding box center [528, 183] width 31 height 20
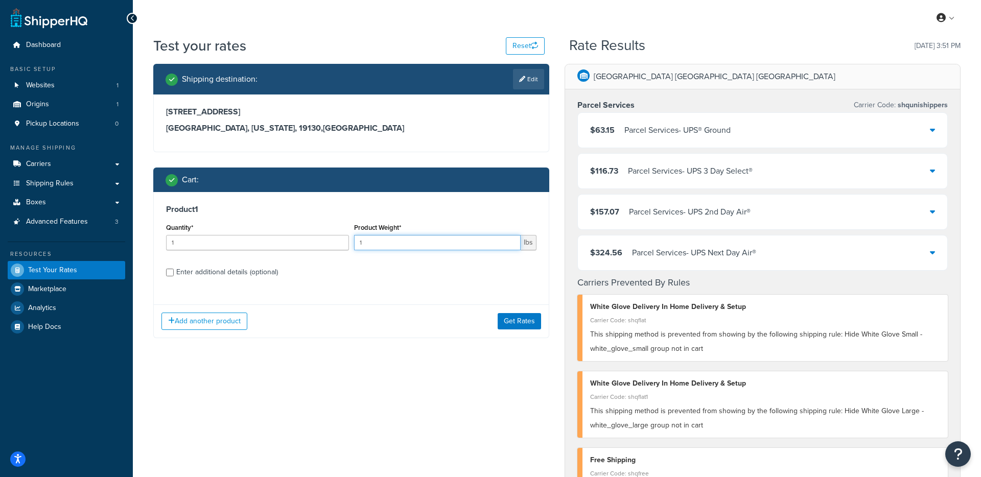
drag, startPoint x: 379, startPoint y: 244, endPoint x: 335, endPoint y: 241, distance: 44.0
click at [336, 241] on div "Quantity* 1 Product Weight* 1 lbs" at bounding box center [350, 239] width 375 height 37
type input "57"
drag, startPoint x: 243, startPoint y: 273, endPoint x: 254, endPoint y: 275, distance: 11.3
click at [243, 273] on div "Enter additional details (optional)" at bounding box center [227, 272] width 102 height 14
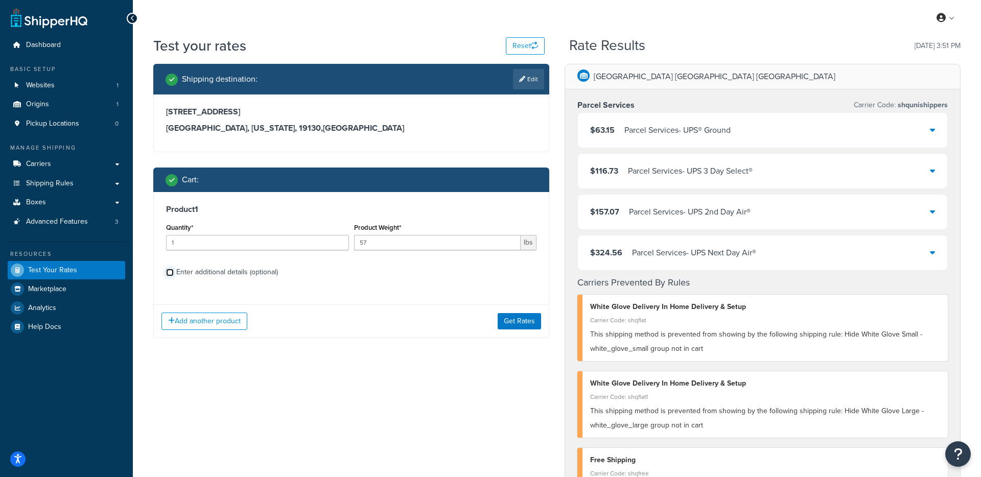
click at [174, 273] on input "Enter additional details (optional)" at bounding box center [170, 273] width 8 height 8
checkbox input "true"
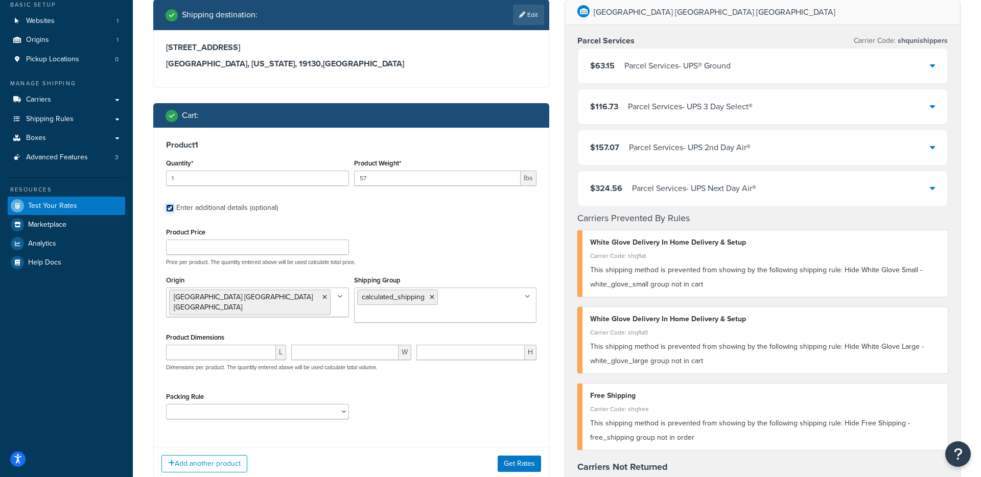
scroll to position [66, 0]
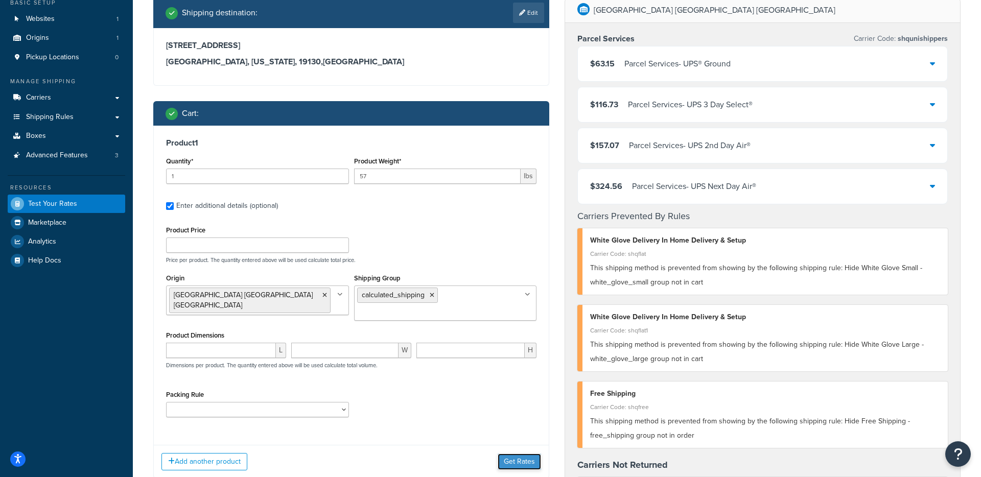
click at [517, 463] on button "Get Rates" at bounding box center [518, 462] width 43 height 16
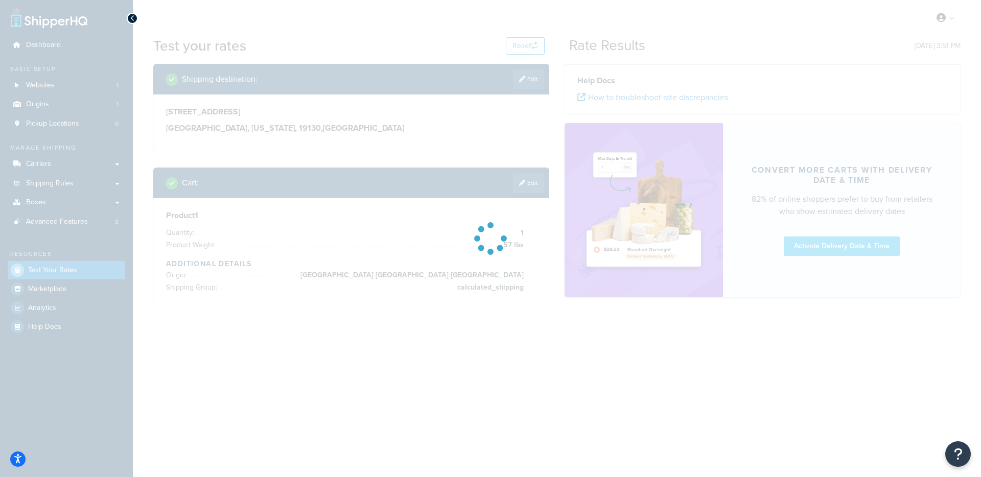
scroll to position [0, 0]
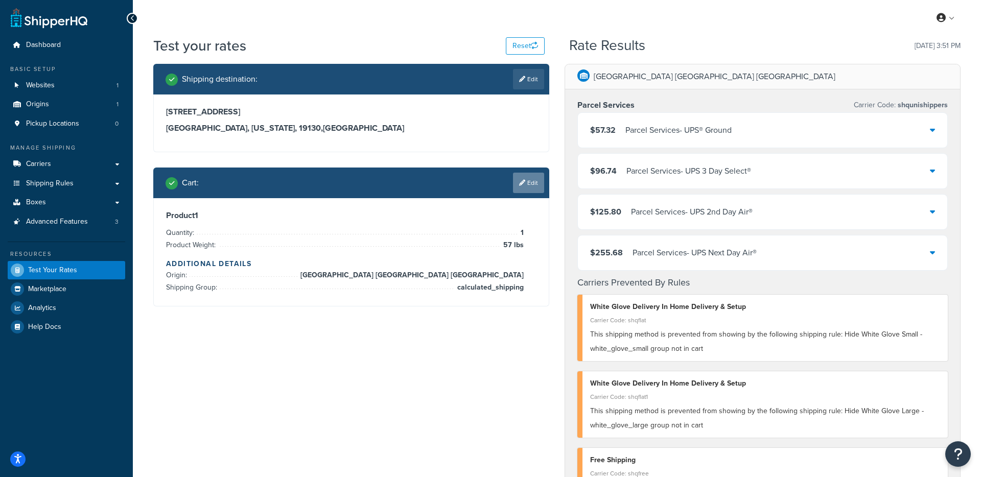
click at [519, 185] on icon at bounding box center [522, 183] width 6 height 6
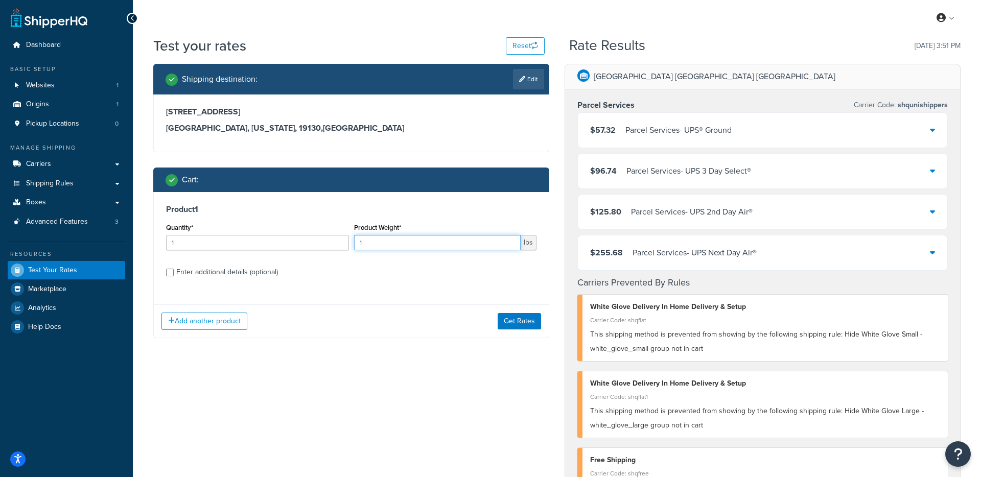
drag, startPoint x: 375, startPoint y: 239, endPoint x: 347, endPoint y: 239, distance: 27.6
click at [347, 239] on div "Quantity* 1 Product Weight* 1 lbs" at bounding box center [350, 239] width 375 height 37
type input "102"
click at [525, 324] on button "Get Rates" at bounding box center [518, 321] width 43 height 16
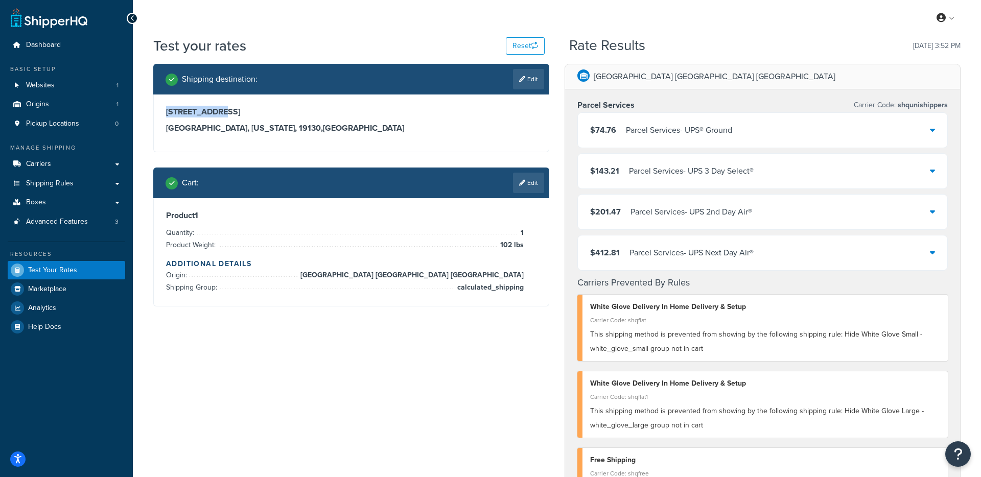
drag, startPoint x: 221, startPoint y: 113, endPoint x: 164, endPoint y: 112, distance: 56.7
click at [164, 112] on div "924 N 19th St Philadelphia, Pennsylvania, 19130 , United States" at bounding box center [351, 122] width 395 height 57
copy h3 "924 N 19th St"
click at [532, 182] on link "Edit" at bounding box center [528, 183] width 31 height 20
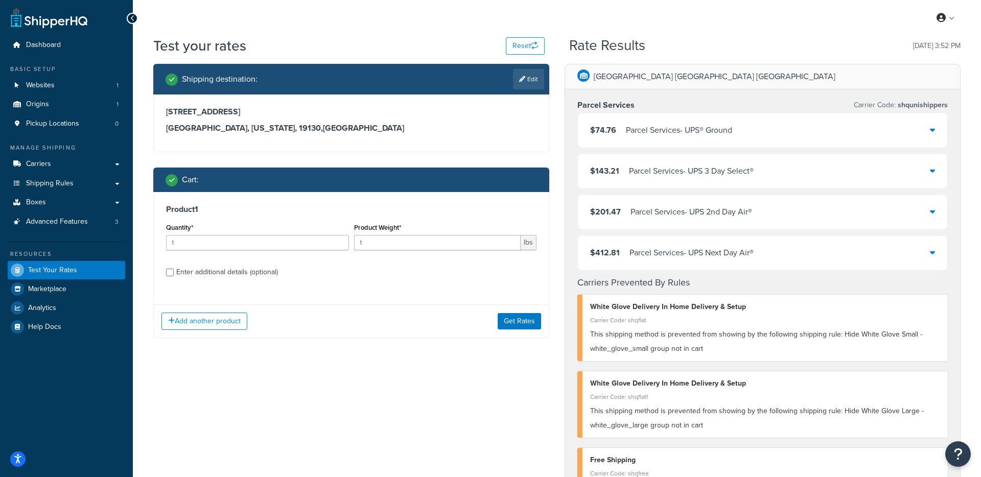
scroll to position [17, 0]
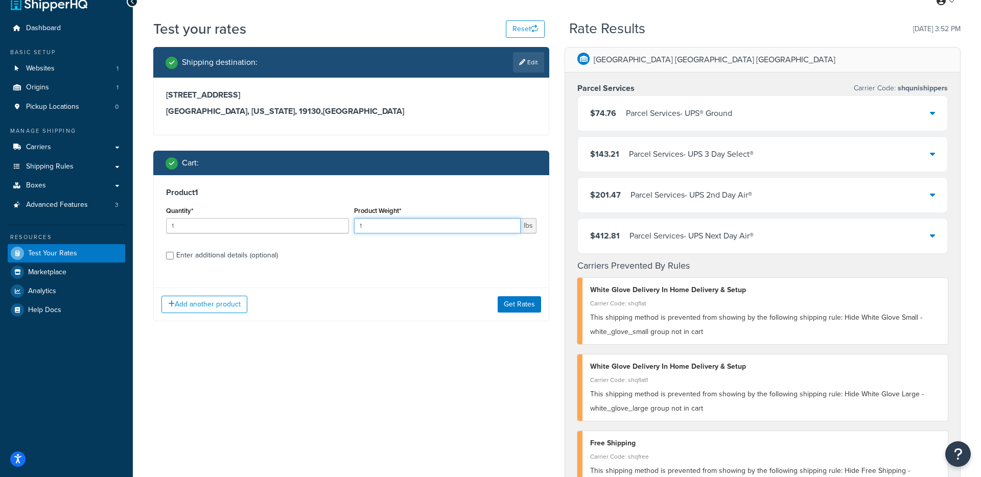
click at [492, 222] on input "1" at bounding box center [437, 225] width 167 height 15
type input "57"
click at [225, 257] on div "Enter additional details (optional)" at bounding box center [227, 255] width 102 height 14
click at [174, 257] on input "Enter additional details (optional)" at bounding box center [170, 256] width 8 height 8
checkbox input "true"
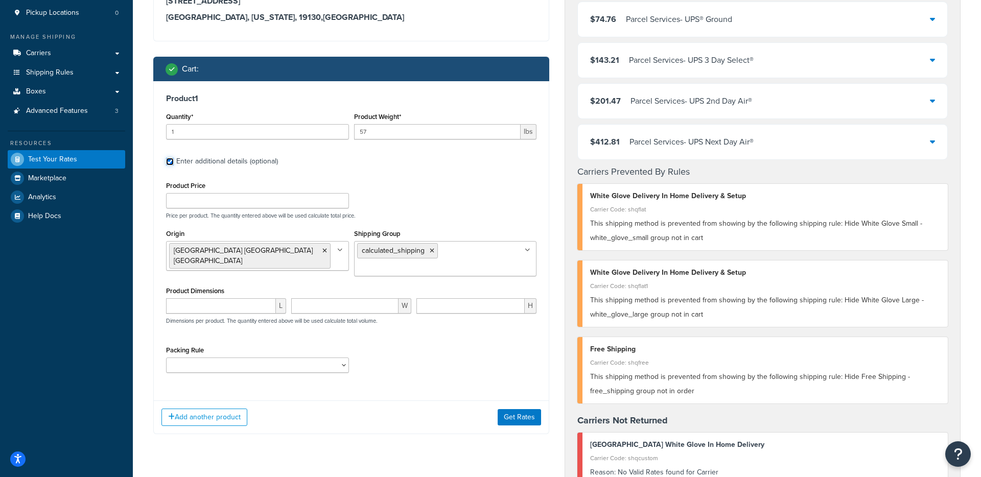
scroll to position [111, 0]
click at [520, 414] on button "Get Rates" at bounding box center [518, 417] width 43 height 16
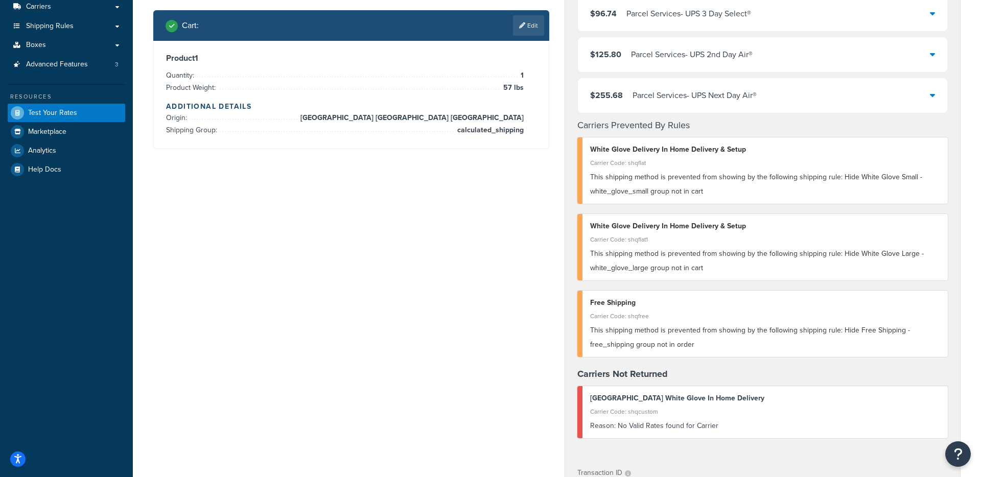
scroll to position [43, 0]
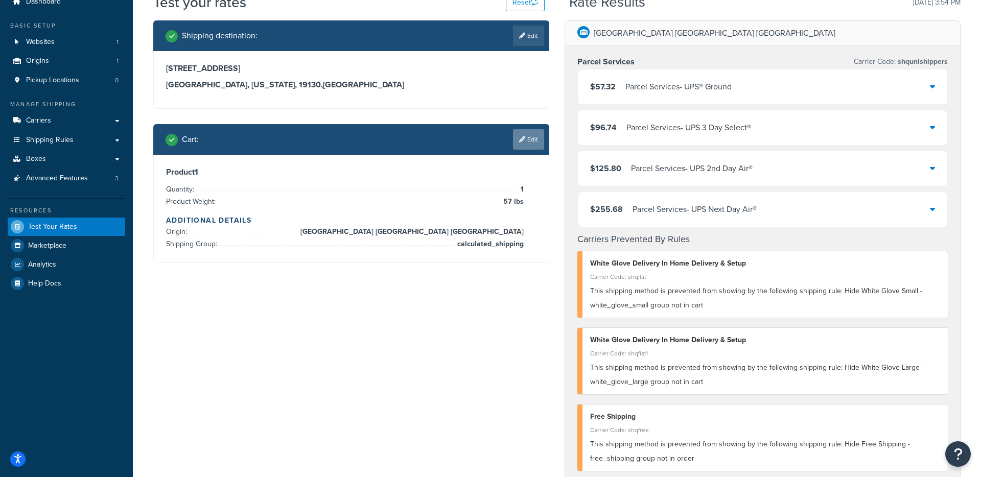
click at [535, 146] on link "Edit" at bounding box center [528, 139] width 31 height 20
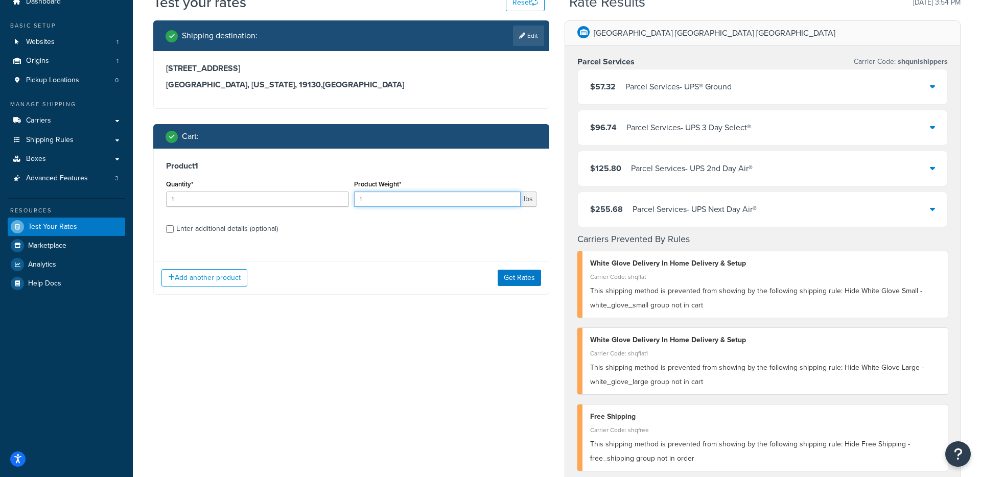
click at [393, 203] on input "1" at bounding box center [437, 199] width 167 height 15
type input "57"
click at [240, 230] on div "Enter additional details (optional)" at bounding box center [227, 229] width 102 height 14
click at [174, 230] on input "Enter additional details (optional)" at bounding box center [170, 229] width 8 height 8
checkbox input "true"
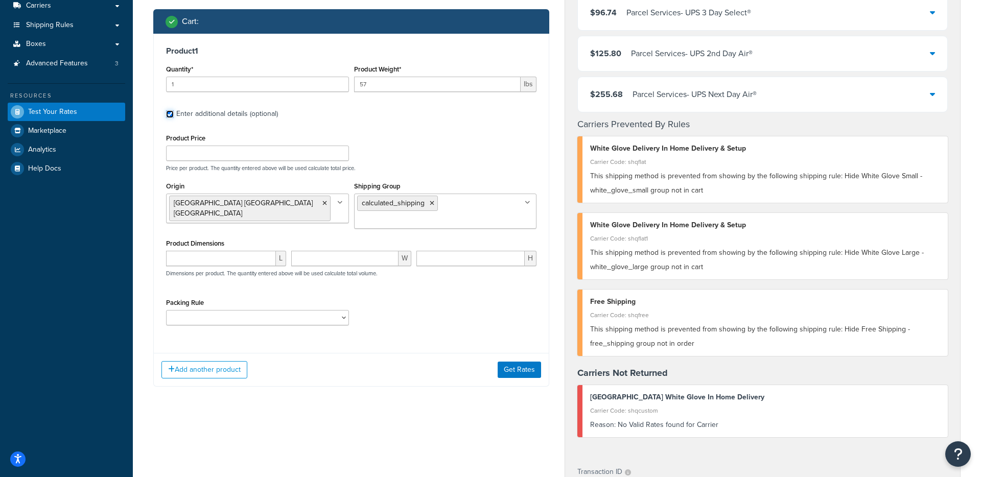
scroll to position [165, 0]
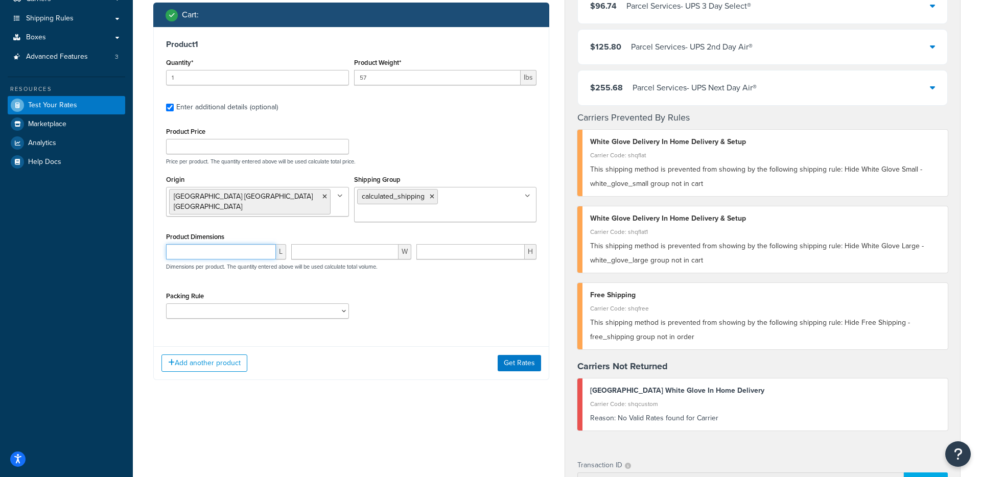
click at [248, 253] on input "number" at bounding box center [221, 251] width 110 height 15
type input "29"
click at [370, 254] on input "number" at bounding box center [344, 251] width 107 height 15
type input "23"
click at [472, 256] on input "number" at bounding box center [470, 251] width 108 height 15
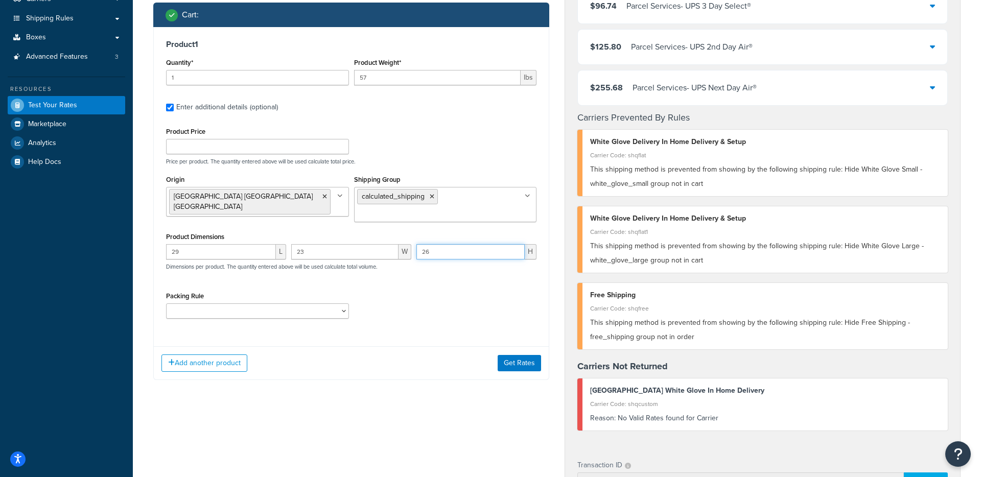
type input "26"
click at [450, 326] on div "Product 1 Quantity* 1 Product Weight* 57 lbs Enter additional details (optional…" at bounding box center [351, 183] width 395 height 312
click at [508, 364] on button "Get Rates" at bounding box center [518, 363] width 43 height 16
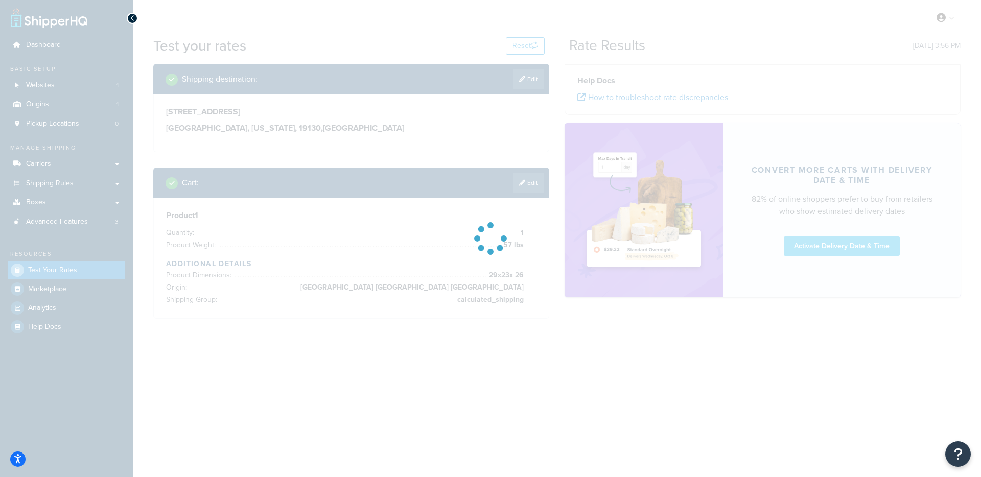
scroll to position [0, 0]
